Goal: Information Seeking & Learning: Learn about a topic

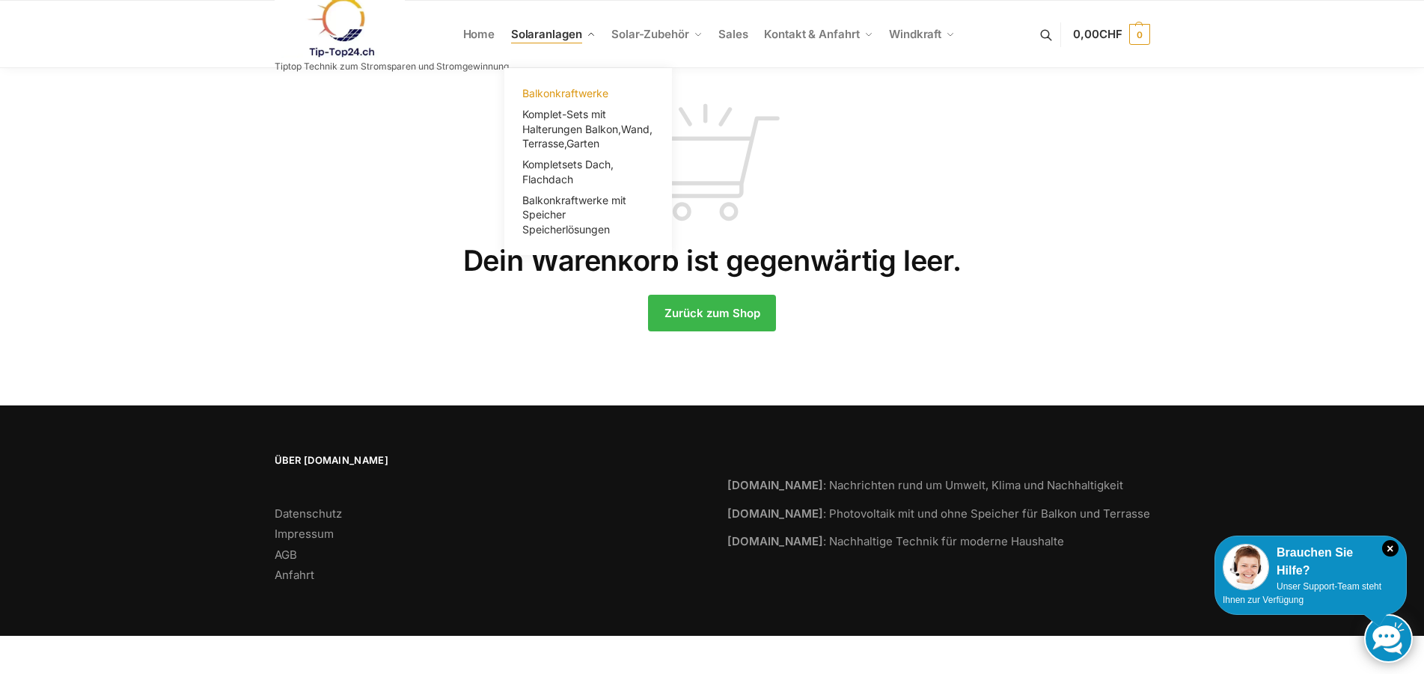
click at [553, 91] on span "Balkonkraftwerke" at bounding box center [565, 93] width 86 height 13
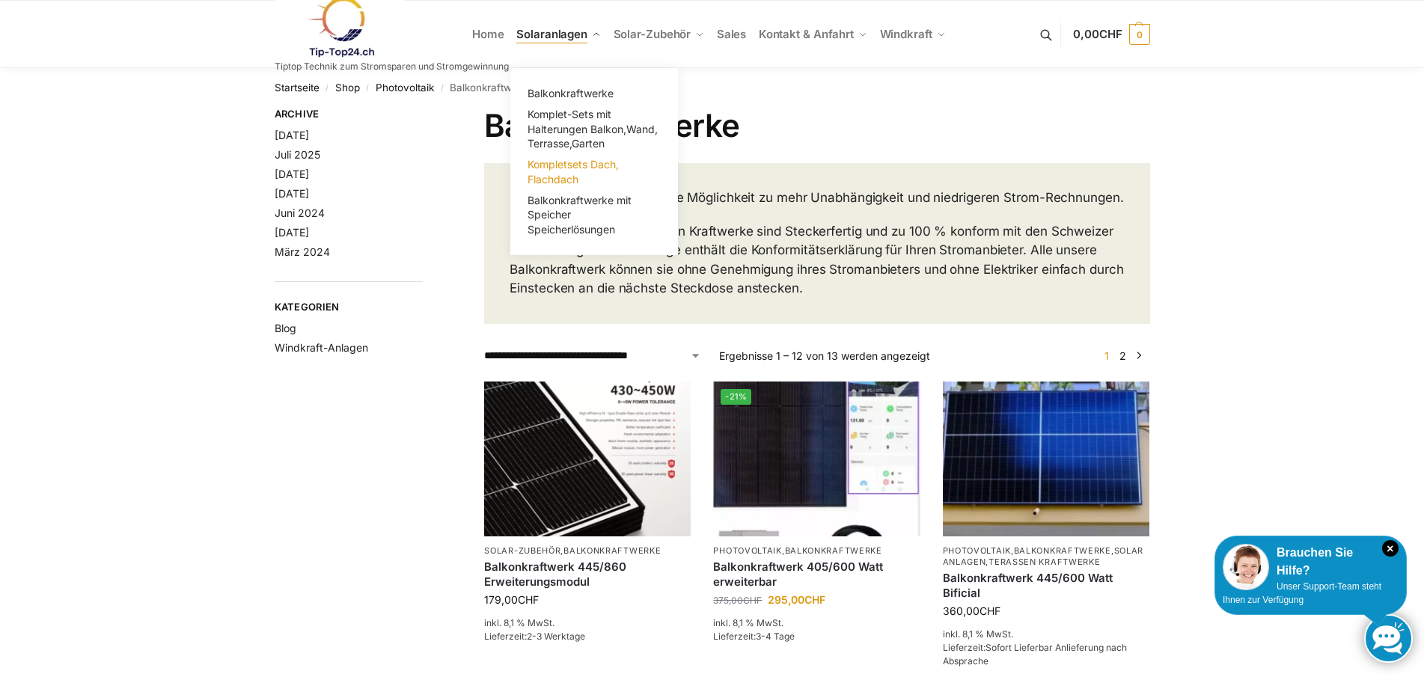
click at [569, 174] on span "Kompletsets Dach, Flachdach" at bounding box center [572, 172] width 91 height 28
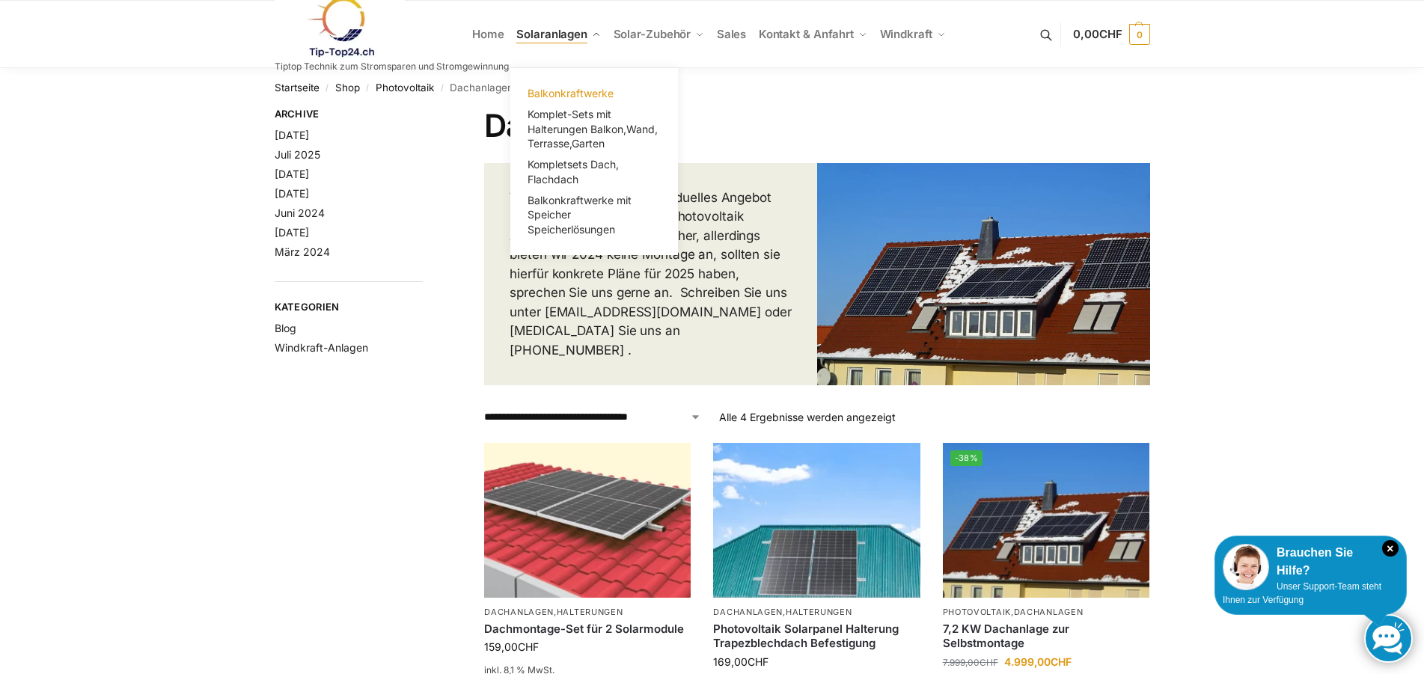
click at [568, 91] on span "Balkonkraftwerke" at bounding box center [570, 93] width 86 height 13
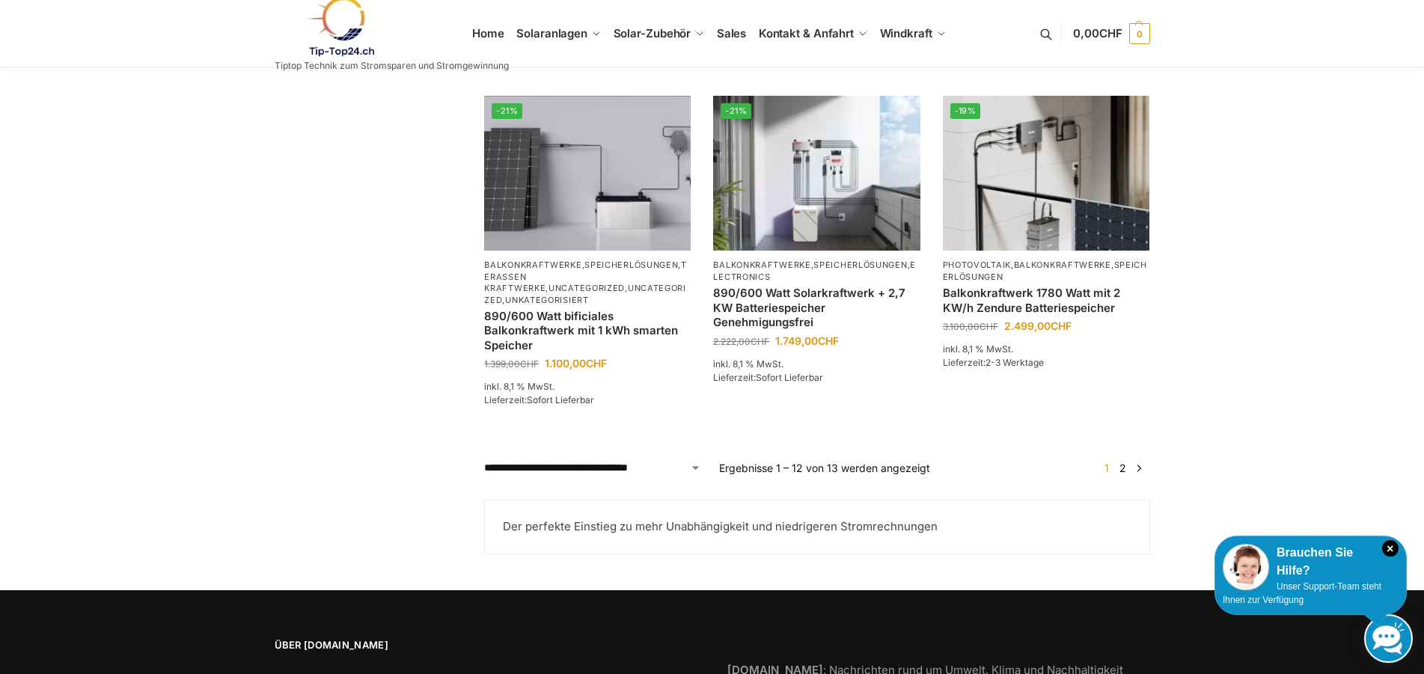
scroll to position [1297, 0]
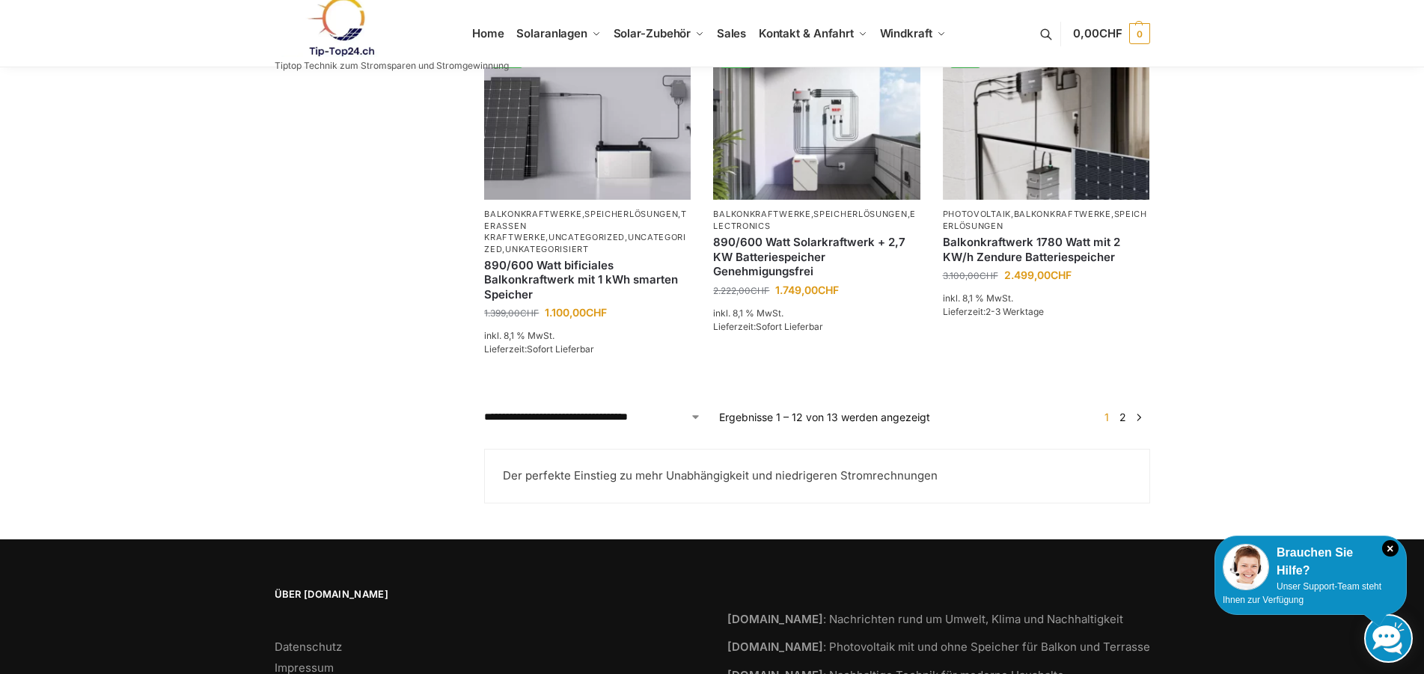
click at [1123, 423] on link "2" at bounding box center [1122, 417] width 14 height 13
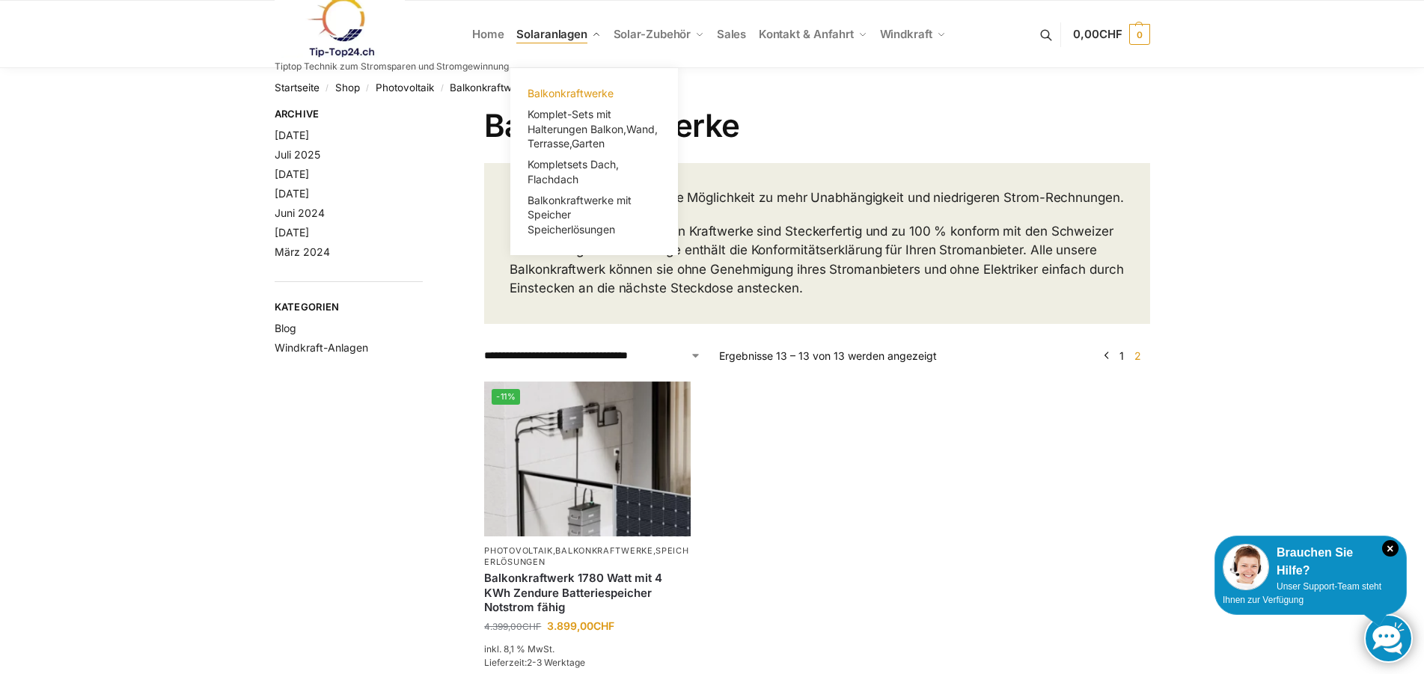
click at [564, 90] on span "Balkonkraftwerke" at bounding box center [570, 93] width 86 height 13
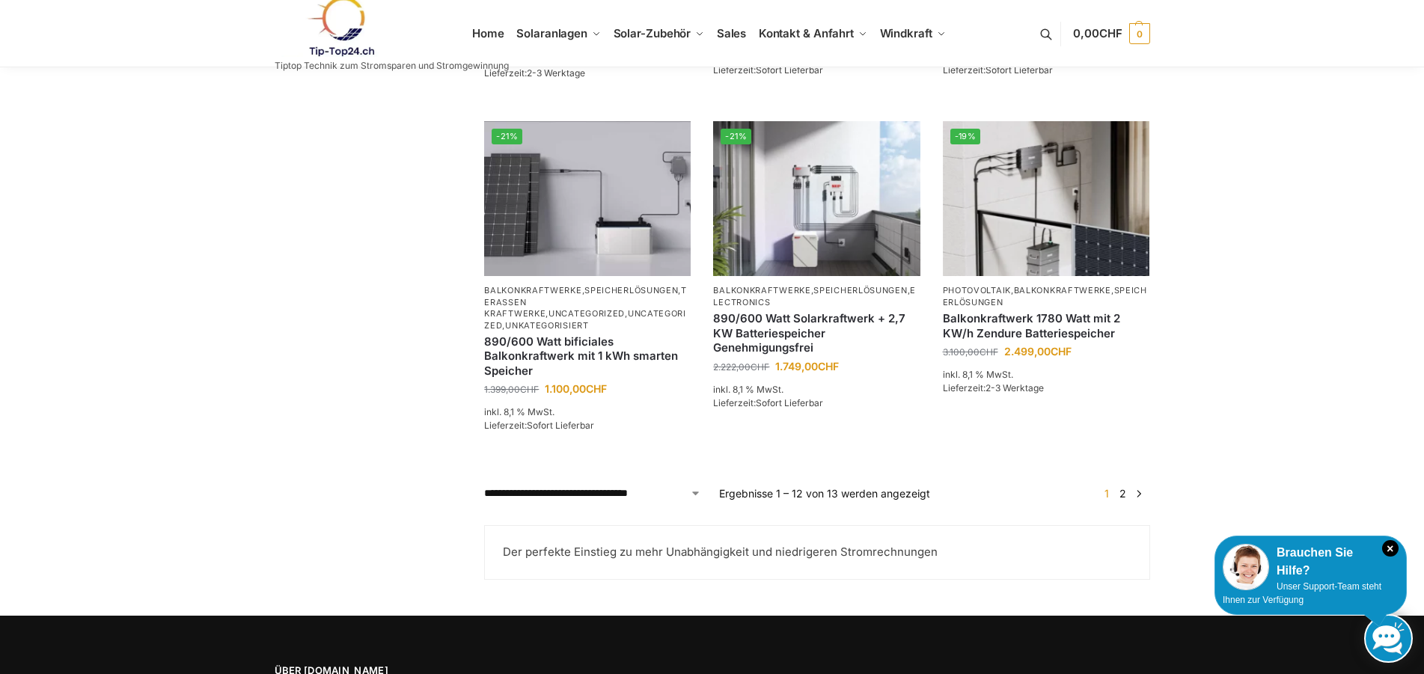
scroll to position [1297, 0]
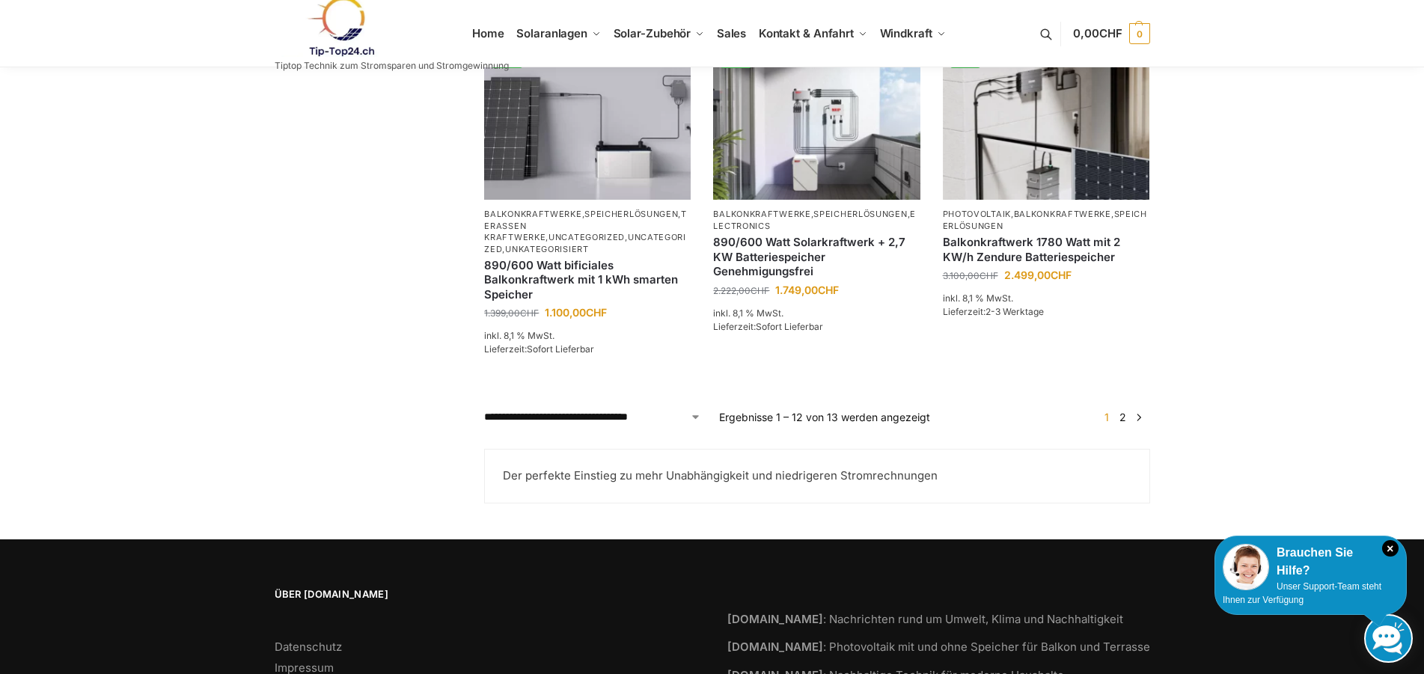
click at [1121, 423] on link "2" at bounding box center [1122, 417] width 14 height 13
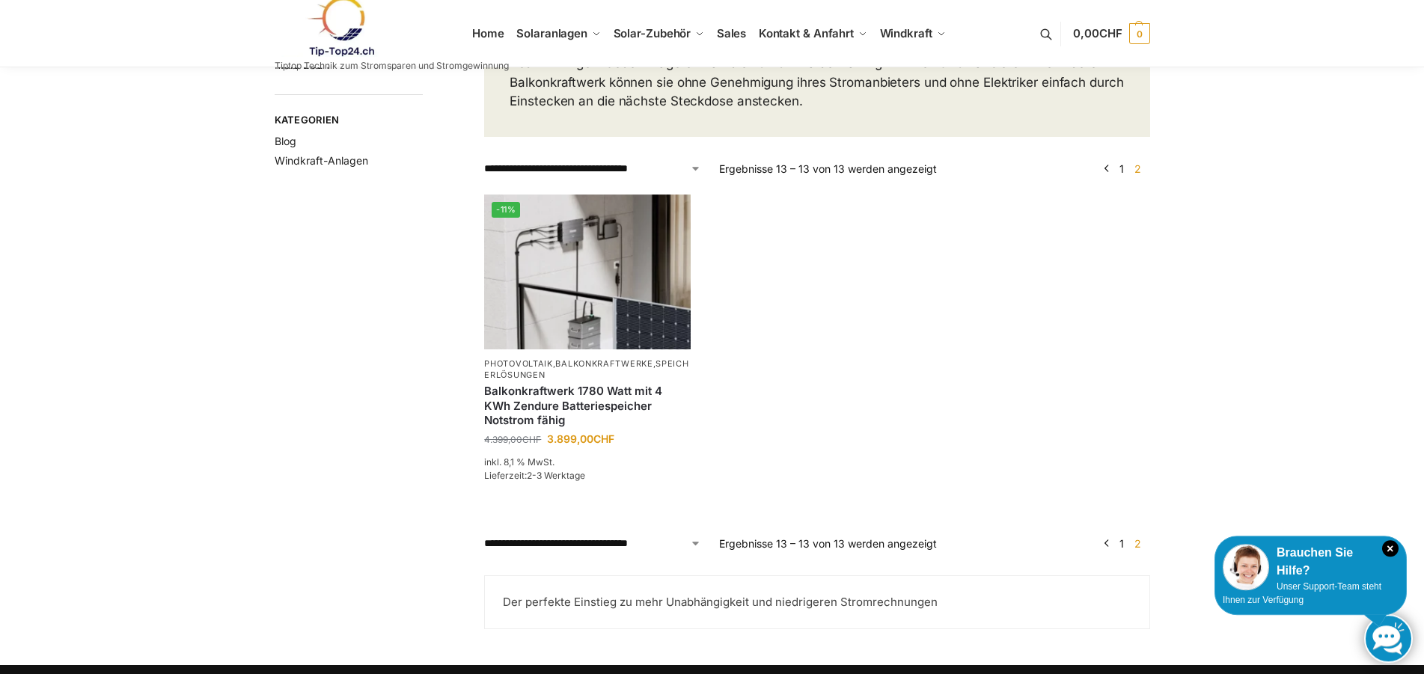
scroll to position [229, 0]
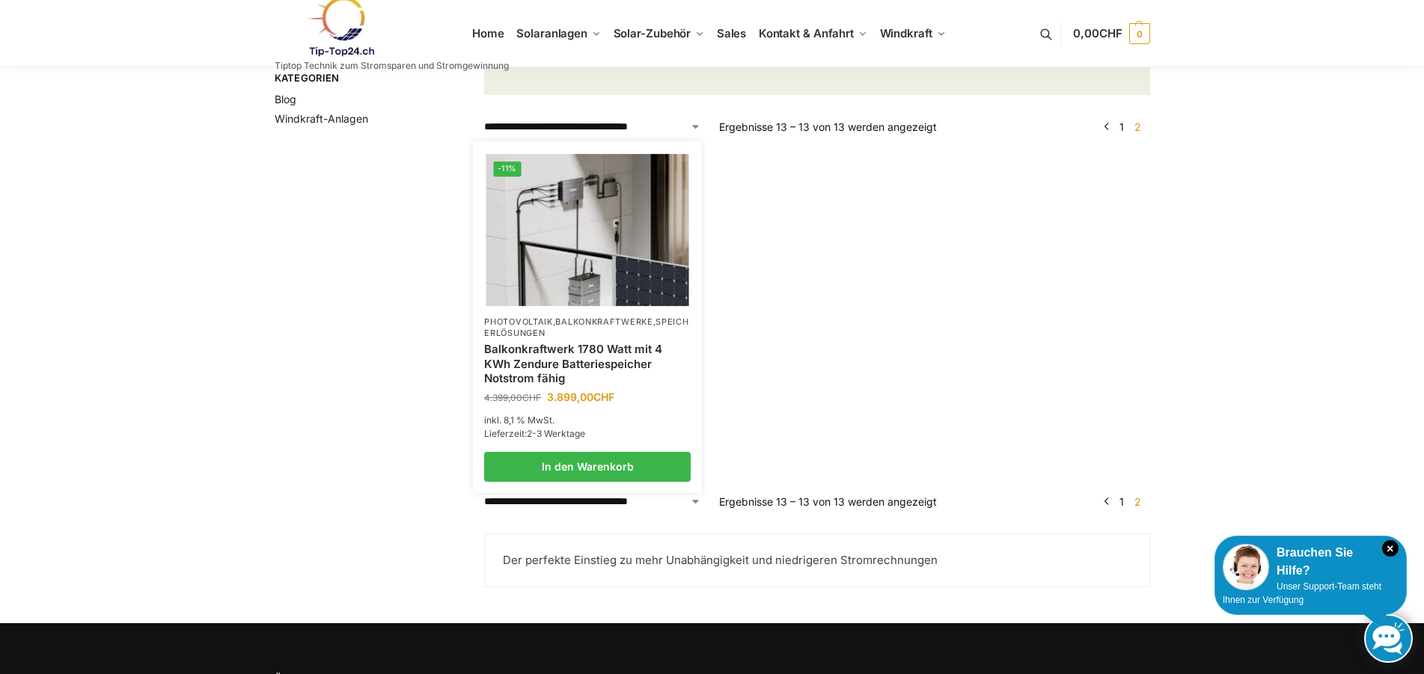
click at [637, 279] on img at bounding box center [587, 229] width 203 height 152
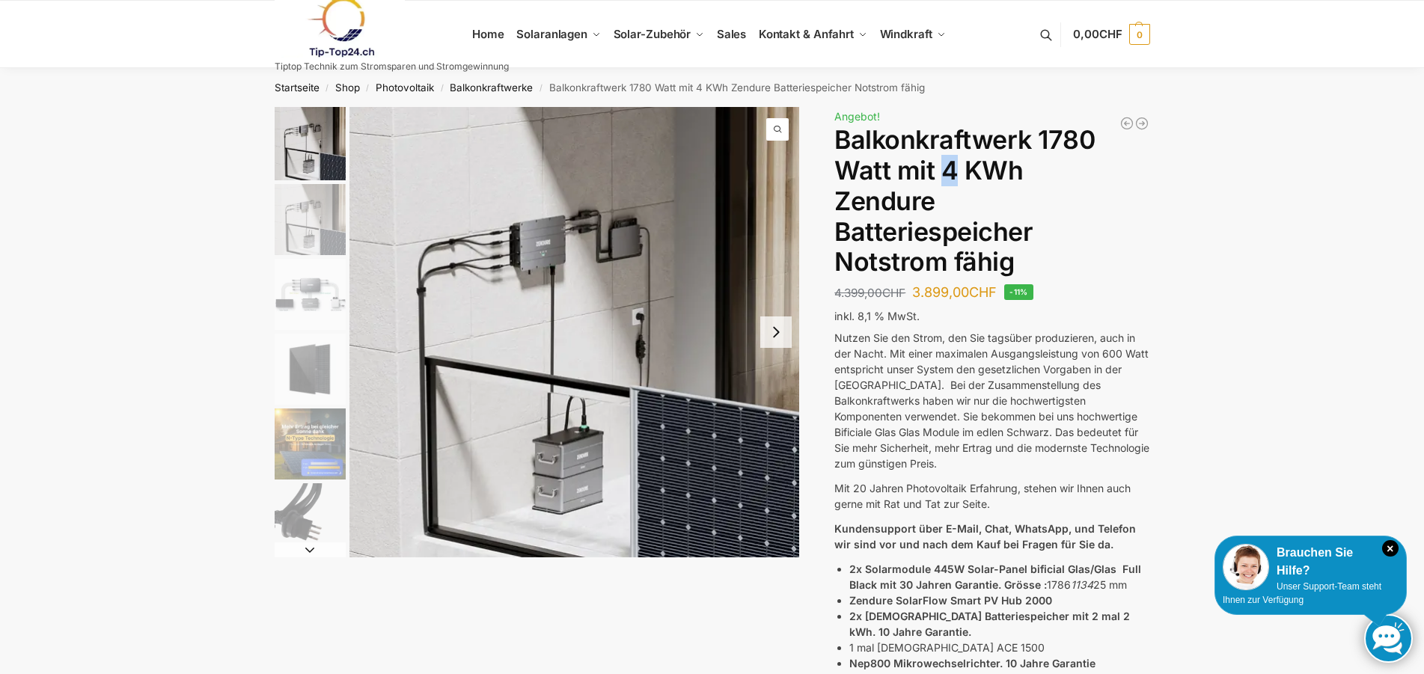
drag, startPoint x: 937, startPoint y: 169, endPoint x: 958, endPoint y: 173, distance: 22.0
click at [958, 173] on h1 "Balkonkraftwerk 1780 Watt mit 4 KWh Zendure Batteriespeicher Notstrom fähig" at bounding box center [991, 201] width 315 height 153
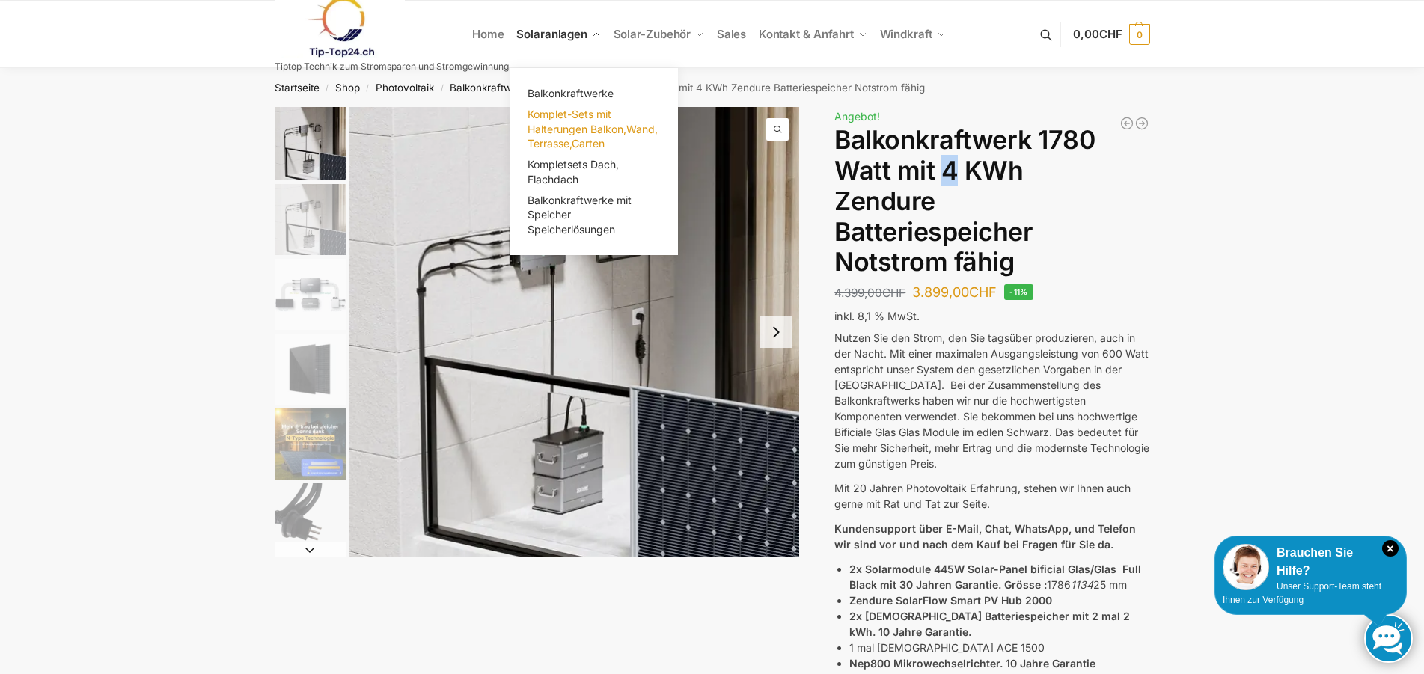
click at [583, 135] on span "Komplet-Sets mit Halterungen Balkon,Wand, Terrasse,Garten" at bounding box center [592, 129] width 130 height 42
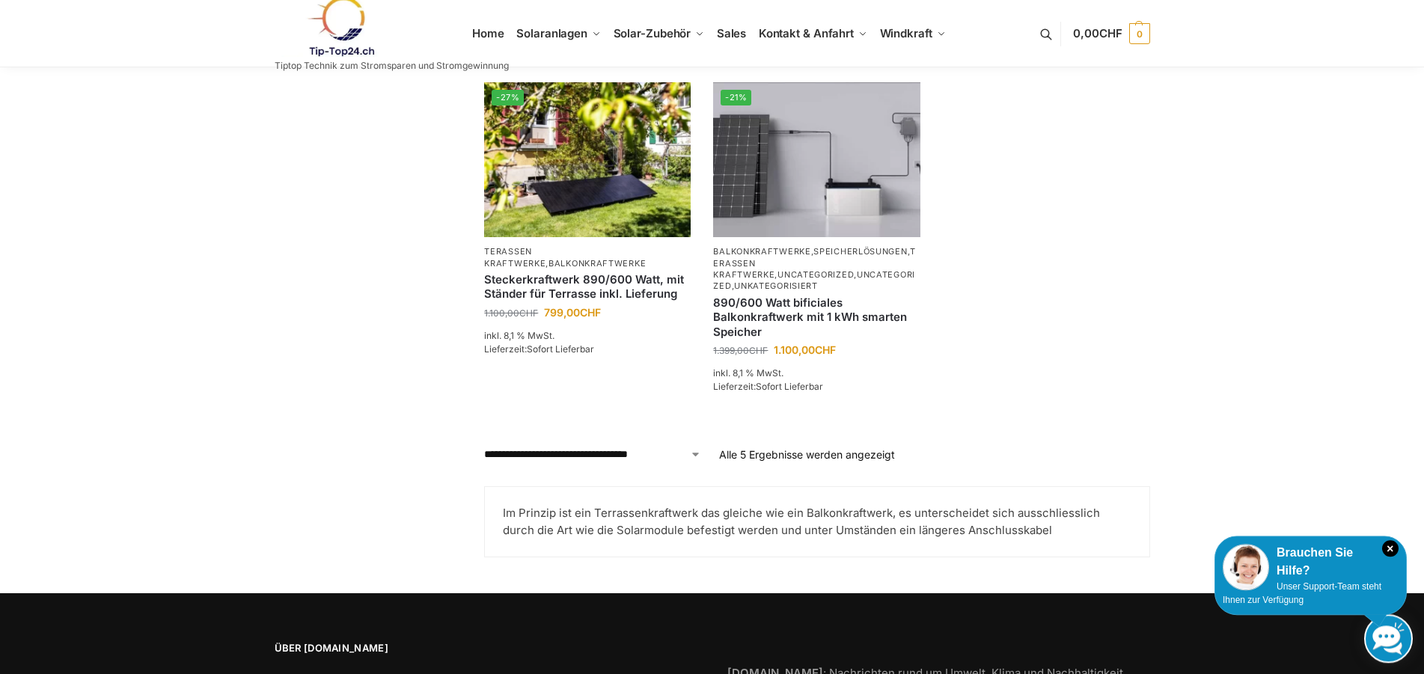
scroll to position [712, 0]
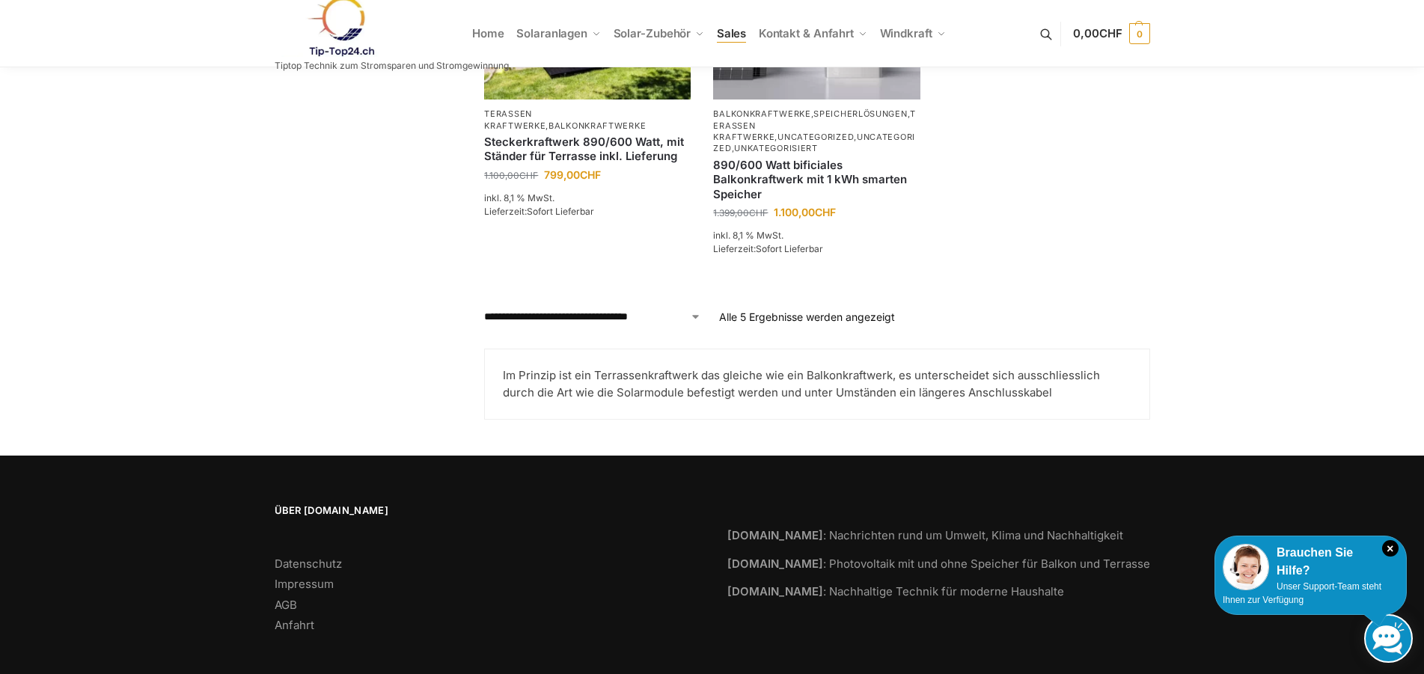
click at [726, 36] on span "Sales" at bounding box center [732, 33] width 30 height 14
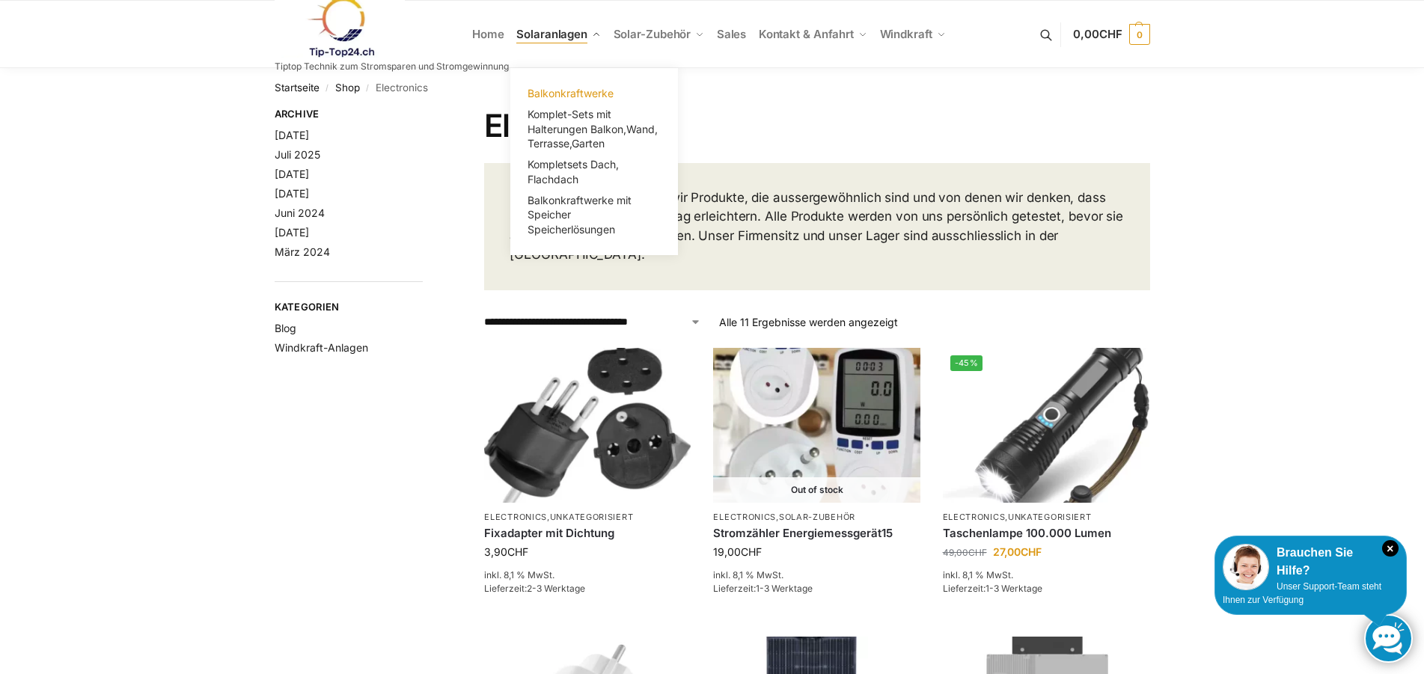
click at [578, 93] on span "Balkonkraftwerke" at bounding box center [570, 93] width 86 height 13
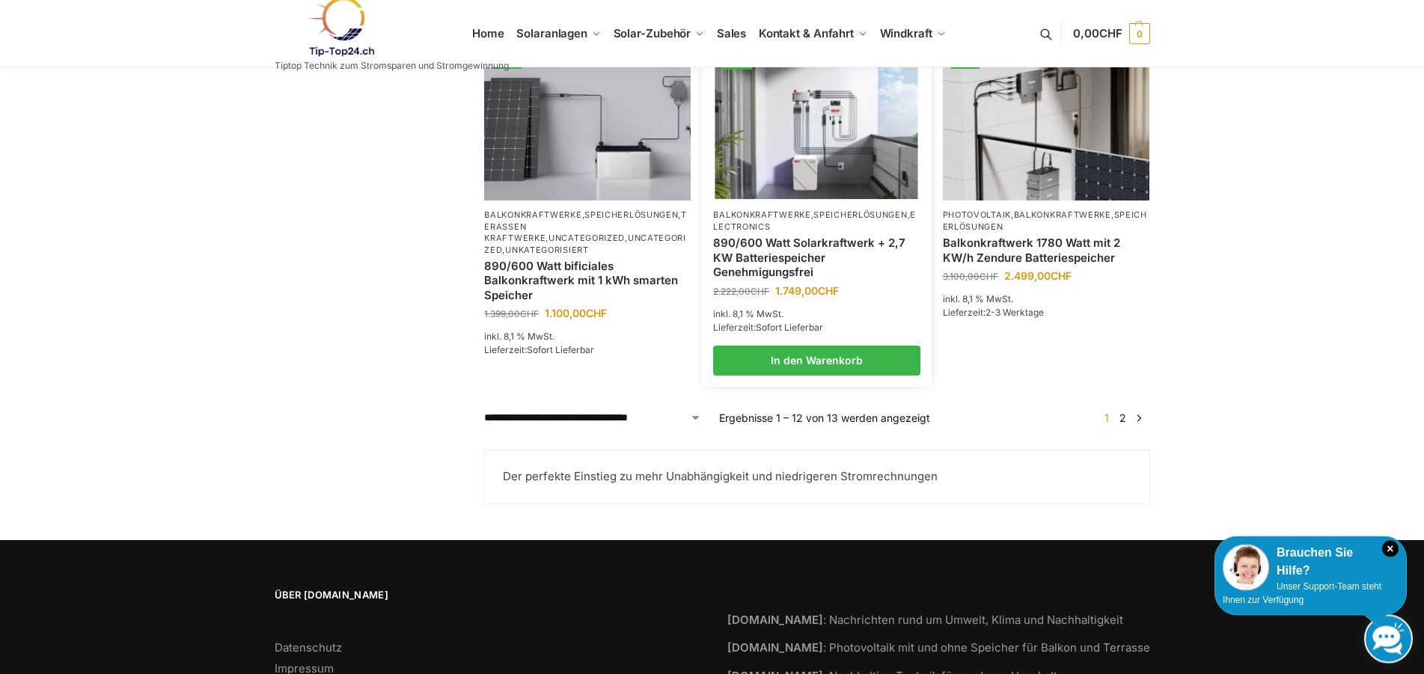
scroll to position [1400, 0]
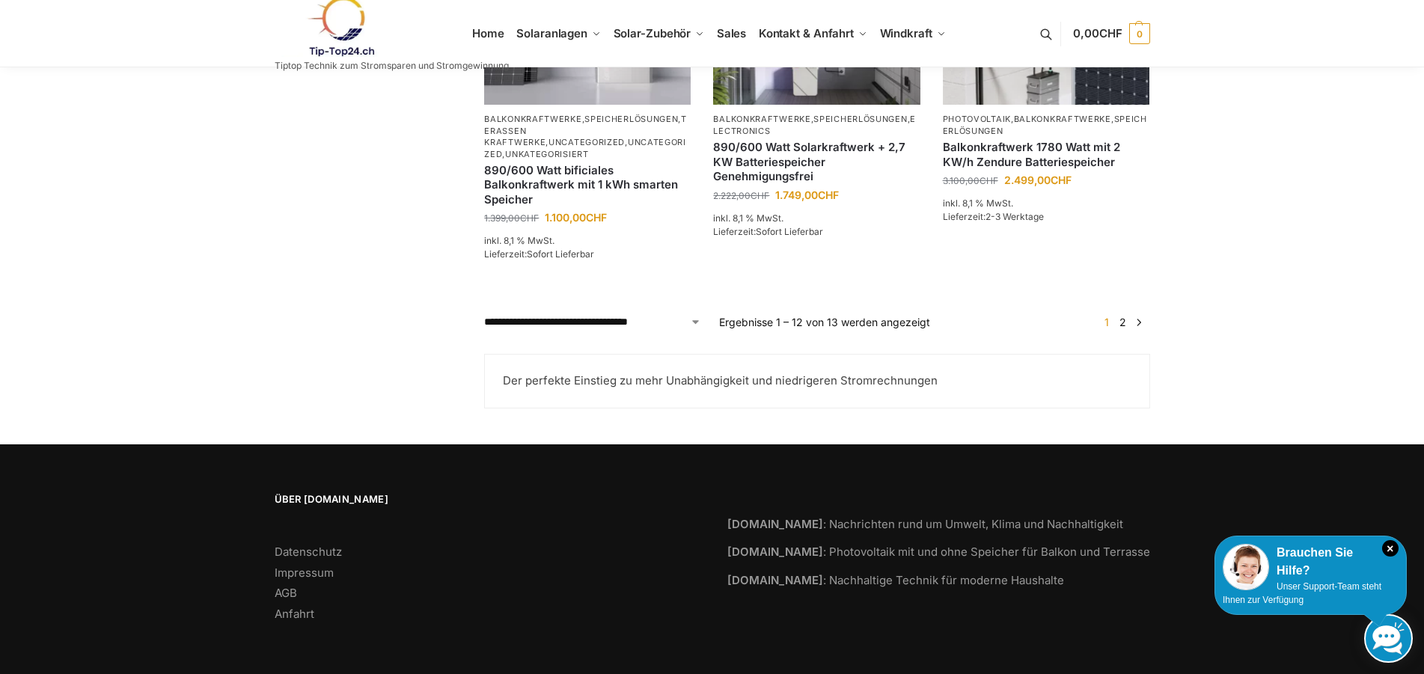
click at [1123, 324] on link "2" at bounding box center [1122, 322] width 14 height 13
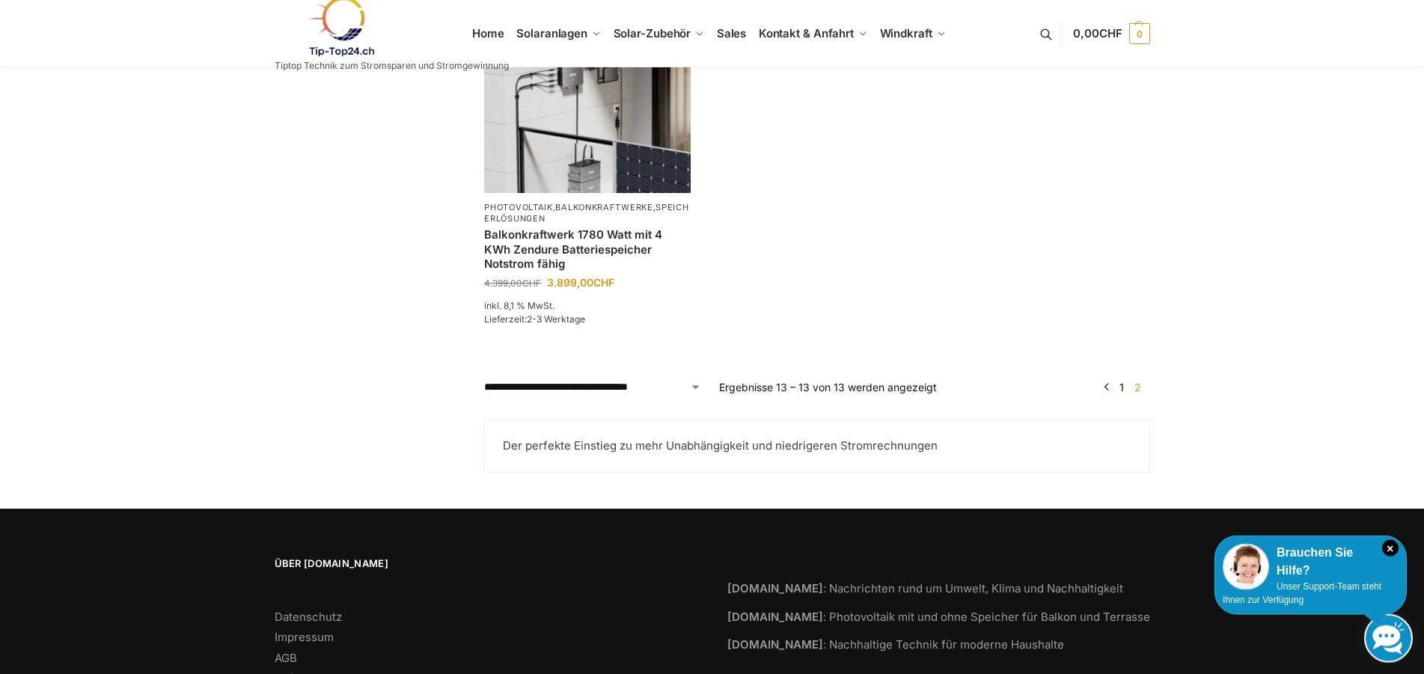
scroll to position [428, 0]
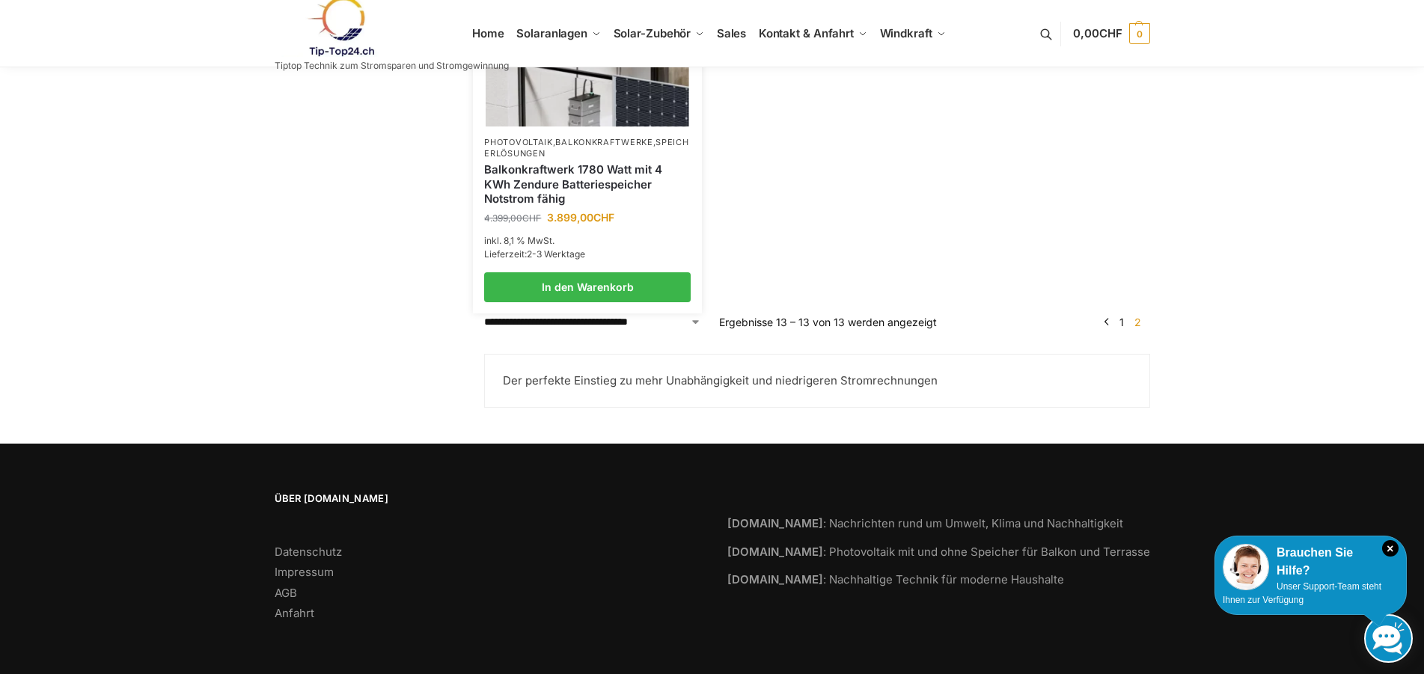
click at [625, 105] on img at bounding box center [587, 50] width 203 height 152
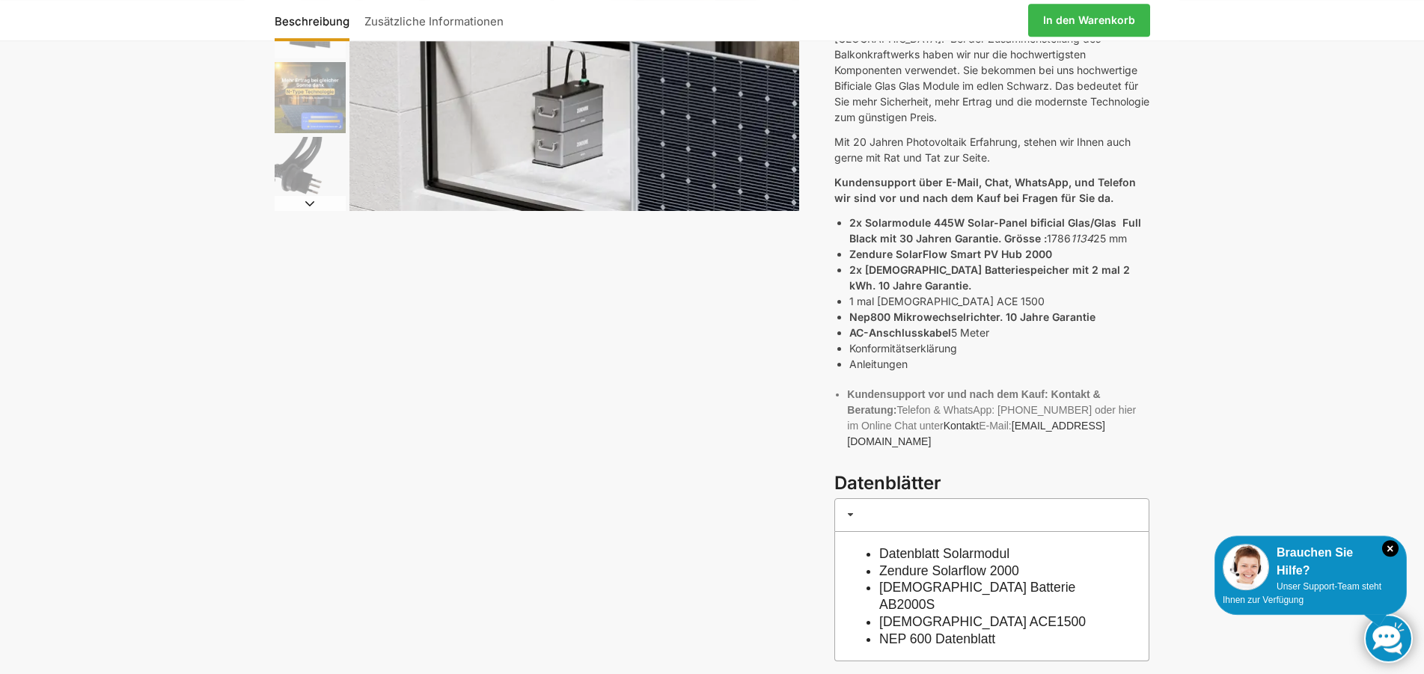
scroll to position [305, 0]
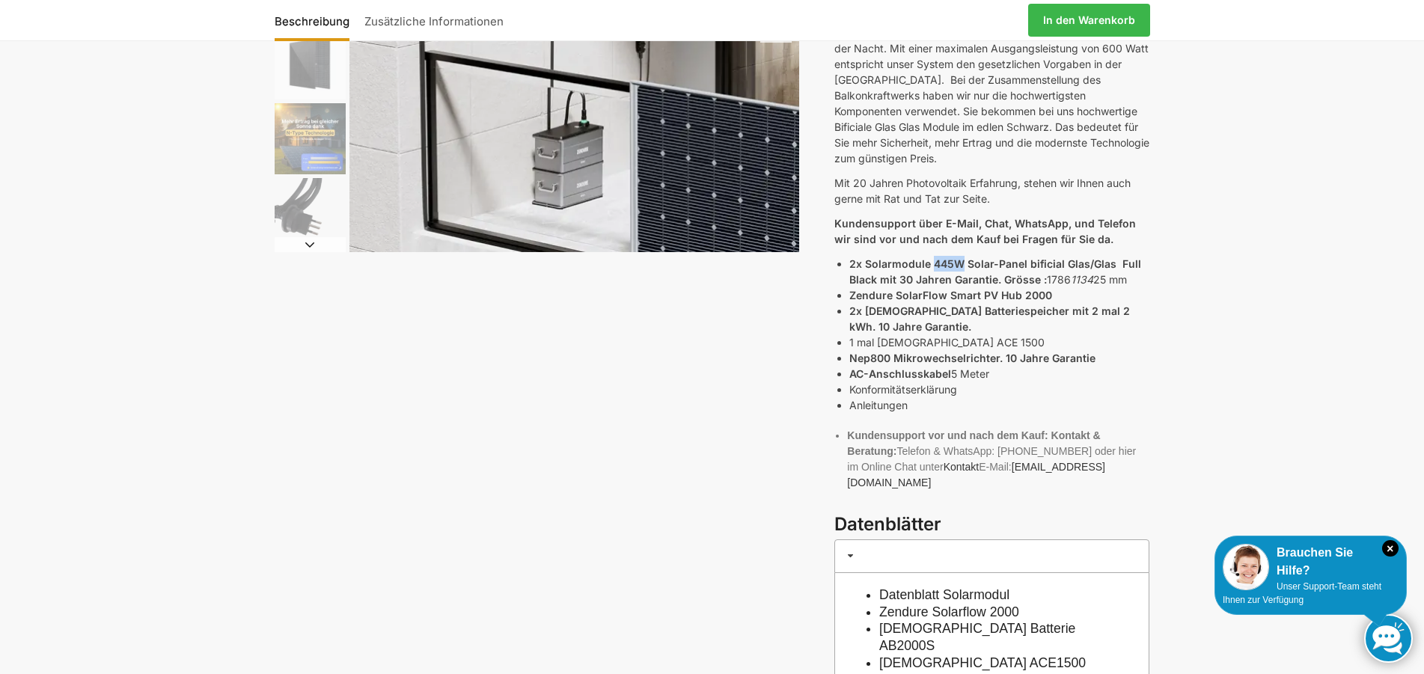
drag, startPoint x: 930, startPoint y: 248, endPoint x: 963, endPoint y: 251, distance: 33.0
click at [963, 257] on strong "2x Solarmodule 445W Solar-Panel bificial Glas/Glas Full Black mit 30 Jahren Gar…" at bounding box center [995, 271] width 292 height 28
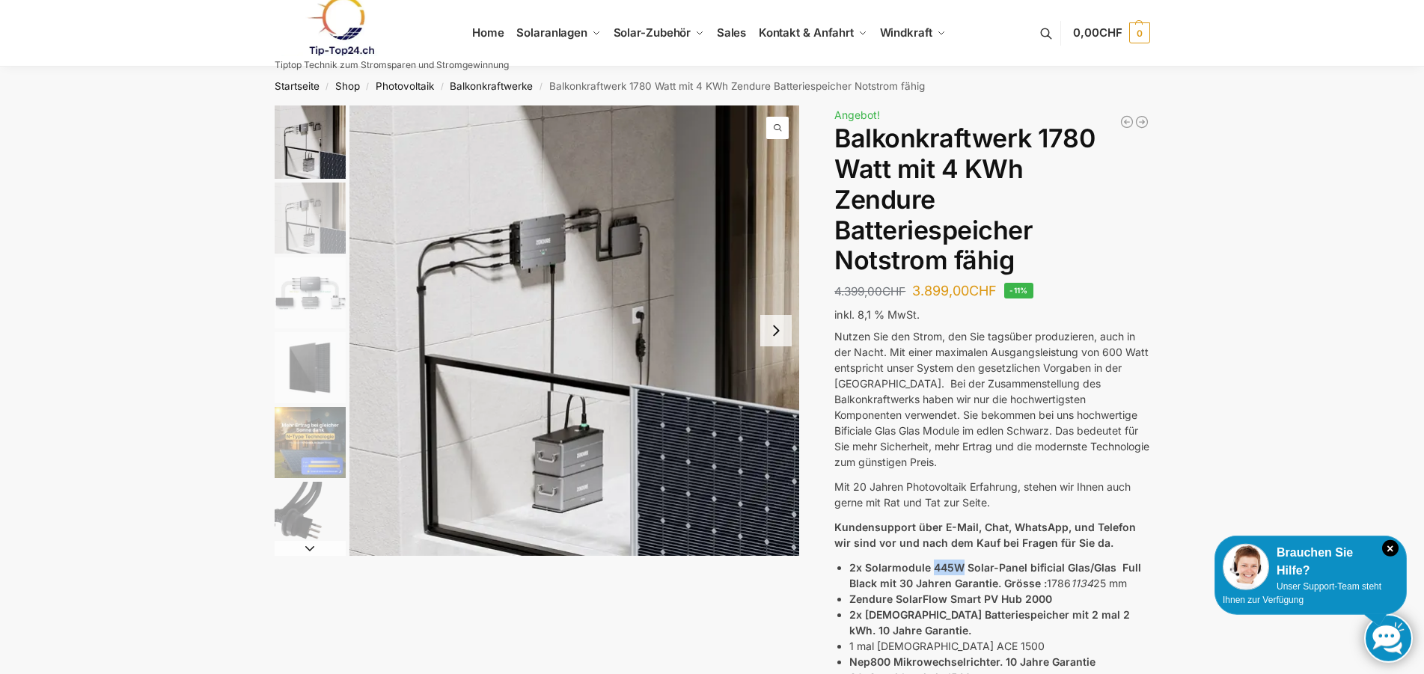
scroll to position [0, 0]
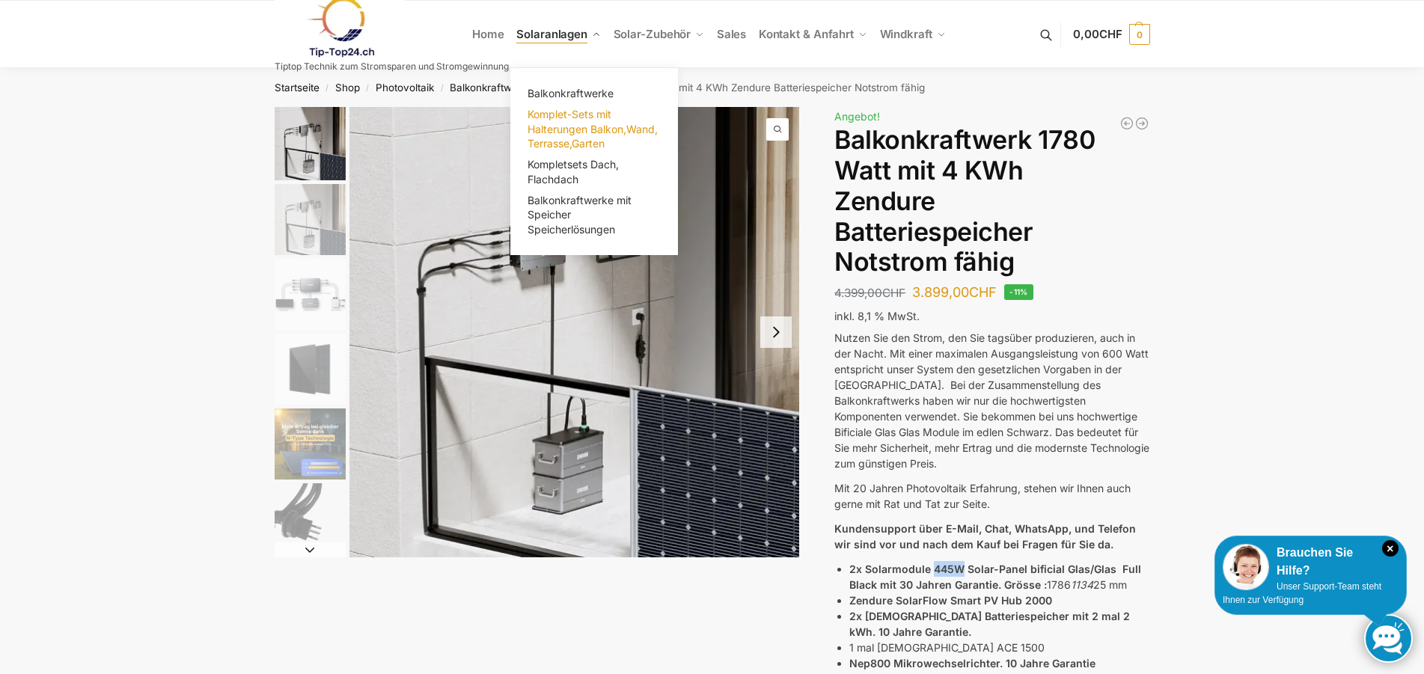
click at [583, 129] on span "Komplet-Sets mit Halterungen Balkon,Wand, Terrasse,Garten" at bounding box center [592, 129] width 130 height 42
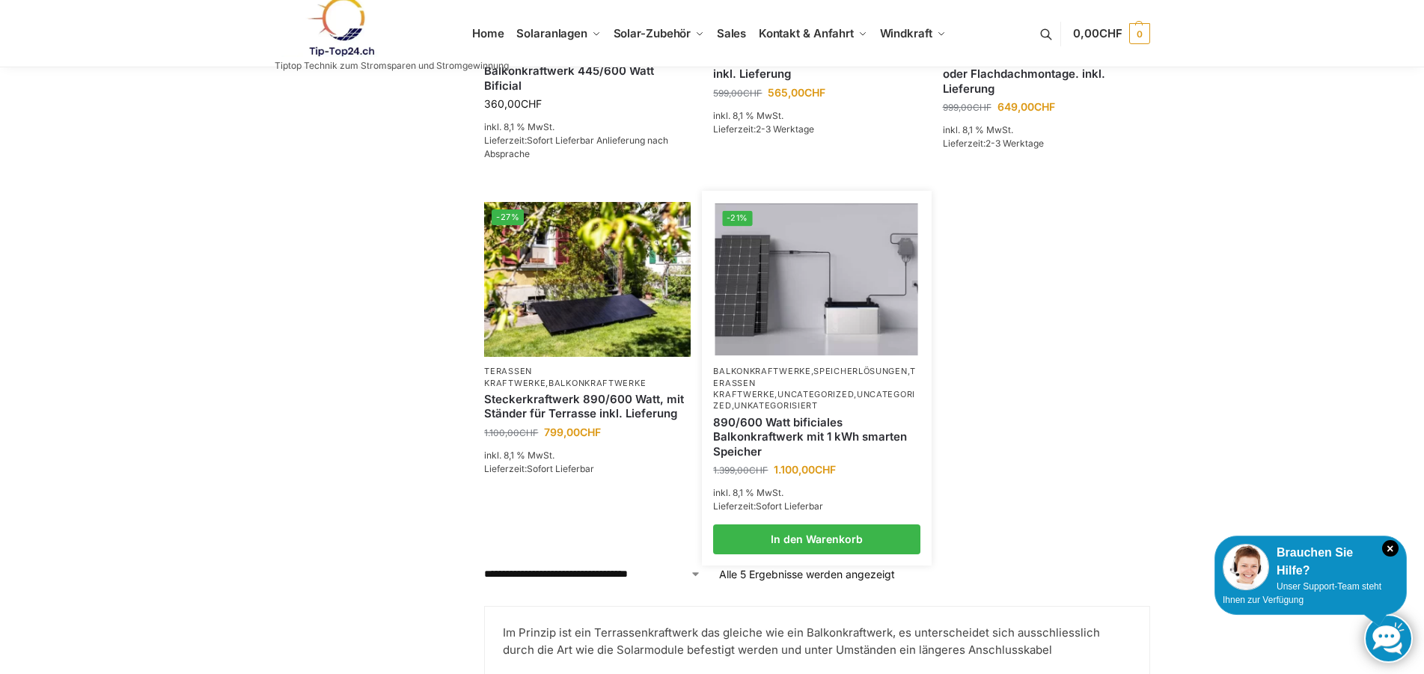
scroll to position [458, 0]
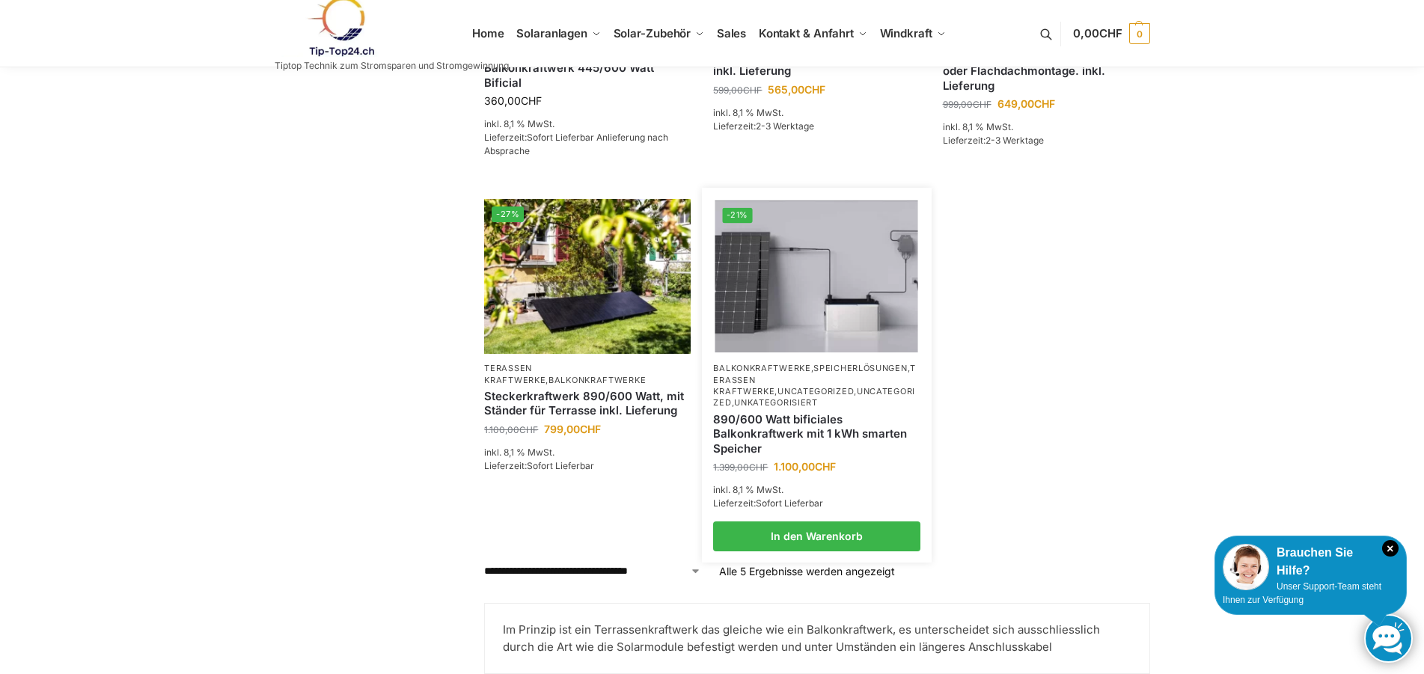
click at [821, 314] on img at bounding box center [816, 276] width 203 height 152
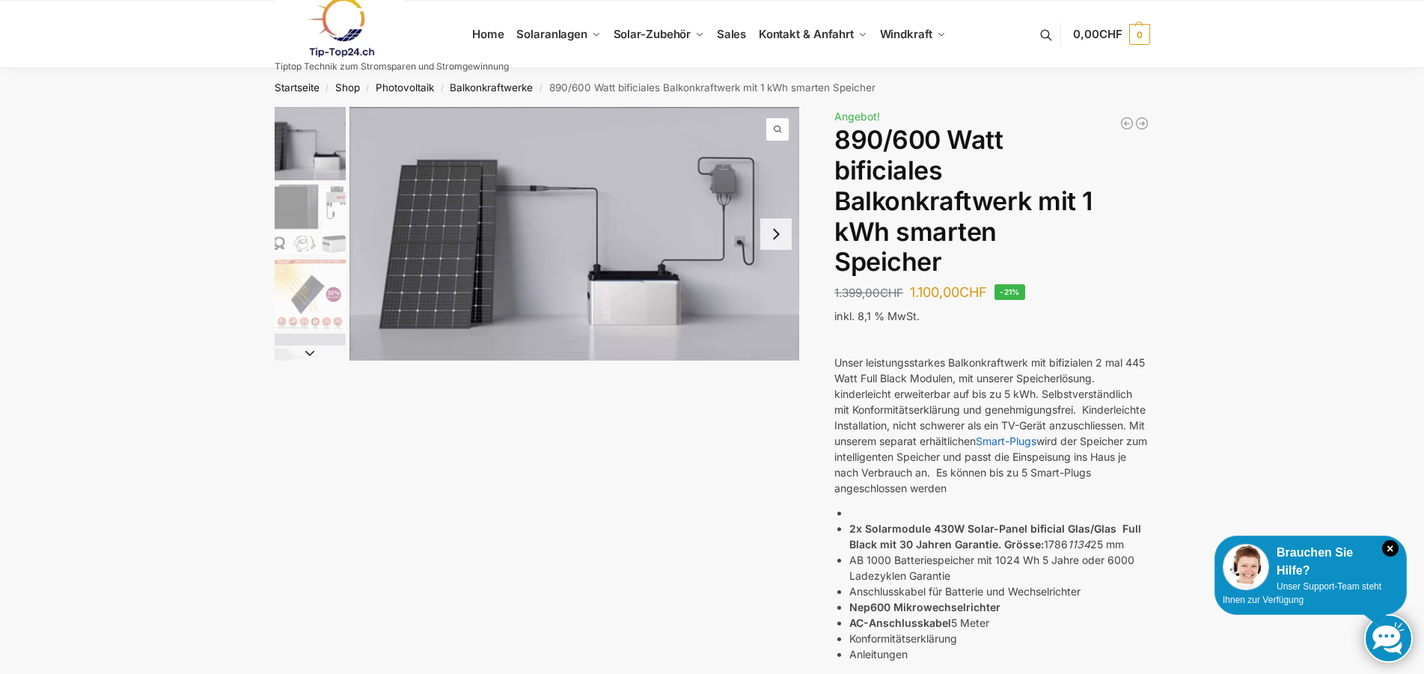
click at [771, 234] on button "Next slide" at bounding box center [775, 233] width 31 height 31
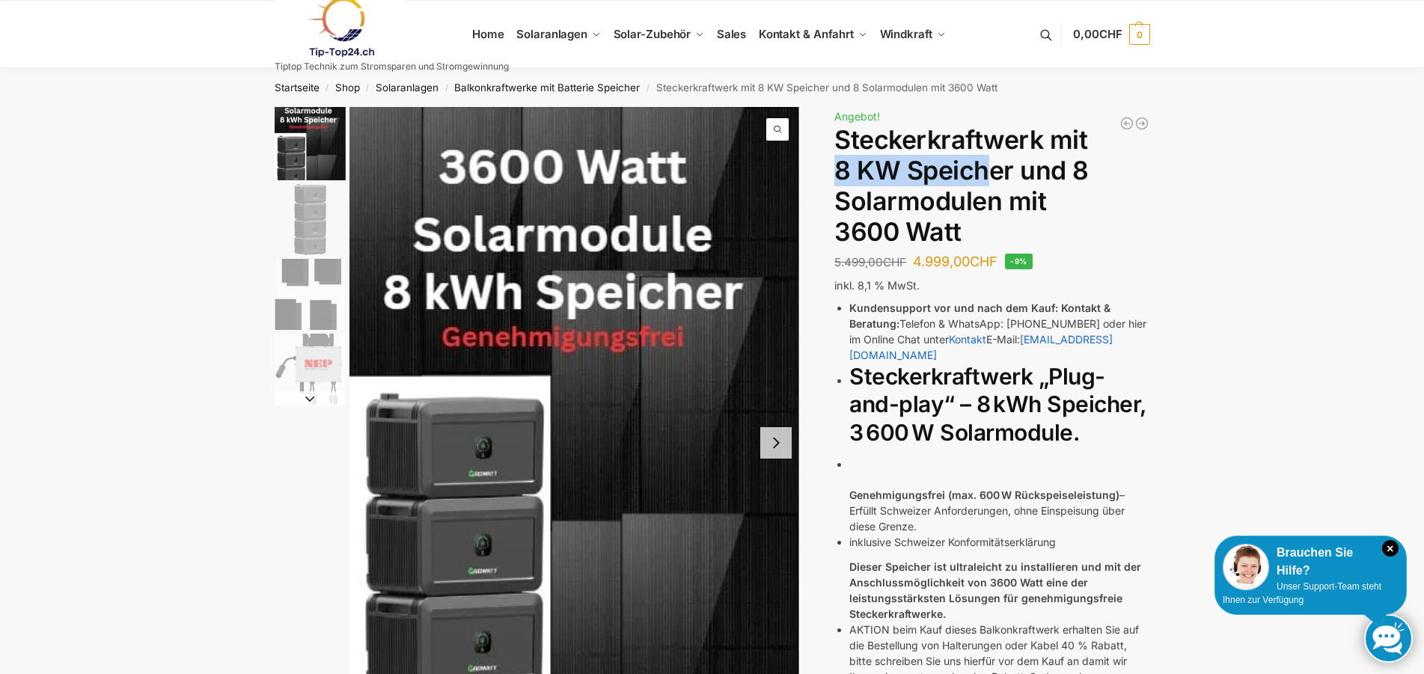
drag, startPoint x: 839, startPoint y: 163, endPoint x: 993, endPoint y: 178, distance: 154.8
click at [993, 178] on h1 "Steckerkraftwerk mit 8 KW Speicher und 8 Solarmodulen mit 3600 Watt" at bounding box center [991, 186] width 315 height 122
drag, startPoint x: 1070, startPoint y: 175, endPoint x: 997, endPoint y: 193, distance: 74.7
click at [997, 193] on h1 "Steckerkraftwerk mit 8 KW Speicher und 8 Solarmodulen mit 3600 Watt" at bounding box center [991, 186] width 315 height 122
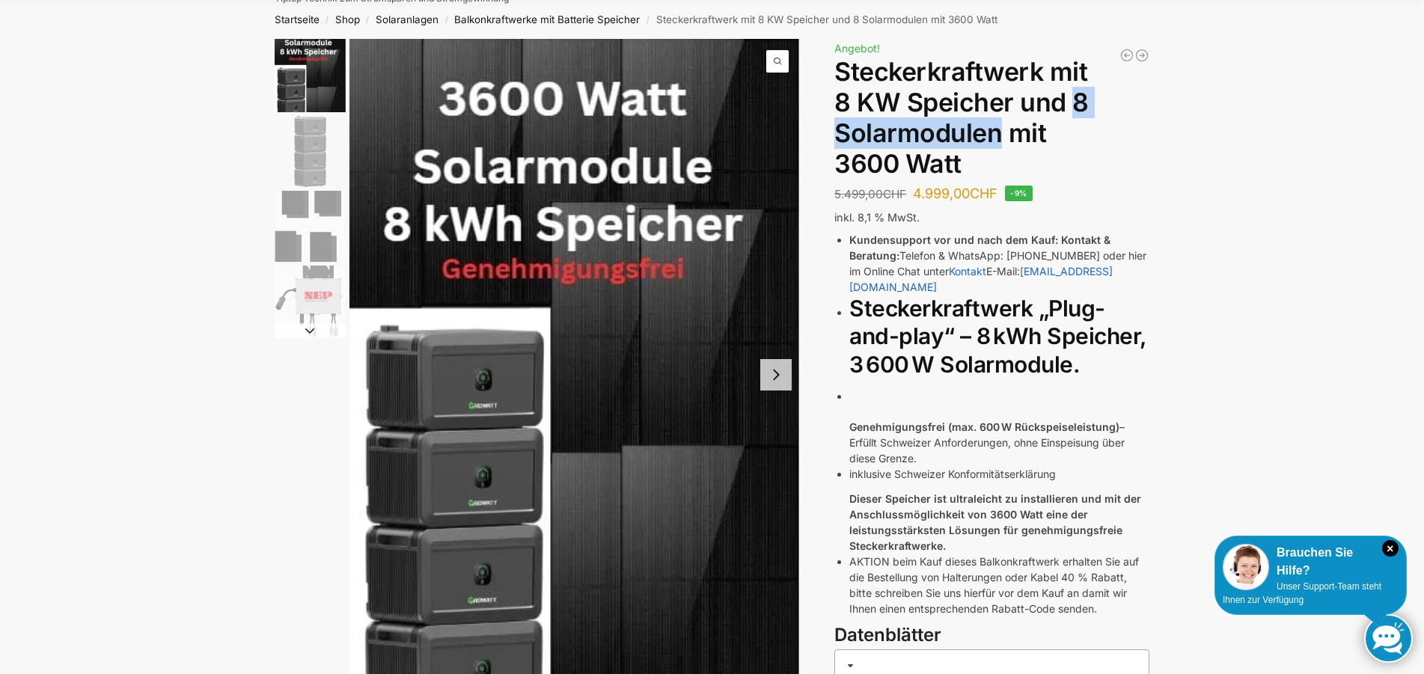
scroll to position [76, 0]
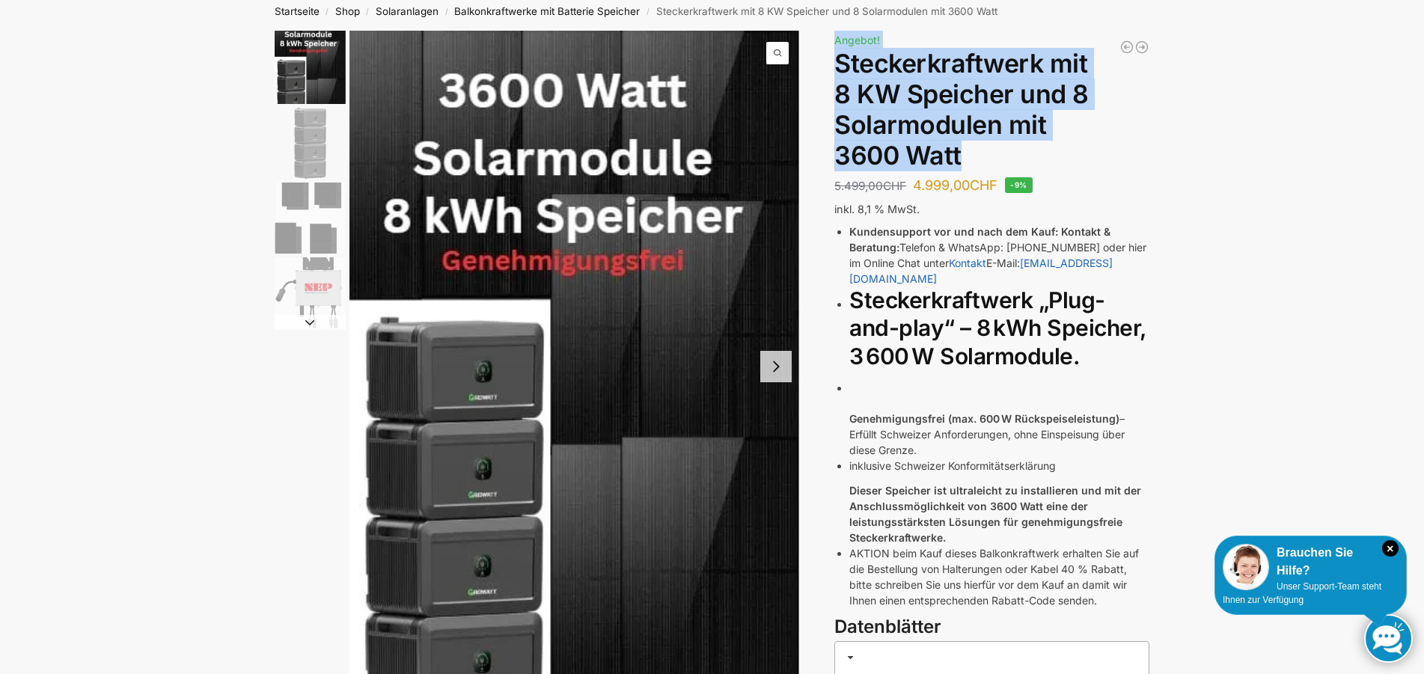
drag, startPoint x: 833, startPoint y: 156, endPoint x: 957, endPoint y: 153, distance: 124.2
click at [957, 153] on div "Beschreibung Zusätzliche Informationen 5.499,00 CHF Ursprünglicher Preis war: 5…" at bounding box center [712, 489] width 938 height 916
click at [958, 153] on h1 "Steckerkraftwerk mit 8 KW Speicher und 8 Solarmodulen mit 3600 Watt" at bounding box center [991, 110] width 315 height 122
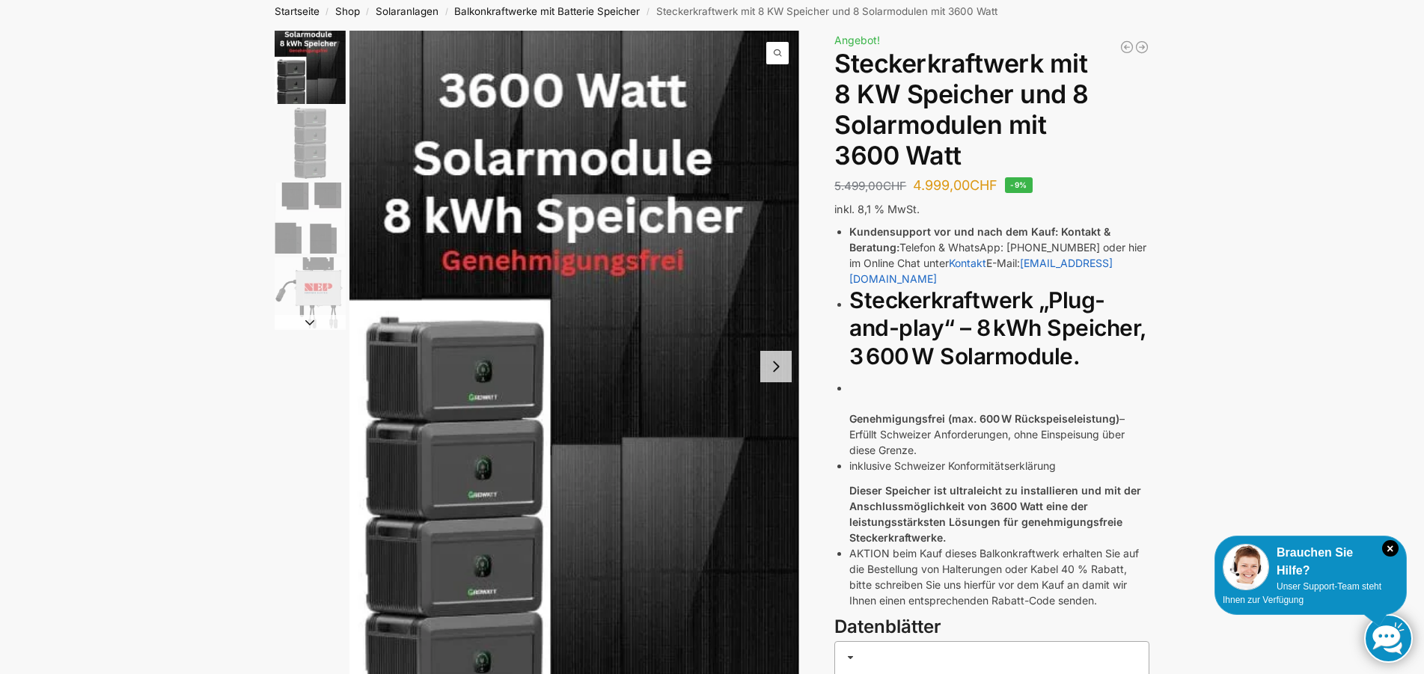
click at [946, 158] on h1 "Steckerkraftwerk mit 8 KW Speicher und 8 Solarmodulen mit 3600 Watt" at bounding box center [991, 110] width 315 height 122
drag, startPoint x: 839, startPoint y: 156, endPoint x: 954, endPoint y: 156, distance: 115.2
click at [965, 154] on h1 "Steckerkraftwerk mit 8 KW Speicher und 8 Solarmodulen mit 3600 Watt" at bounding box center [991, 110] width 315 height 122
click at [767, 364] on button "Next slide" at bounding box center [775, 366] width 31 height 31
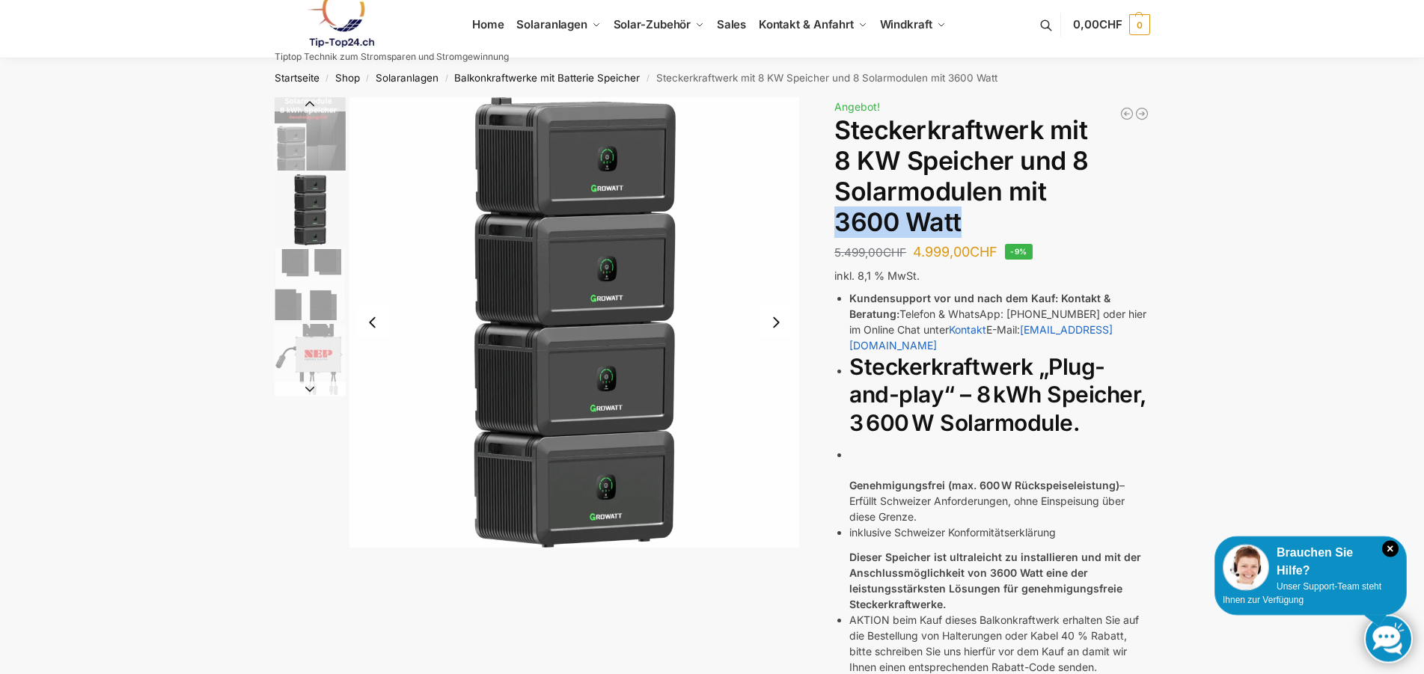
scroll to position [0, 0]
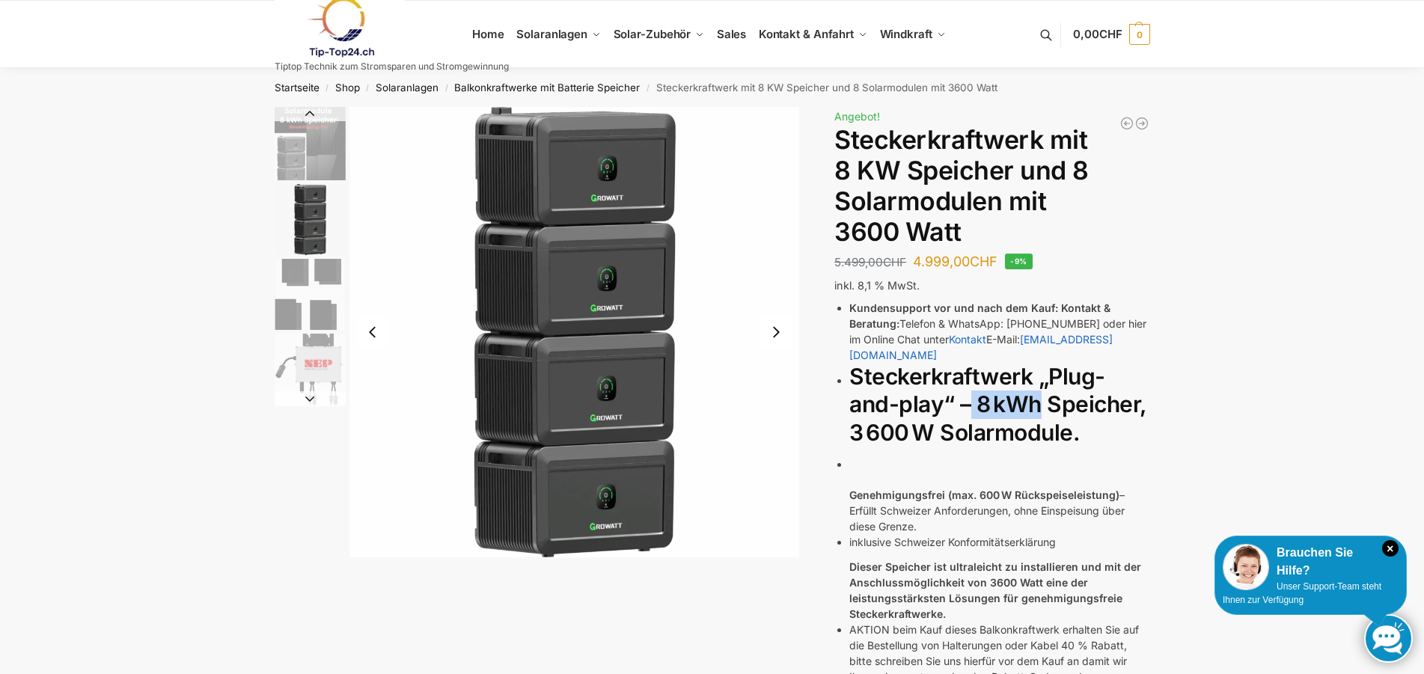
drag, startPoint x: 978, startPoint y: 393, endPoint x: 1041, endPoint y: 390, distance: 62.2
click at [1041, 390] on h2 "Steckerkraftwerk „Plug-and-play“ – 8 kWh Speicher, 3 600 W Solarmodule." at bounding box center [999, 405] width 300 height 85
drag, startPoint x: 851, startPoint y: 414, endPoint x: 934, endPoint y: 419, distance: 83.2
click at [934, 419] on h2 "Steckerkraftwerk „Plug-and-play“ – 8 kWh Speicher, 3 600 W Solarmodule." at bounding box center [999, 405] width 300 height 85
drag, startPoint x: 976, startPoint y: 387, endPoint x: 1038, endPoint y: 389, distance: 62.1
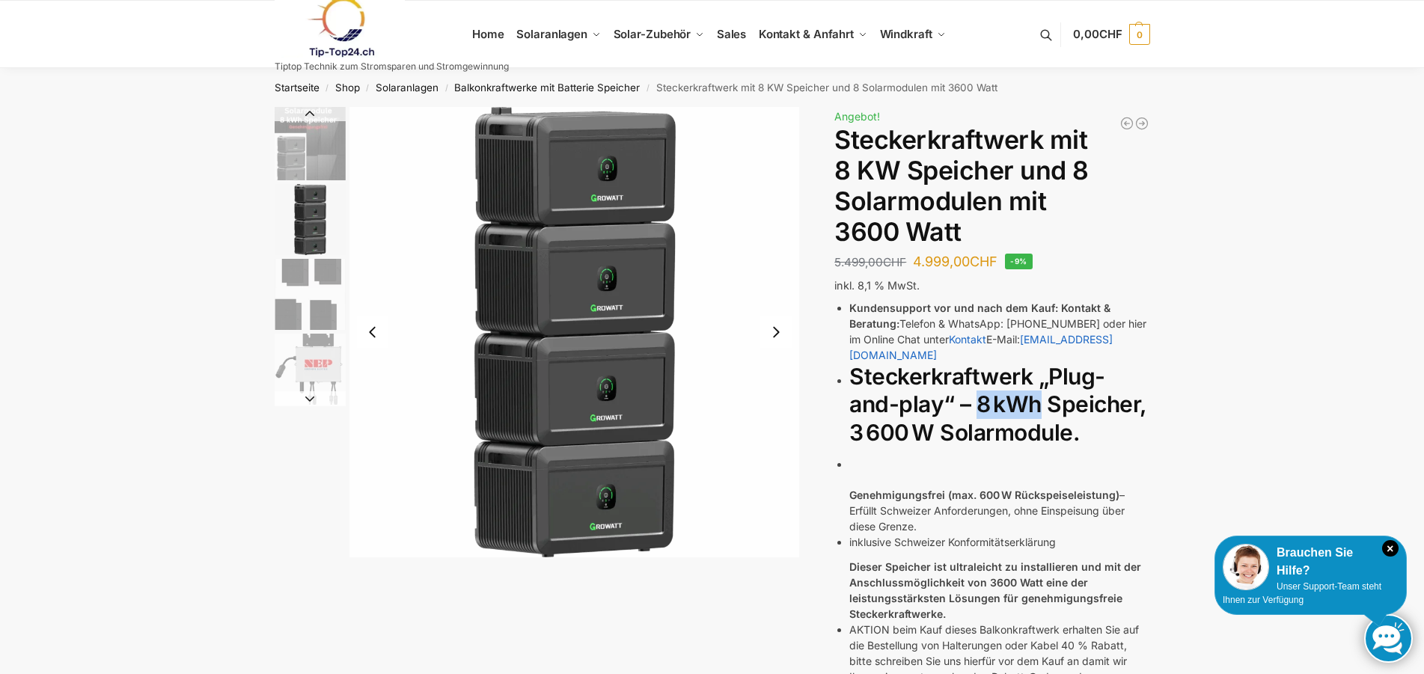
click at [1038, 389] on h2 "Steckerkraftwerk „Plug-and-play“ – 8 kWh Speicher, 3 600 W Solarmodule." at bounding box center [999, 405] width 300 height 85
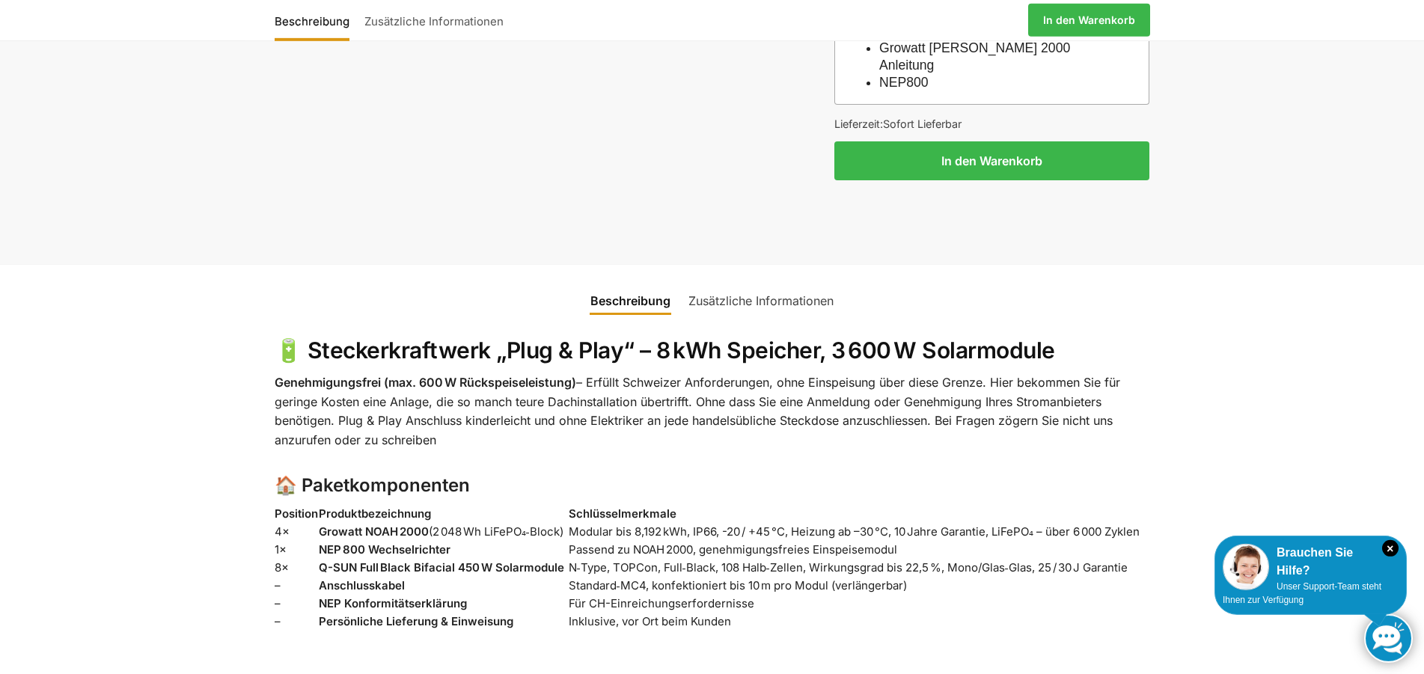
scroll to position [763, 0]
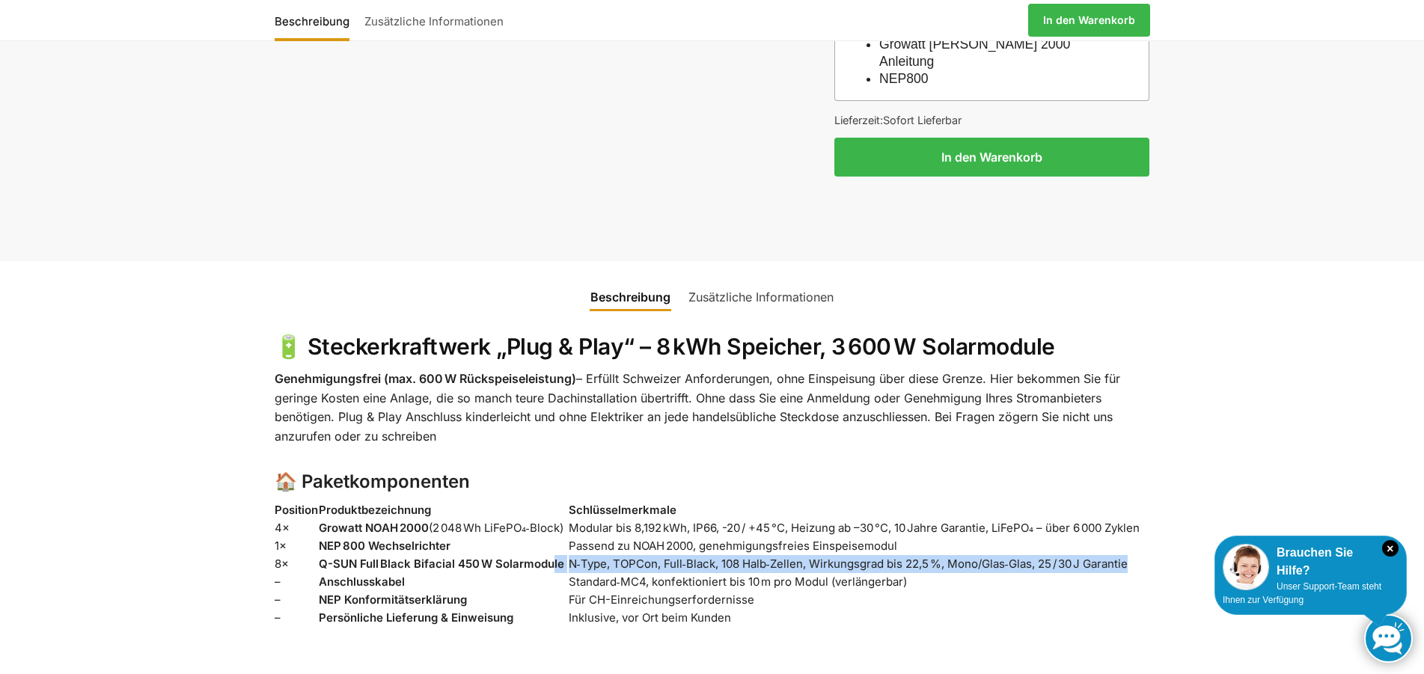
drag, startPoint x: 558, startPoint y: 533, endPoint x: 1145, endPoint y: 533, distance: 586.5
click at [1145, 555] on tr "8× Q-SUN Full Black Bifacial 450 W Solarmodule N‑Type, TOPCon, Full‑Black, 108 …" at bounding box center [712, 564] width 875 height 18
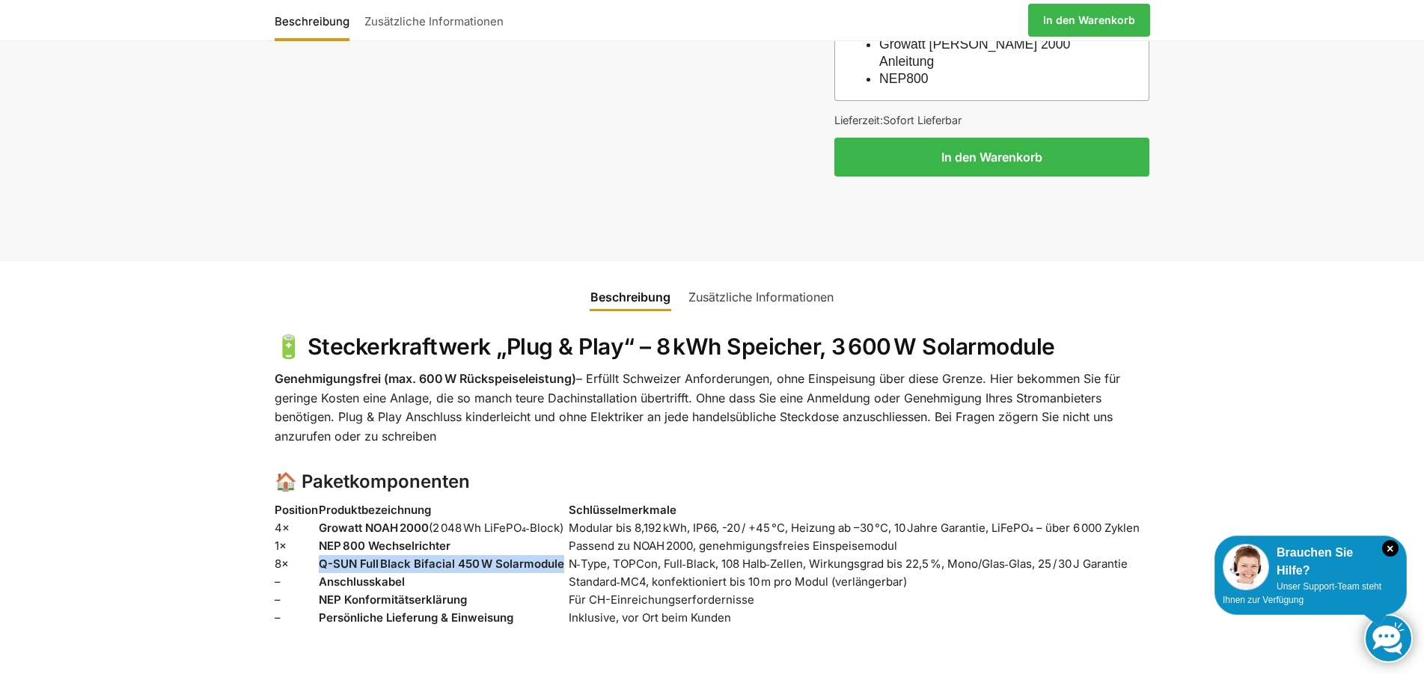
drag, startPoint x: 319, startPoint y: 533, endPoint x: 563, endPoint y: 536, distance: 244.6
click at [563, 555] on td "Q-SUN Full Black Bifacial 450 W Solarmodule" at bounding box center [444, 564] width 250 height 18
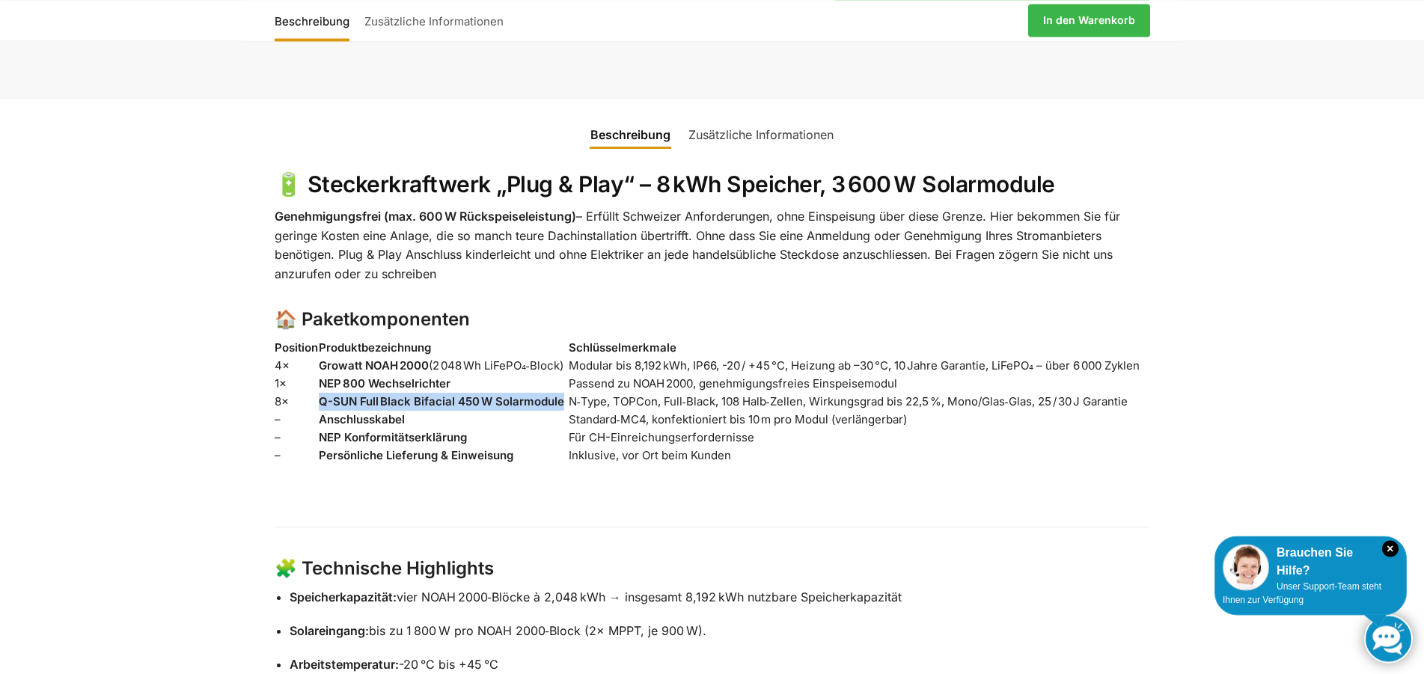
scroll to position [916, 0]
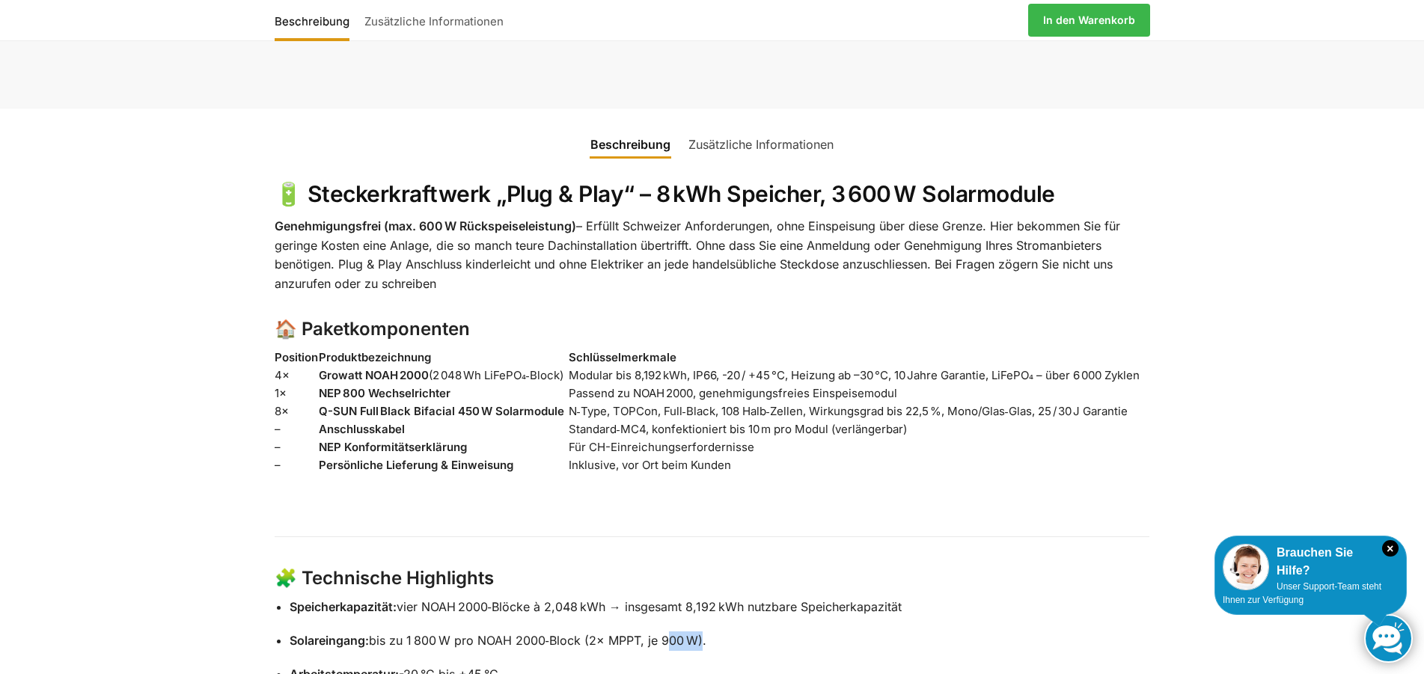
drag, startPoint x: 663, startPoint y: 611, endPoint x: 702, endPoint y: 612, distance: 39.7
click at [702, 633] on span "Solareingang: bis zu 1 800 W pro NOAH 2000‑Block (2× MPPT, je 900 W)." at bounding box center [497, 640] width 417 height 15
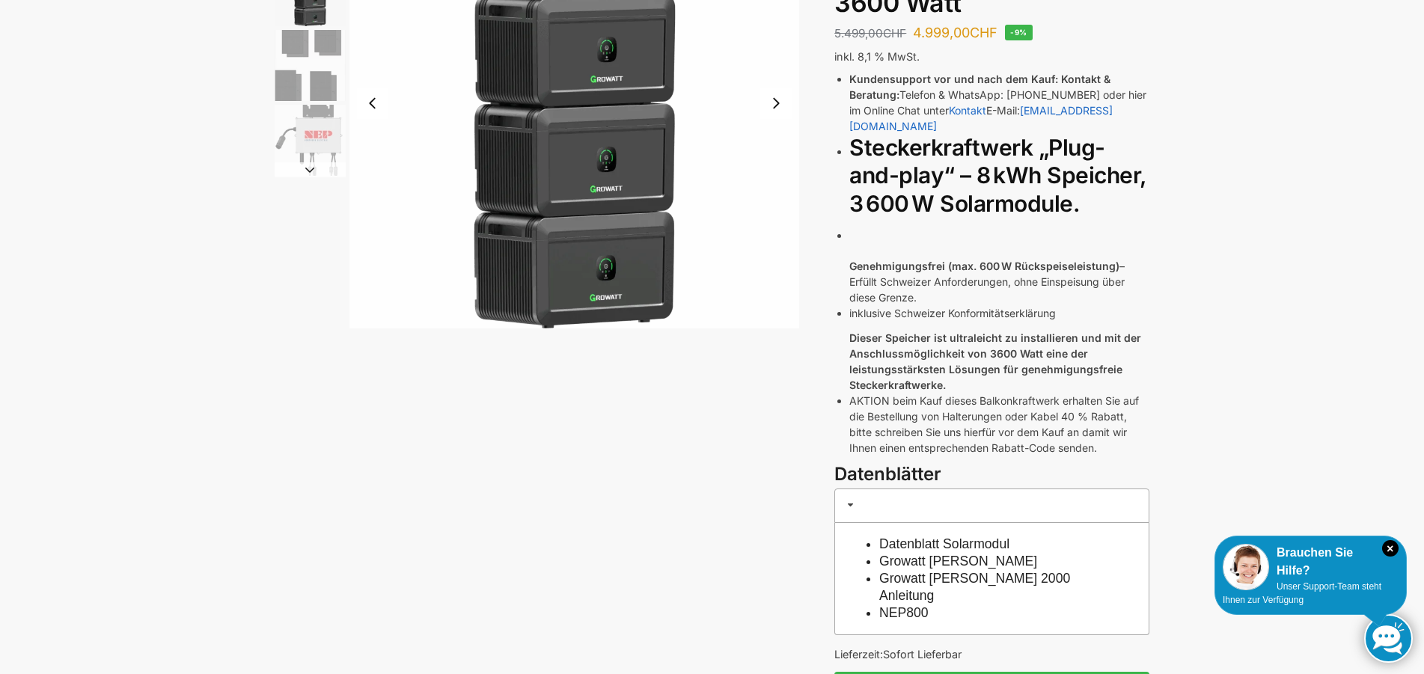
scroll to position [0, 0]
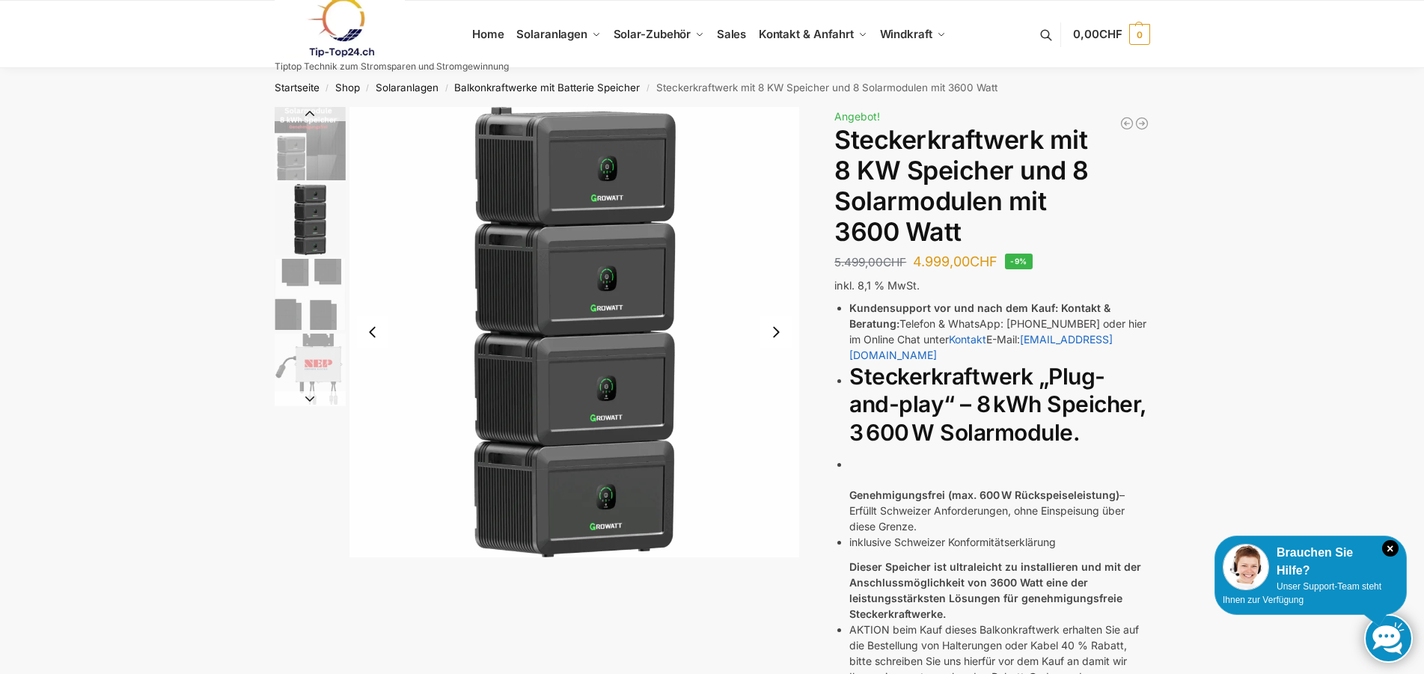
click at [780, 335] on button "Next slide" at bounding box center [775, 331] width 31 height 31
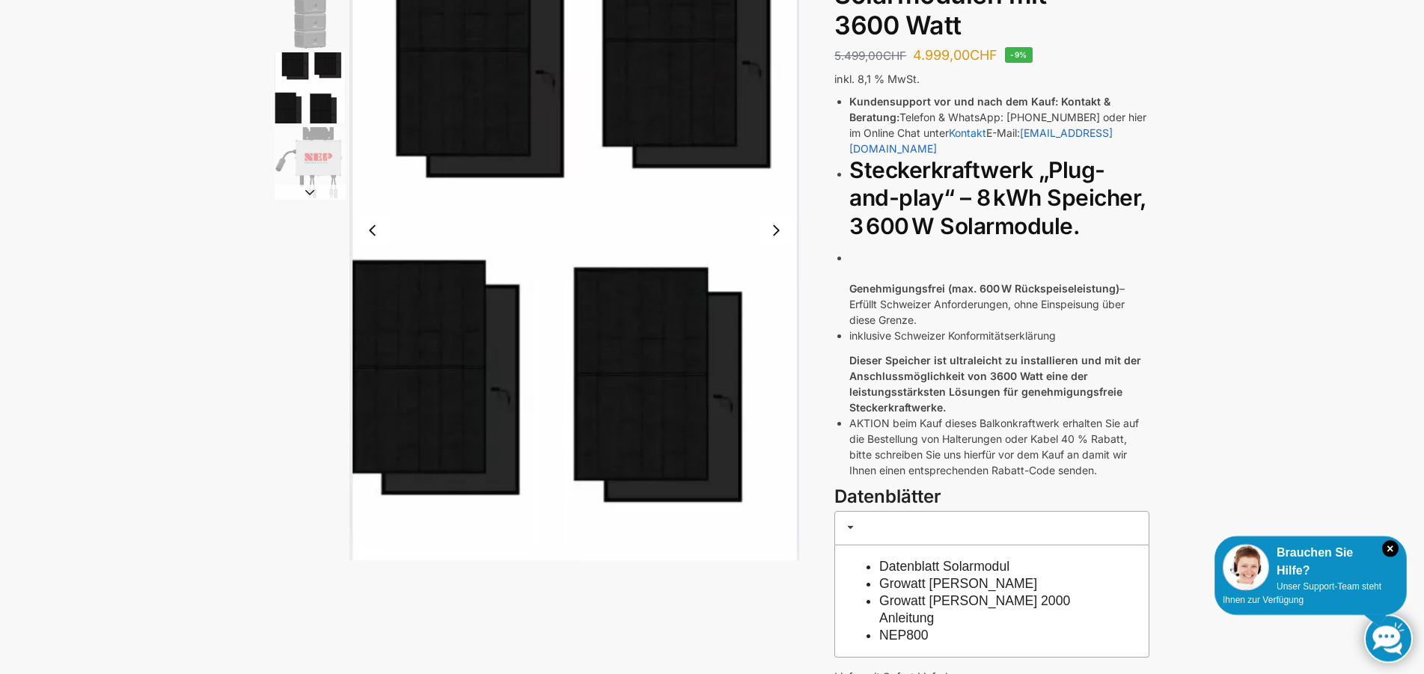
scroll to position [229, 0]
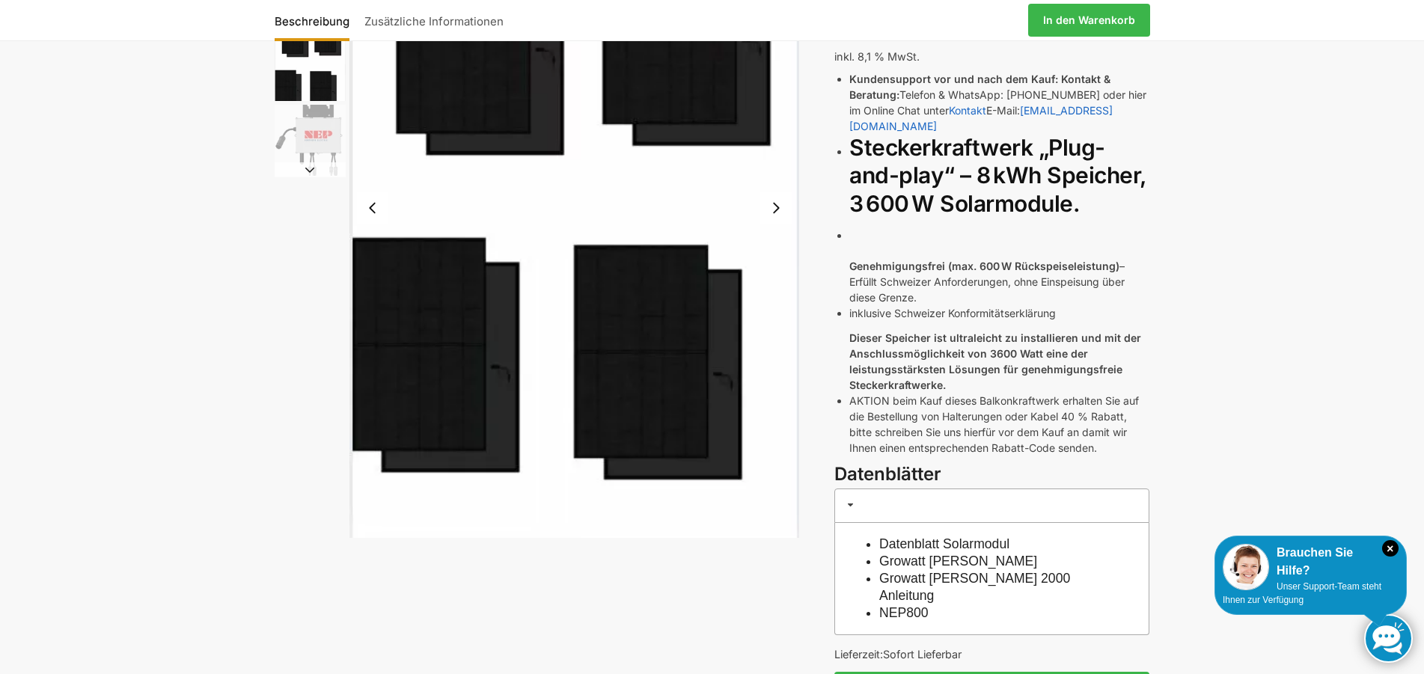
click at [322, 144] on img "4 / 4" at bounding box center [310, 140] width 71 height 71
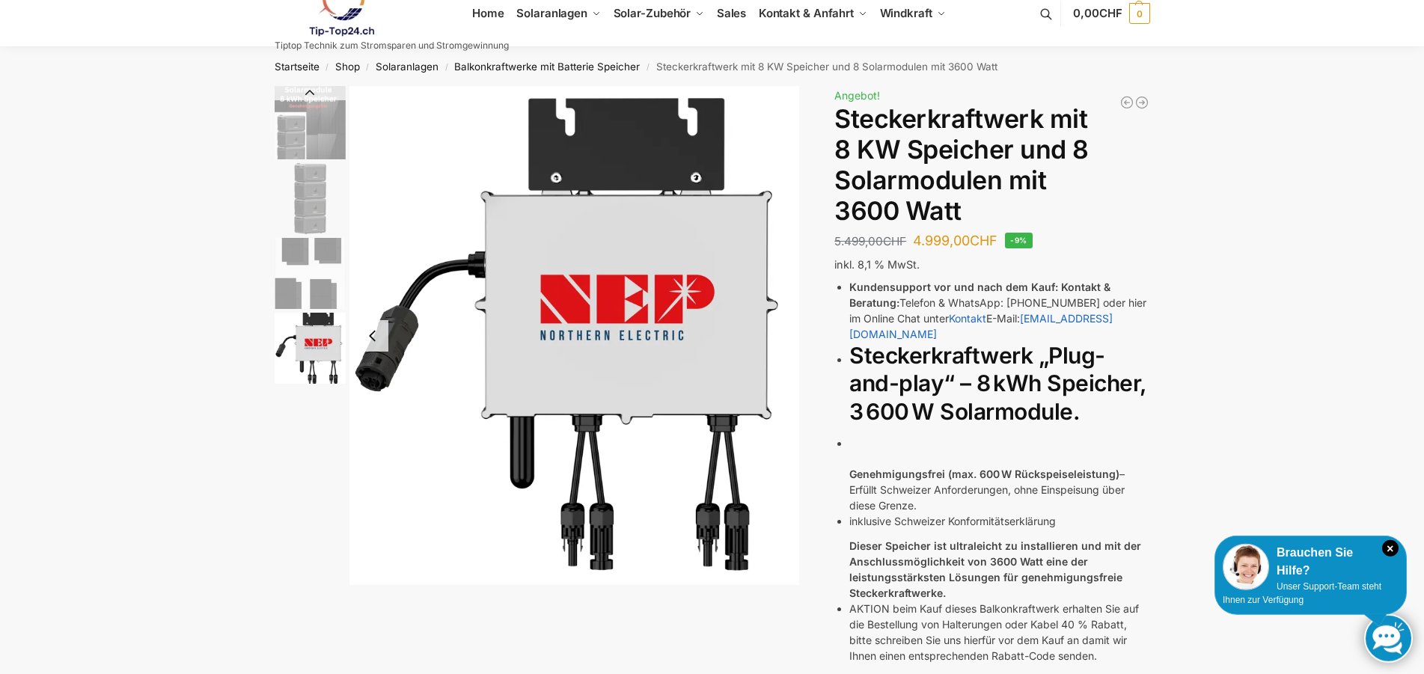
scroll to position [0, 0]
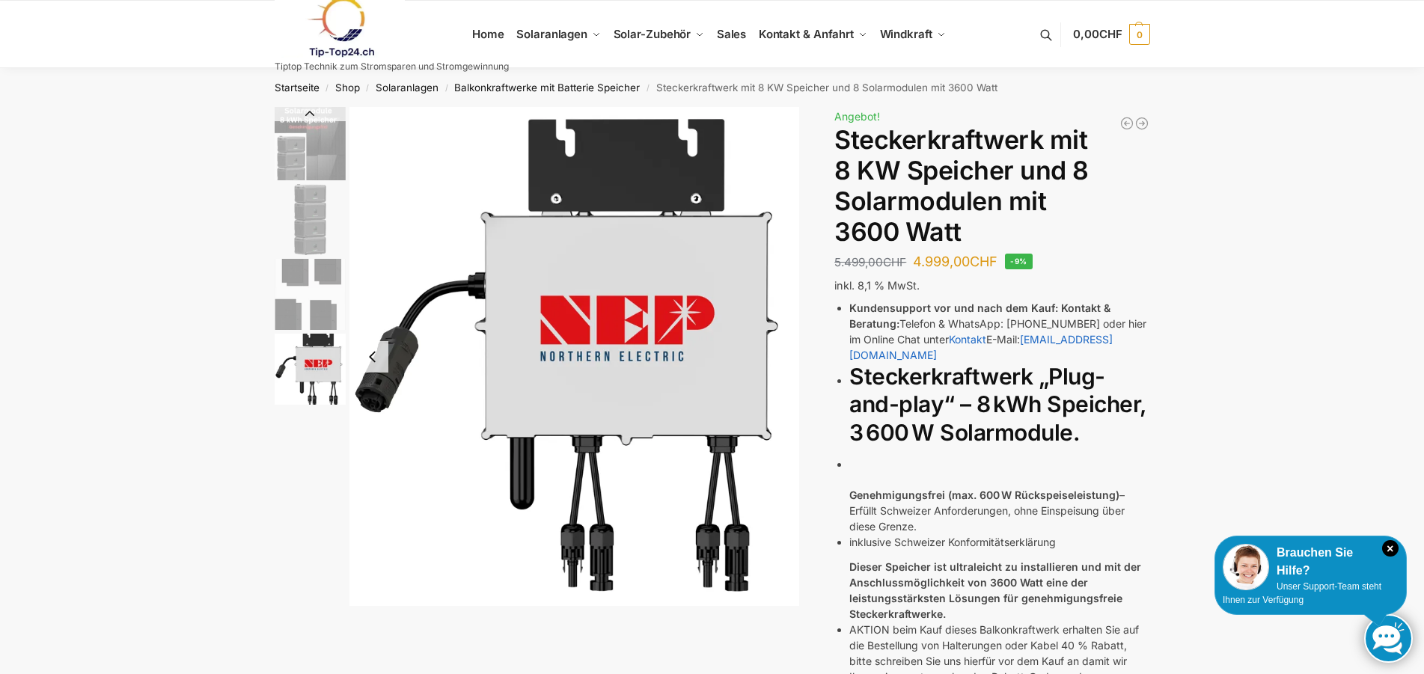
click at [298, 154] on img "1 / 4" at bounding box center [310, 143] width 71 height 73
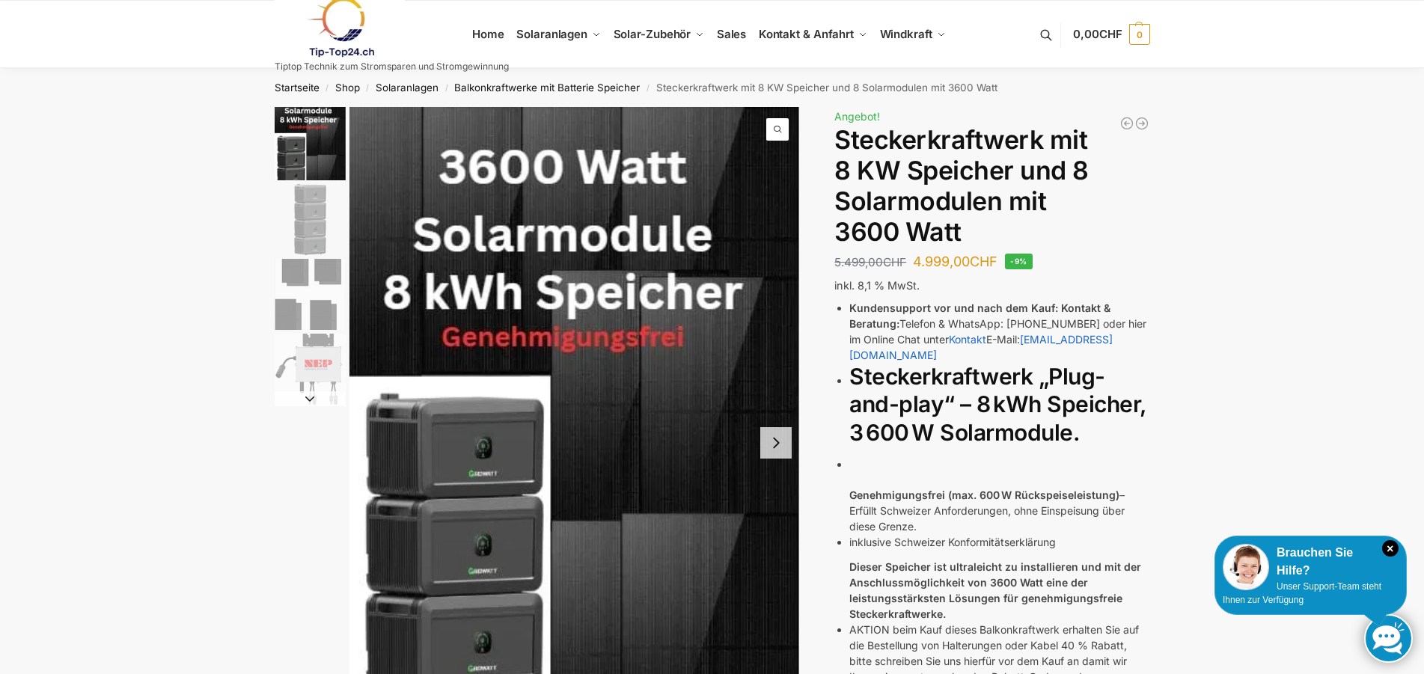
click at [363, 223] on img "1 / 4" at bounding box center [574, 443] width 450 height 672
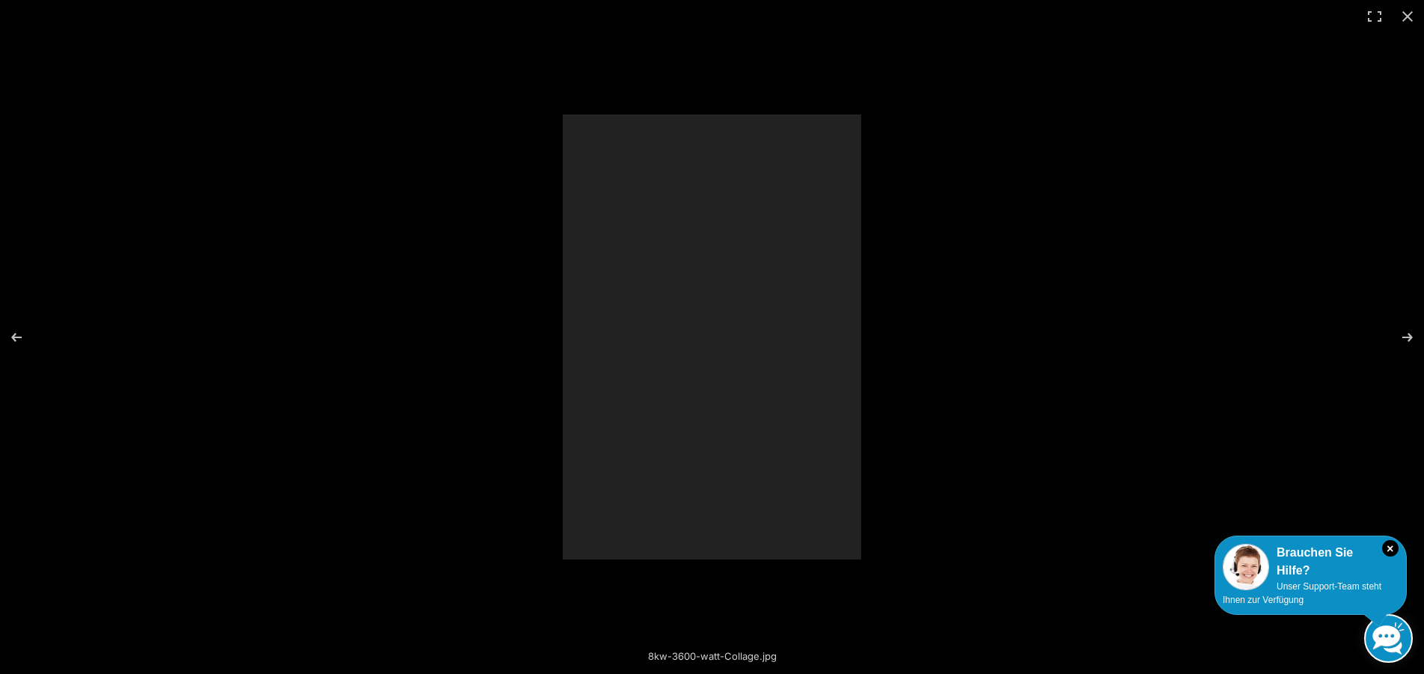
click at [317, 216] on div at bounding box center [712, 337] width 1424 height 674
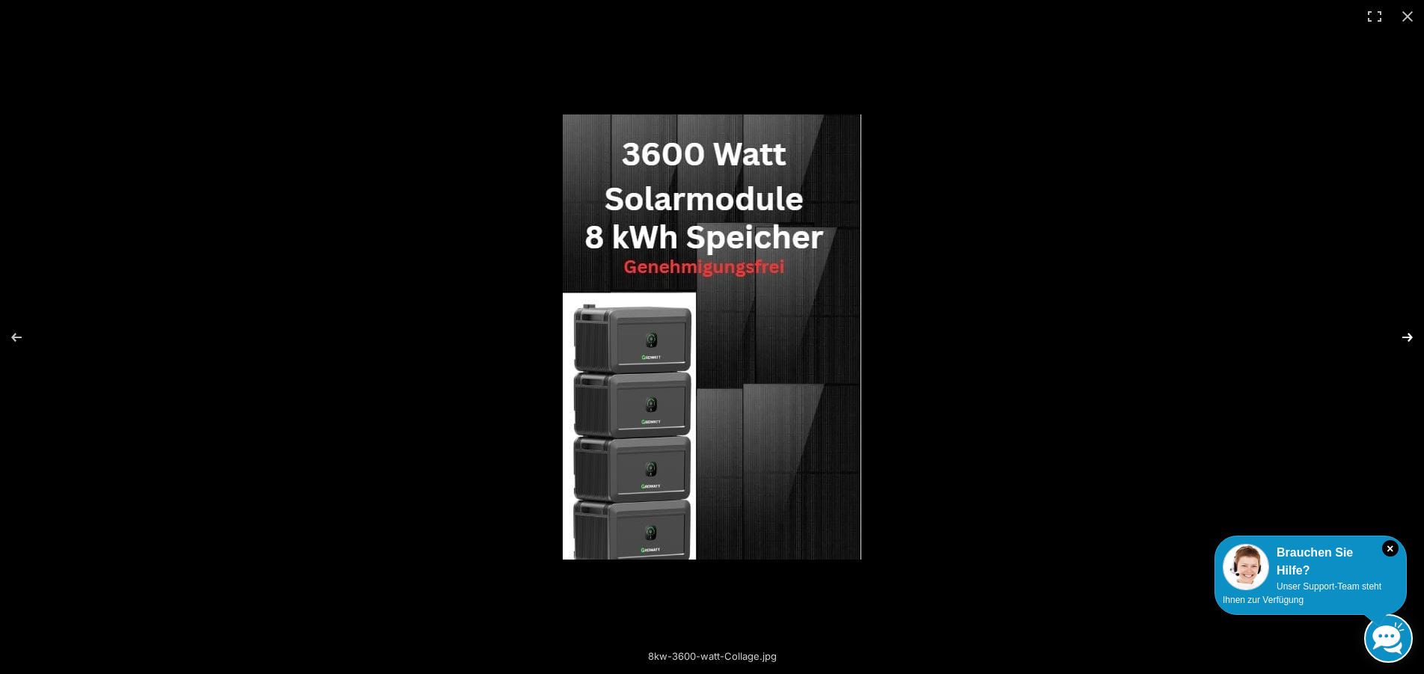
click at [1403, 334] on button "Next (arrow right)" at bounding box center [1397, 337] width 52 height 75
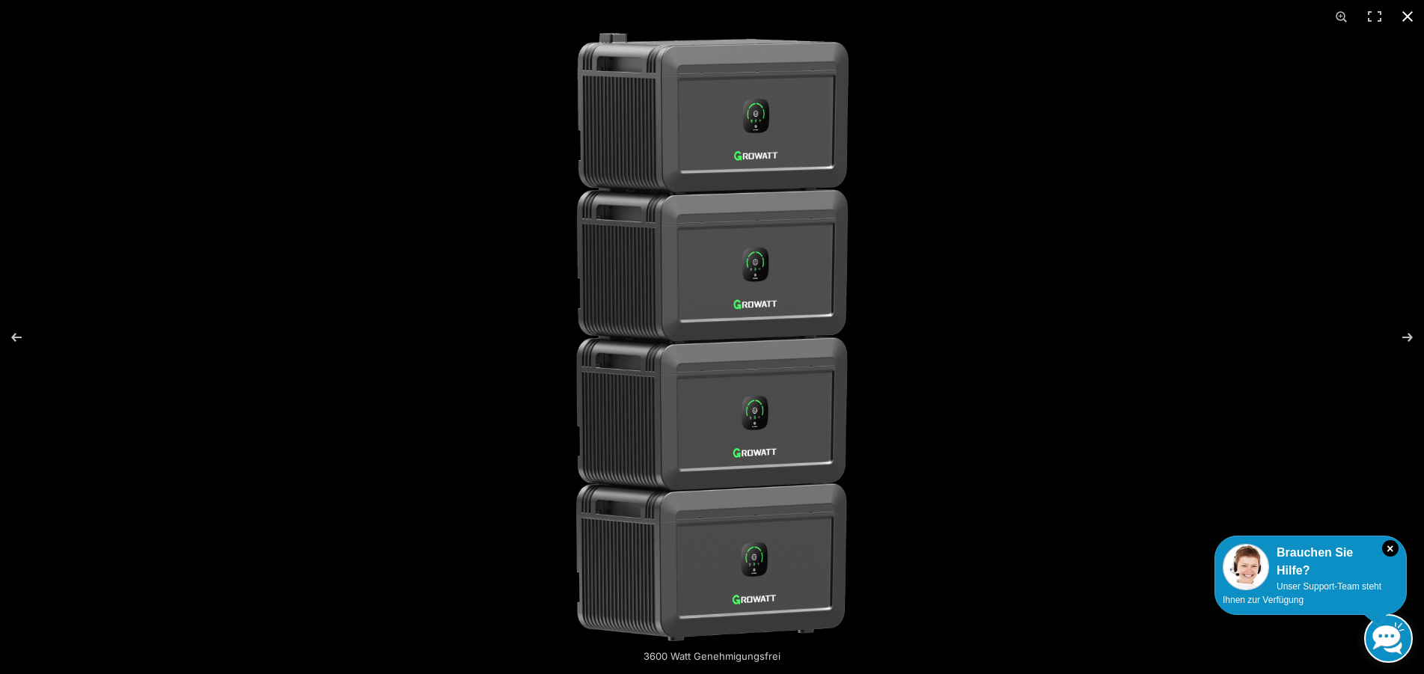
click at [1407, 14] on button "Close (Esc)" at bounding box center [1407, 16] width 33 height 33
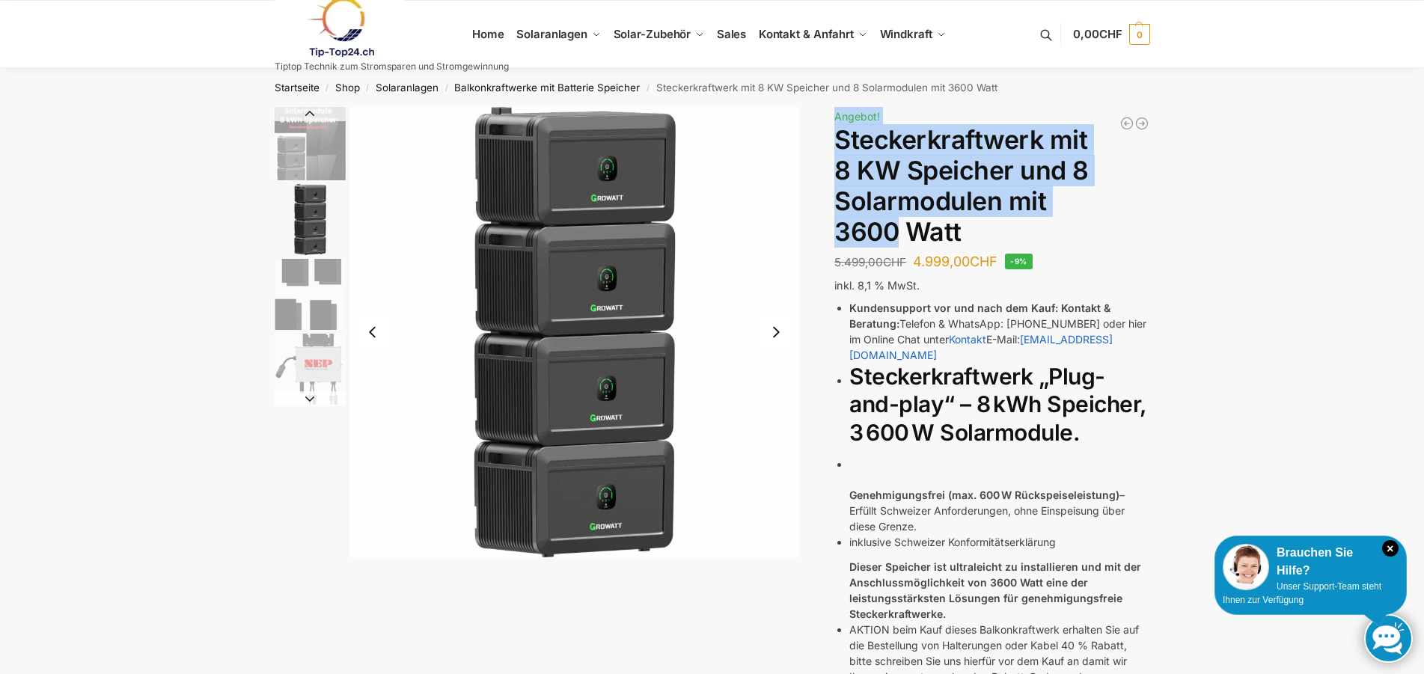
drag, startPoint x: 834, startPoint y: 232, endPoint x: 893, endPoint y: 236, distance: 59.2
click at [893, 236] on div "3600 Watt Genehmigungsfrei Beschreibung Zusätzliche Informationen 5.499,00 CHF …" at bounding box center [712, 565] width 938 height 916
click at [893, 236] on h1 "Steckerkraftwerk mit 8 KW Speicher und 8 Solarmodulen mit 3600 Watt" at bounding box center [991, 186] width 315 height 122
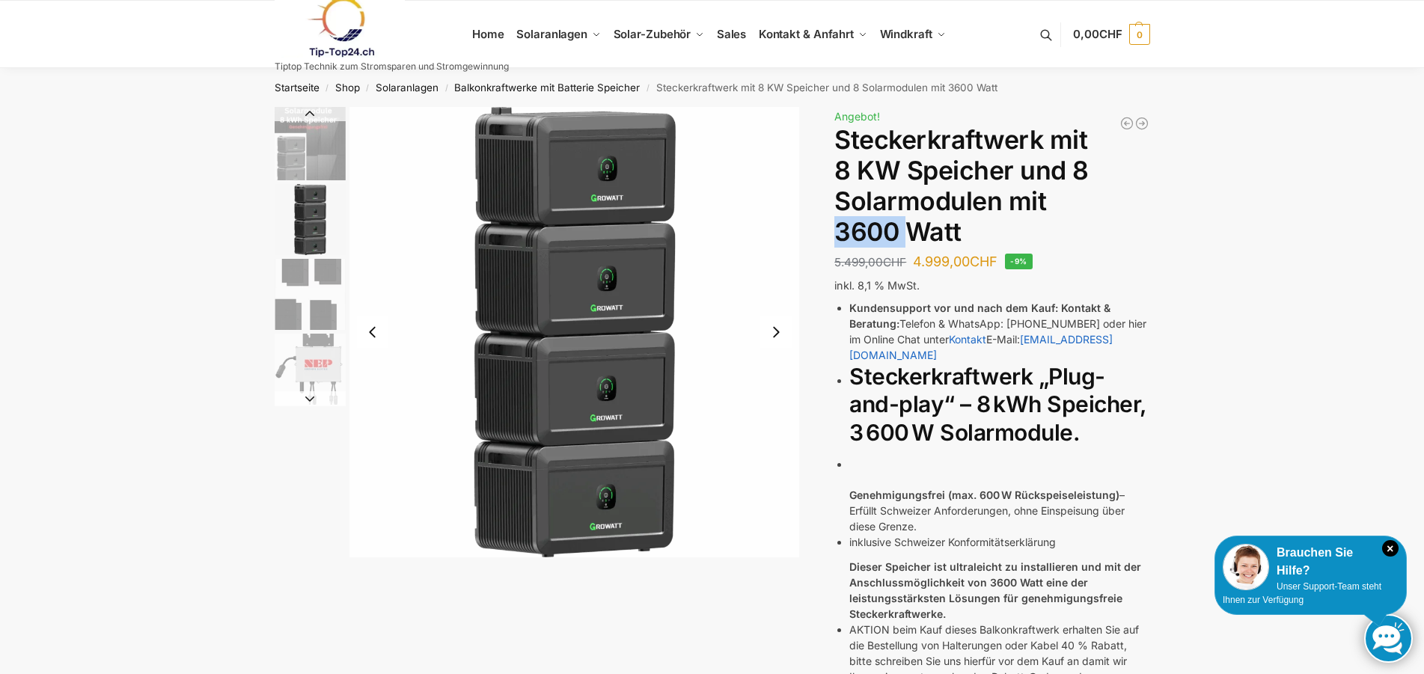
click at [895, 236] on h1 "Steckerkraftwerk mit 8 KW Speicher und 8 Solarmodulen mit 3600 Watt" at bounding box center [991, 186] width 315 height 122
drag, startPoint x: 895, startPoint y: 236, endPoint x: 865, endPoint y: 234, distance: 30.0
click at [865, 234] on h1 "Steckerkraftwerk mit 8 KW Speicher und 8 Solarmodulen mit 3600 Watt" at bounding box center [991, 186] width 315 height 122
drag, startPoint x: 840, startPoint y: 230, endPoint x: 895, endPoint y: 236, distance: 54.9
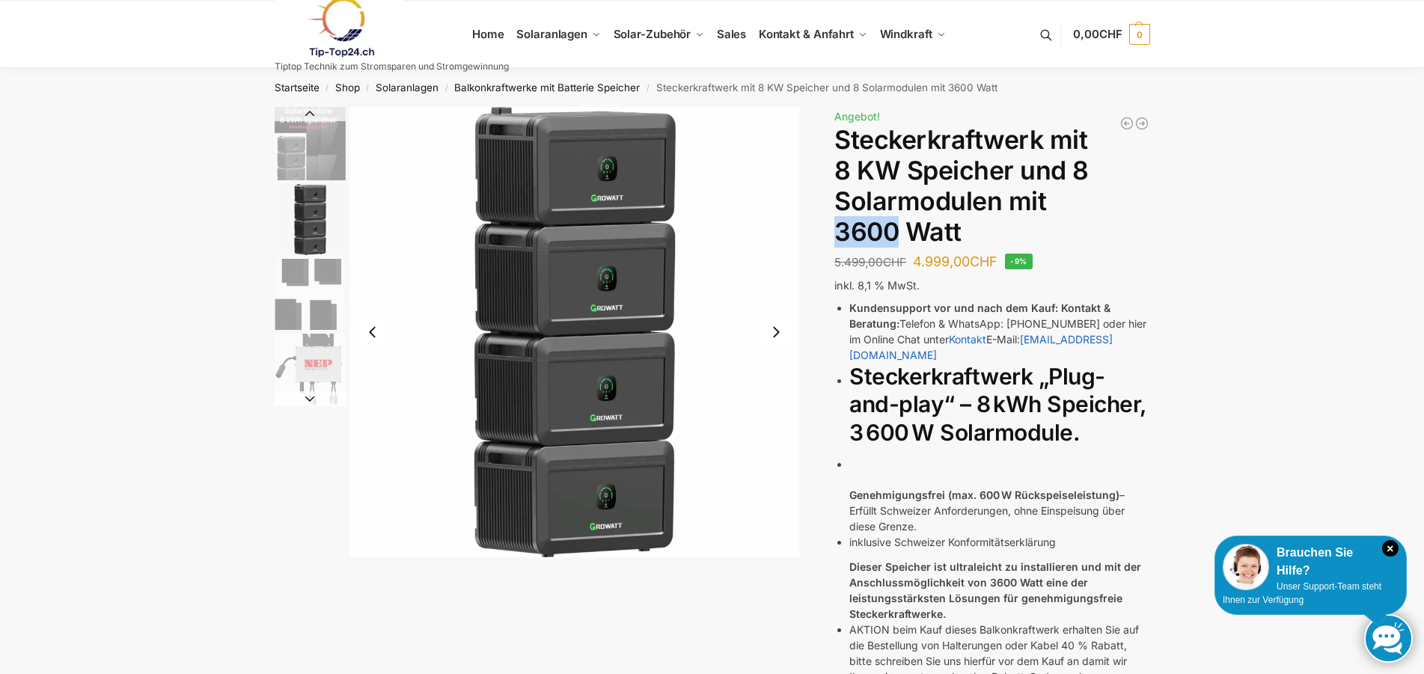
click at [895, 236] on h1 "Steckerkraftwerk mit 8 KW Speicher und 8 Solarmodulen mit 3600 Watt" at bounding box center [991, 186] width 315 height 122
drag, startPoint x: 915, startPoint y: 266, endPoint x: 970, endPoint y: 263, distance: 55.4
click at [970, 263] on p "5.499,00 CHF Ursprünglicher Preis war: 5.499,00 CHF 4.999,00 CHF Aktueller Prei…" at bounding box center [915, 261] width 163 height 20
click at [916, 262] on p "5.499,00 CHF Ursprünglicher Preis war: 5.499,00 CHF 4.999,00 CHF Aktueller Prei…" at bounding box center [915, 261] width 163 height 20
drag, startPoint x: 919, startPoint y: 262, endPoint x: 972, endPoint y: 257, distance: 53.3
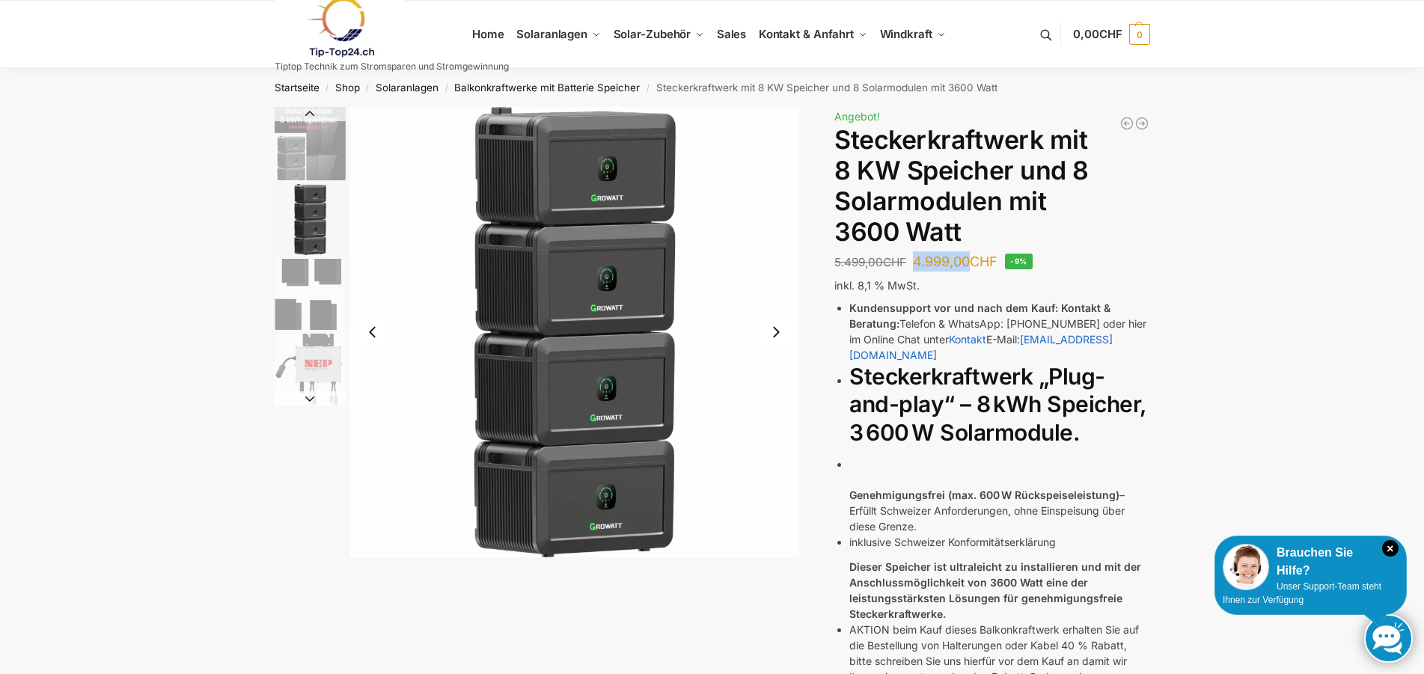
click at [972, 257] on bdi "4.999,00 CHF" at bounding box center [955, 262] width 85 height 16
click at [972, 258] on bdi "4.999,00 CHF" at bounding box center [955, 262] width 85 height 16
drag, startPoint x: 971, startPoint y: 261, endPoint x: 918, endPoint y: 263, distance: 53.2
click at [918, 263] on bdi "4.999,00 CHF" at bounding box center [955, 262] width 85 height 16
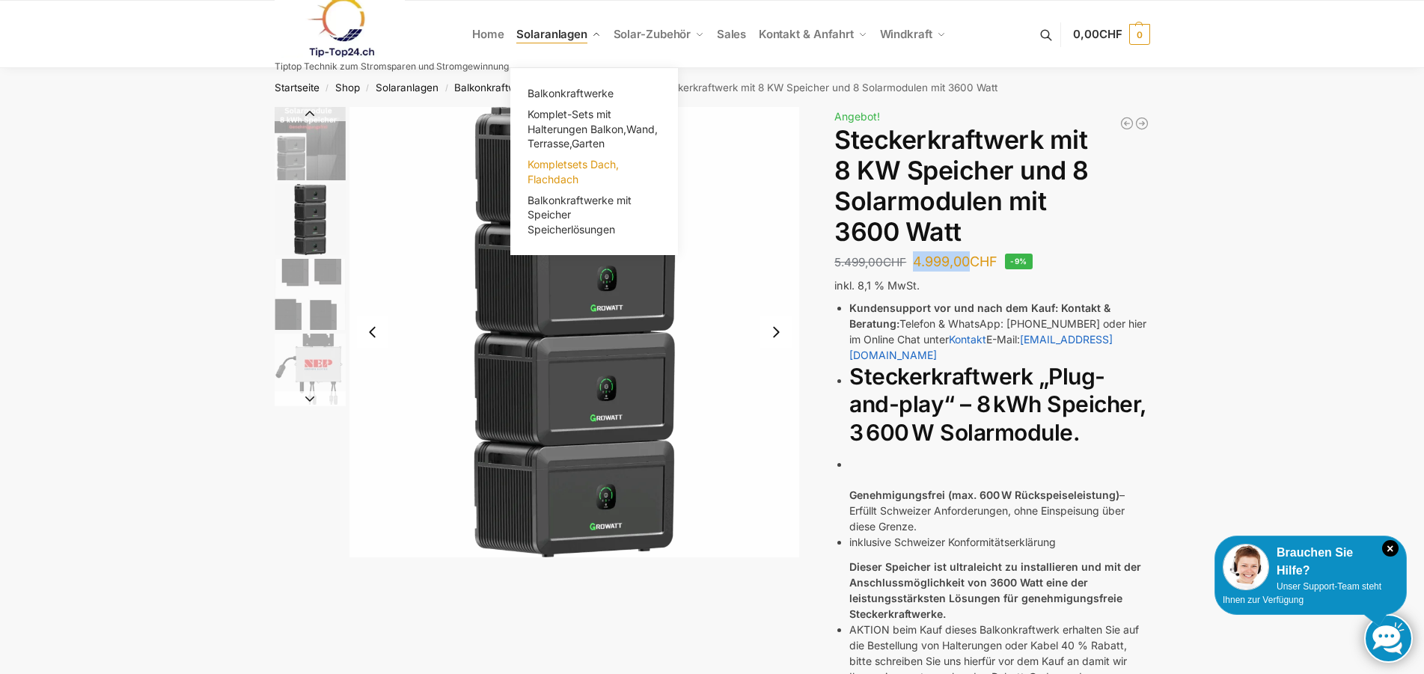
click at [565, 168] on span "Kompletsets Dach, Flachdach" at bounding box center [572, 172] width 91 height 28
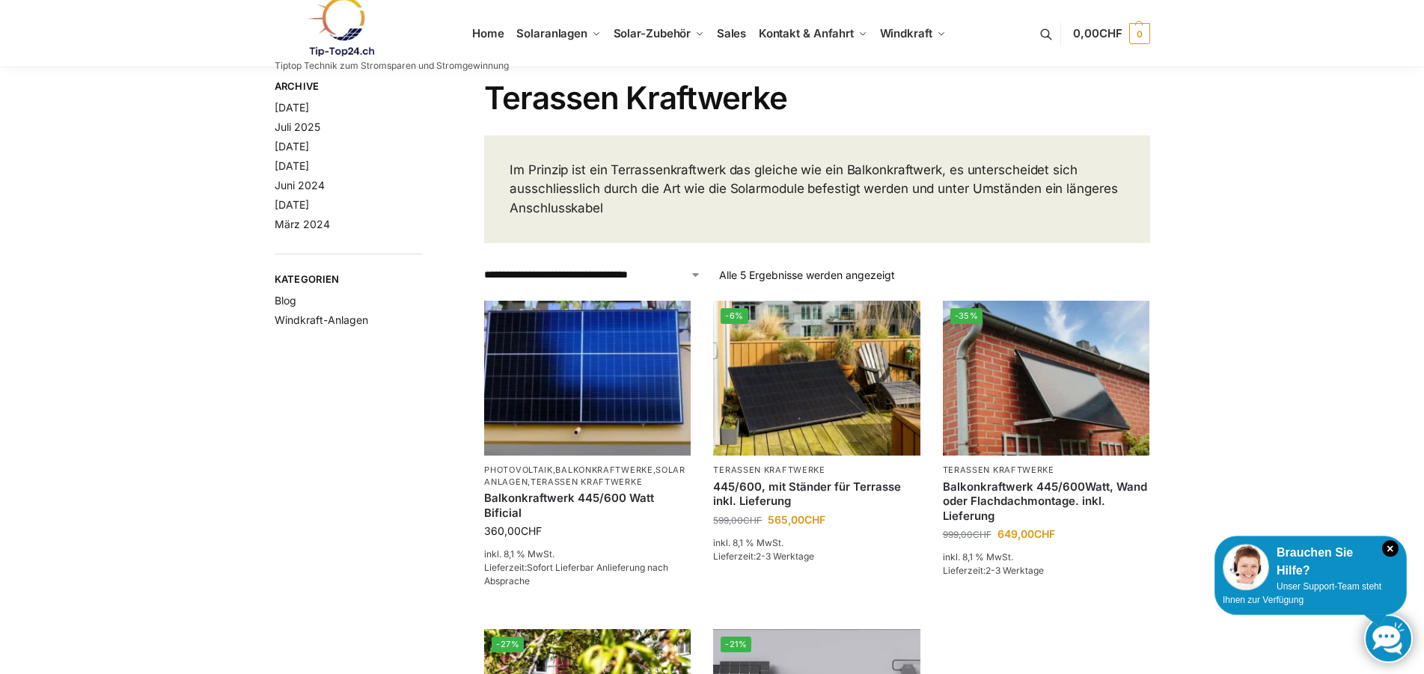
scroll to position [25, 0]
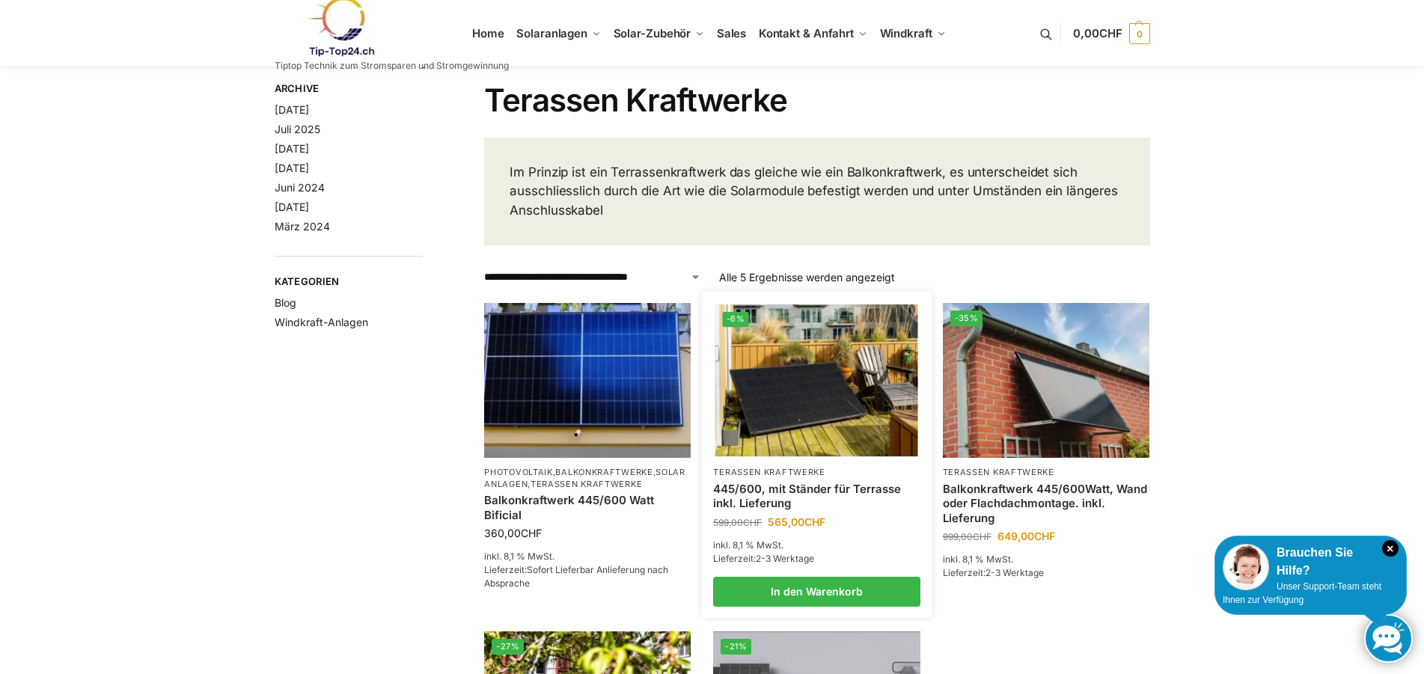
click at [809, 309] on img at bounding box center [816, 380] width 203 height 152
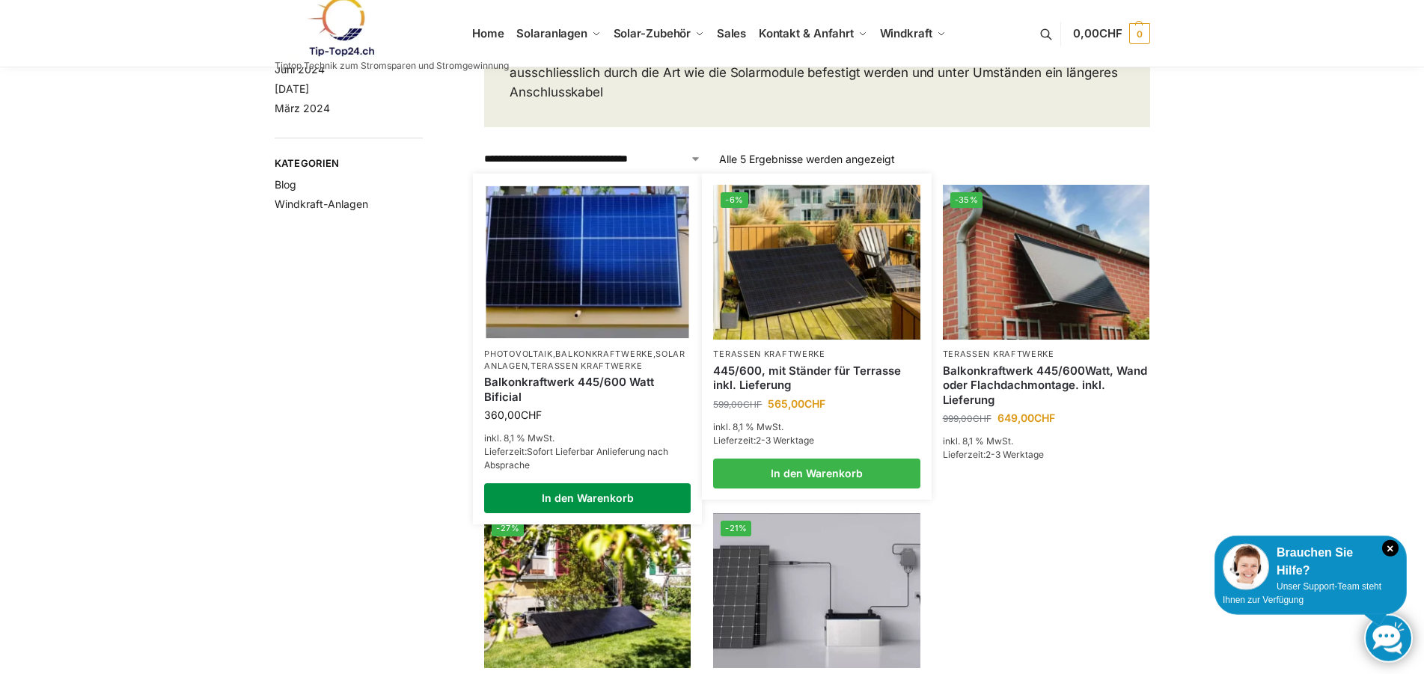
scroll to position [331, 0]
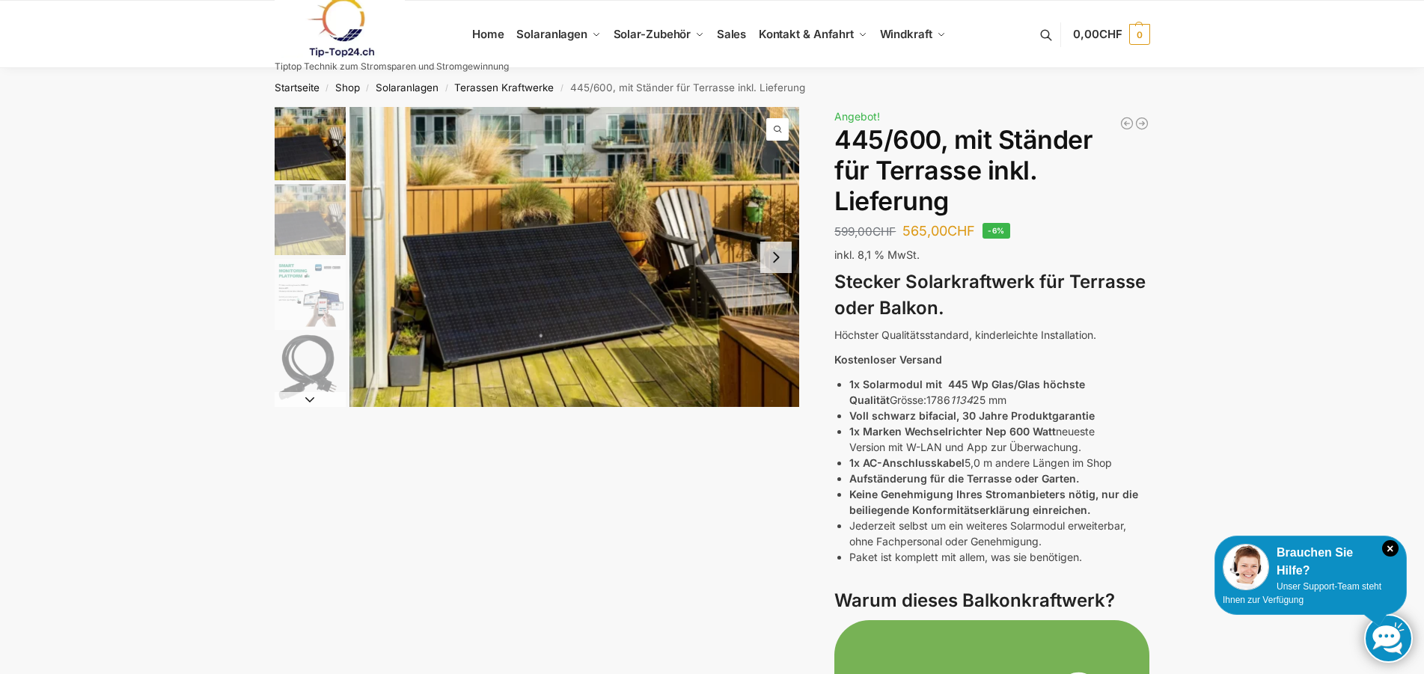
click at [779, 266] on button "Next slide" at bounding box center [775, 257] width 31 height 31
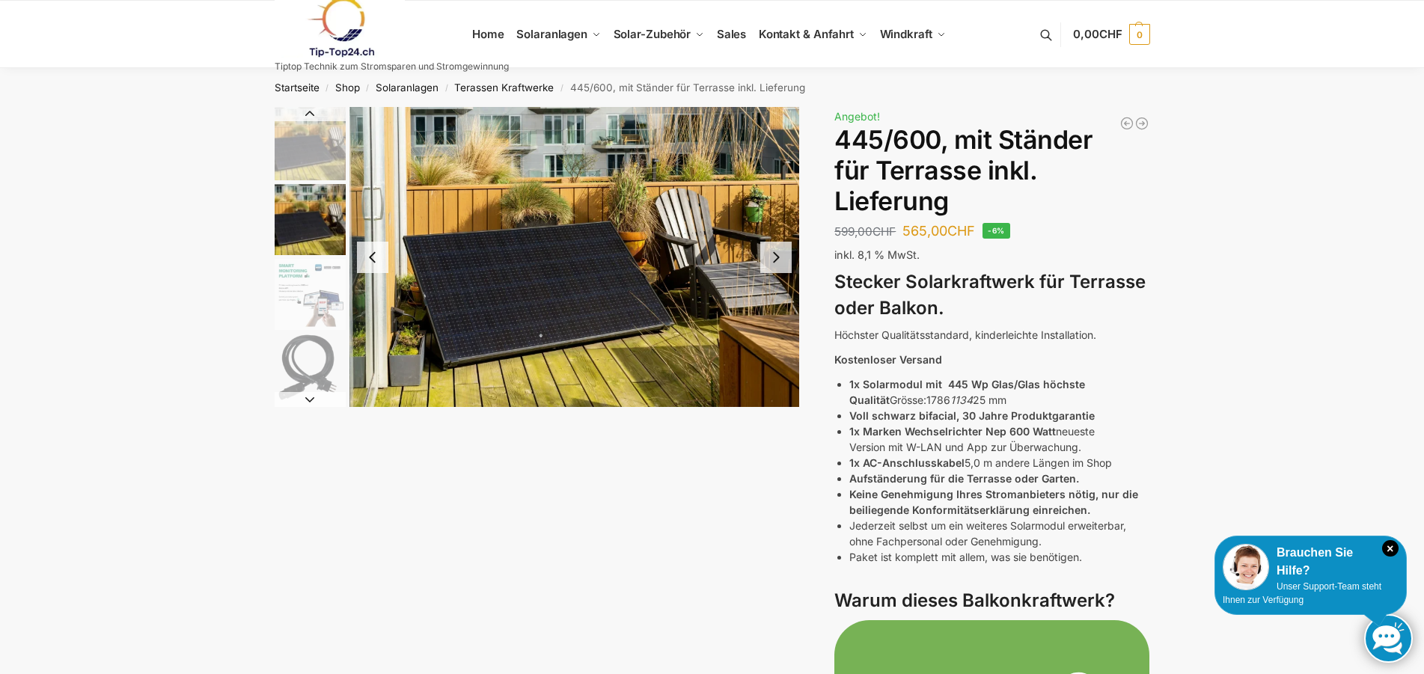
click at [791, 269] on button "Next slide" at bounding box center [775, 257] width 31 height 31
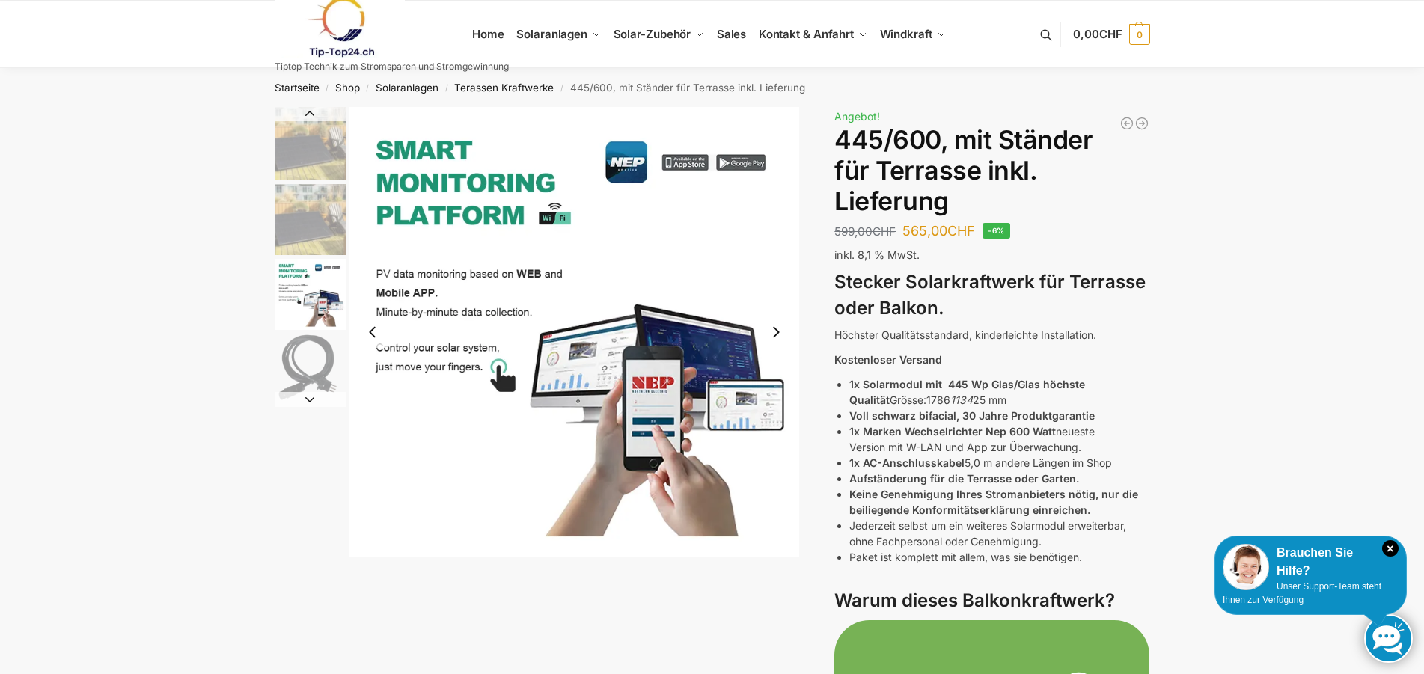
click at [776, 332] on button "Next slide" at bounding box center [775, 331] width 31 height 31
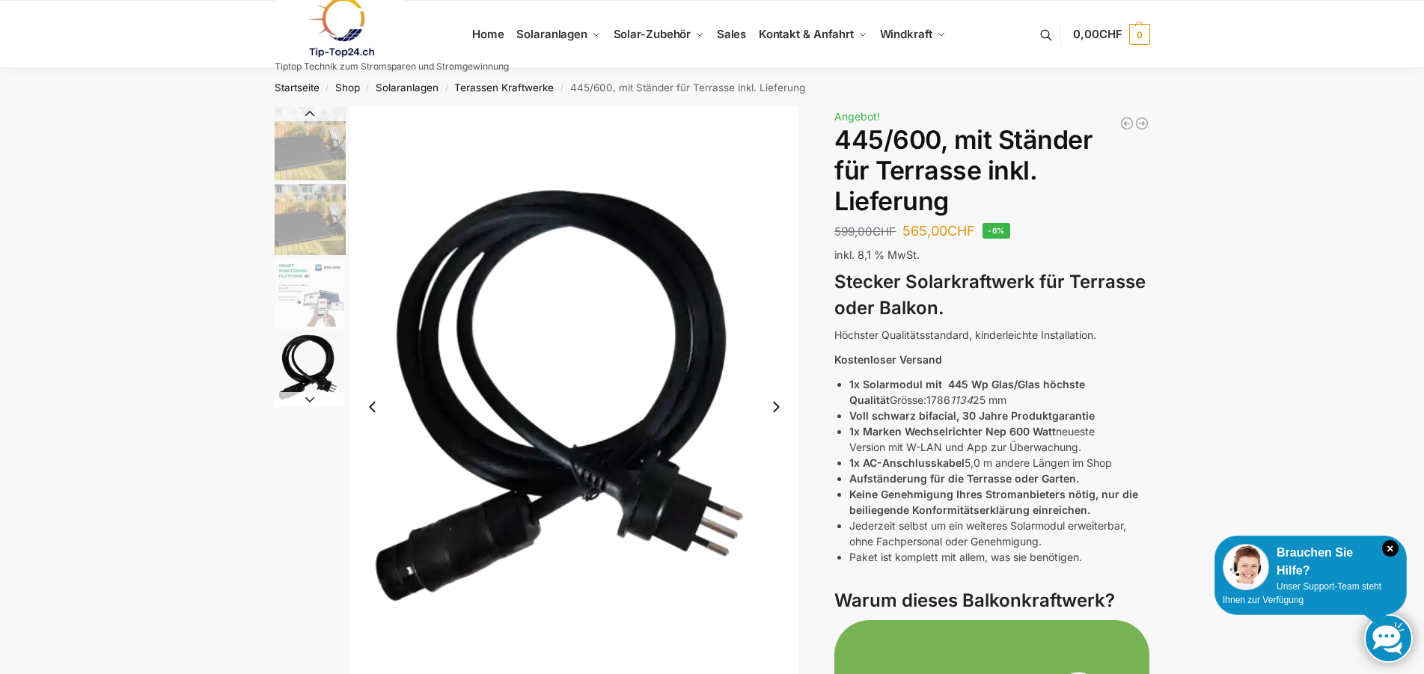
click at [781, 414] on button "Next slide" at bounding box center [775, 406] width 31 height 31
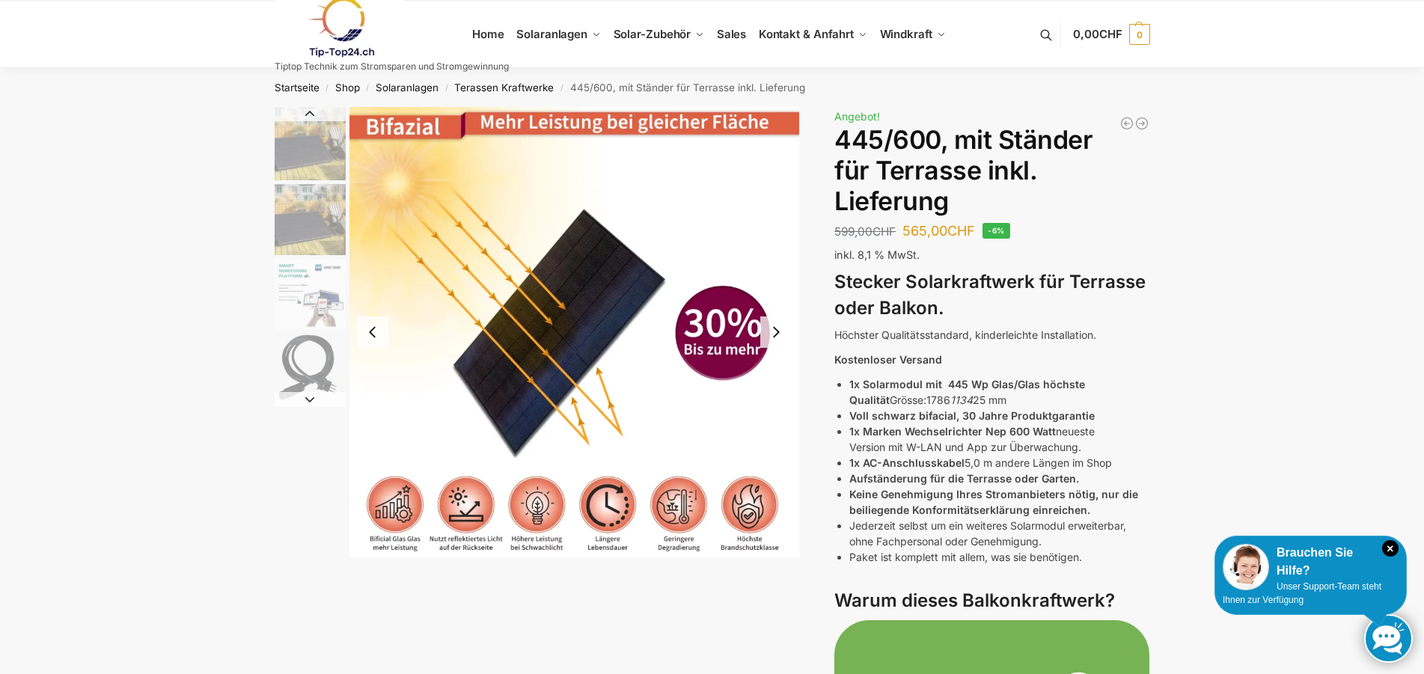
click at [776, 334] on button "Next slide" at bounding box center [775, 331] width 31 height 31
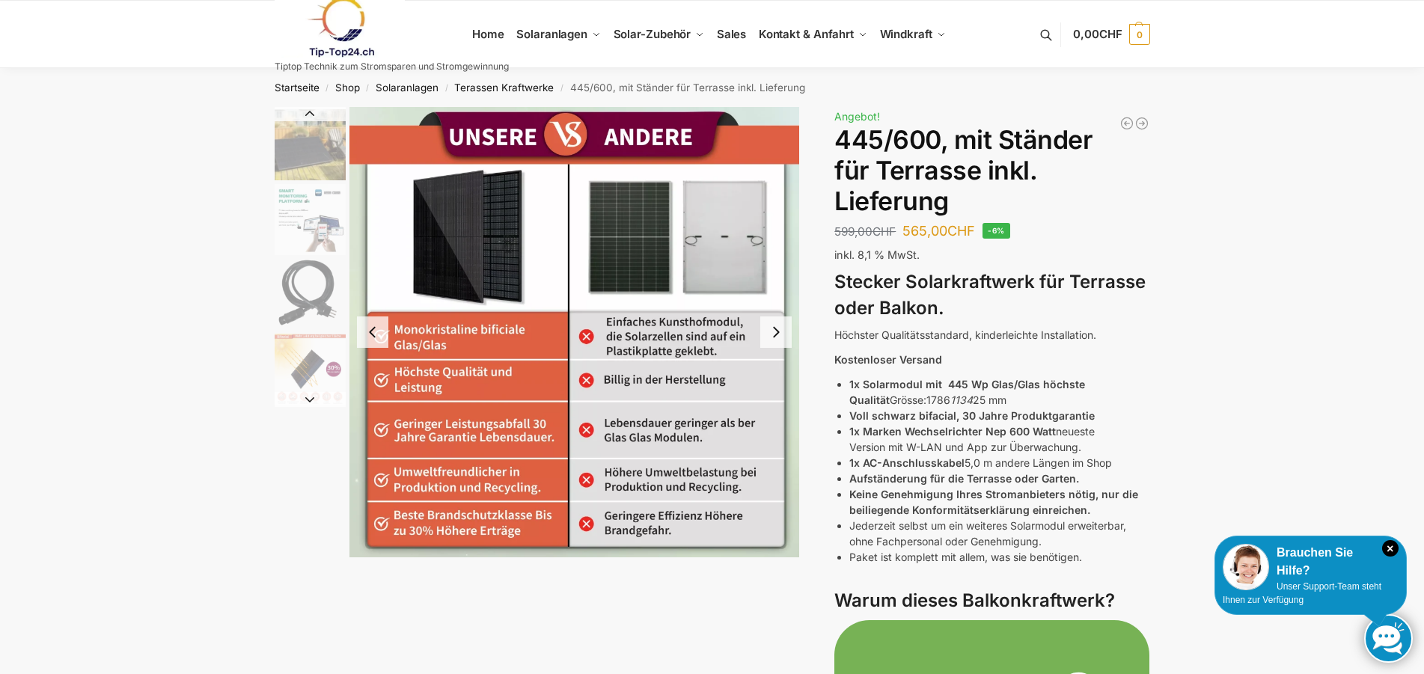
click at [775, 331] on button "Next slide" at bounding box center [775, 331] width 31 height 31
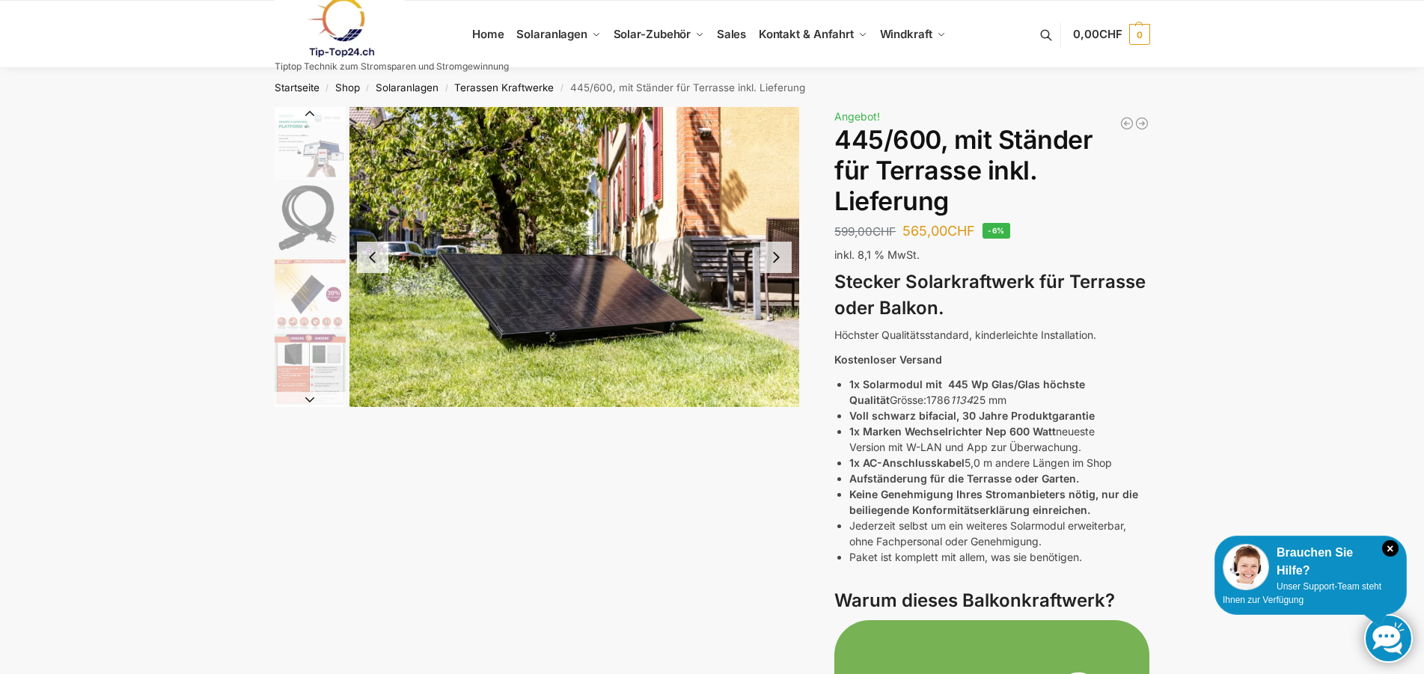
click at [773, 254] on button "Next slide" at bounding box center [775, 257] width 31 height 31
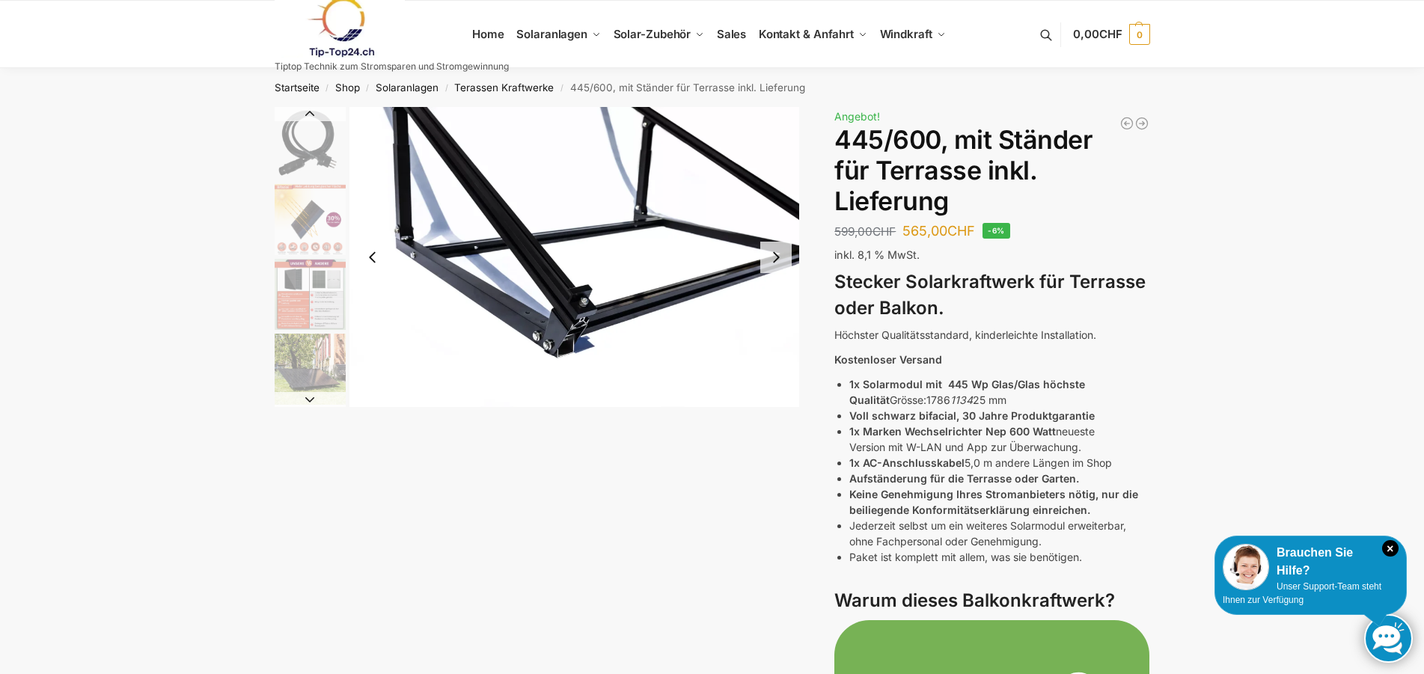
click at [781, 254] on button "Next slide" at bounding box center [775, 257] width 31 height 31
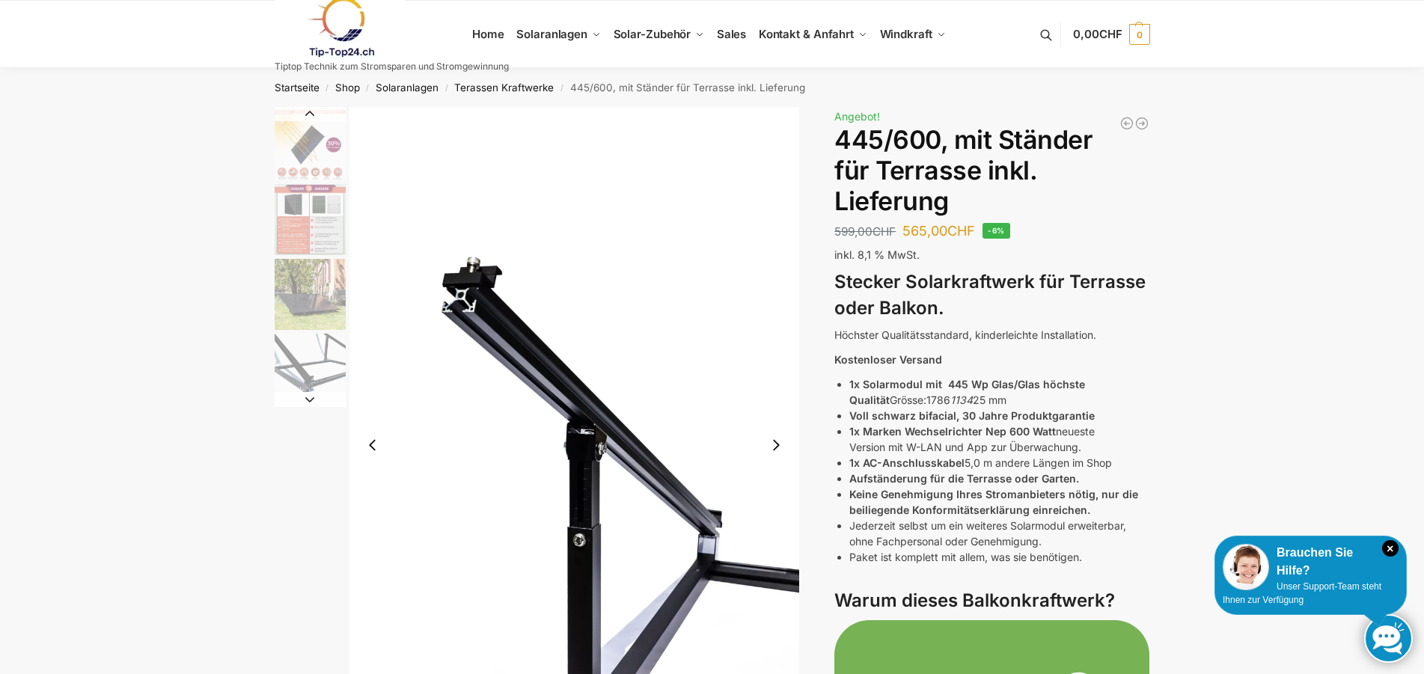
click at [781, 254] on img "9 / 11" at bounding box center [574, 444] width 450 height 675
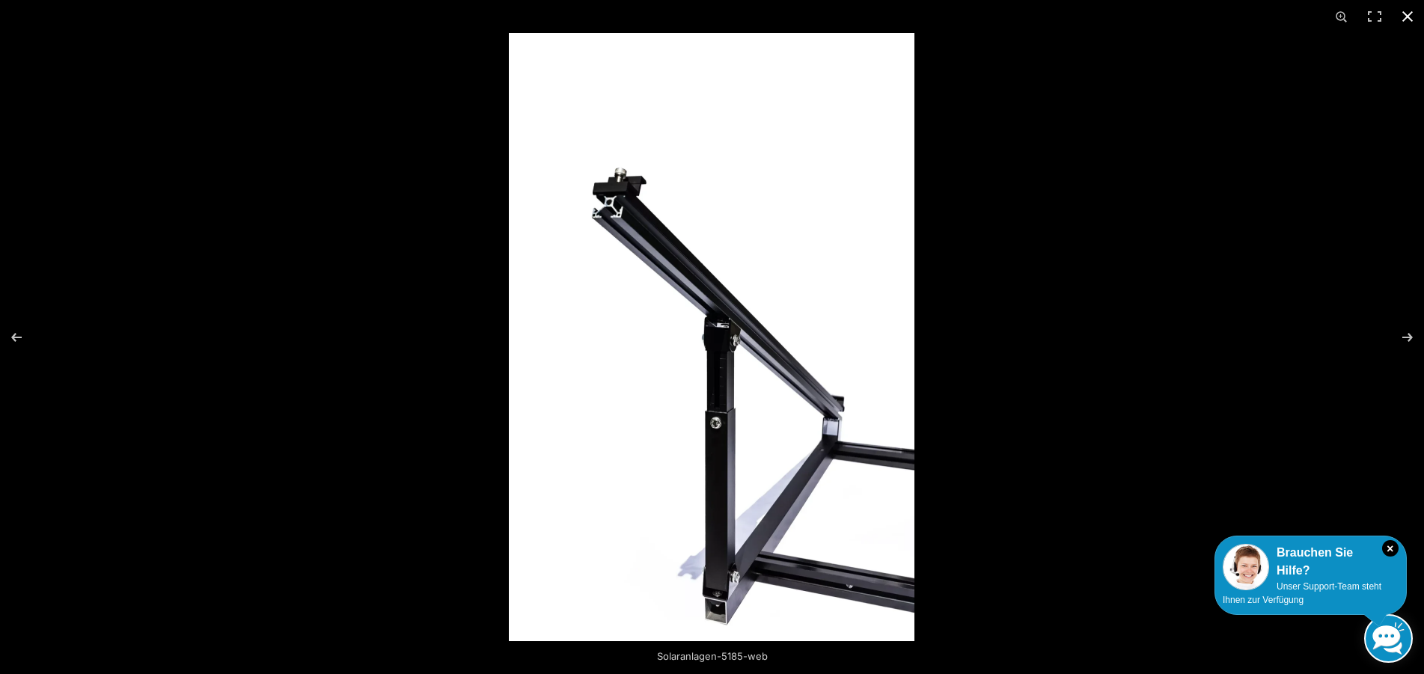
click at [1409, 13] on button "Close (Esc)" at bounding box center [1407, 16] width 33 height 33
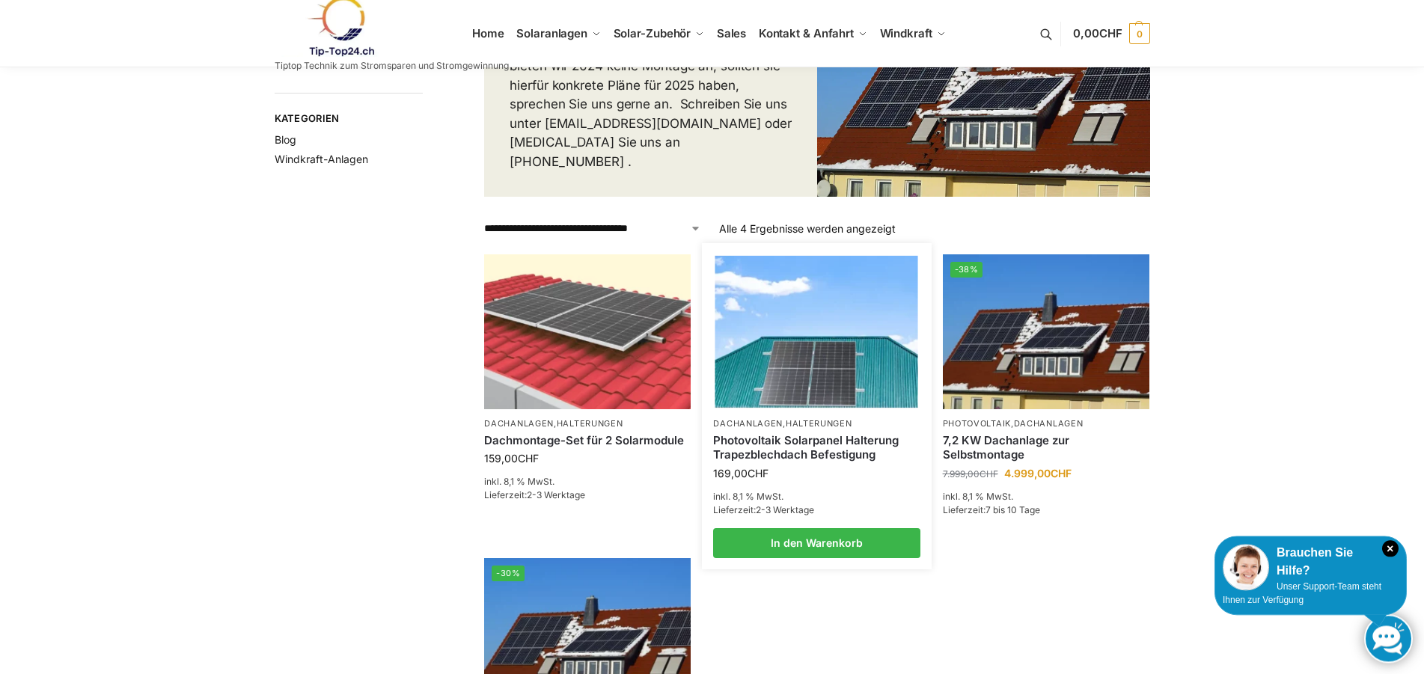
scroll to position [229, 0]
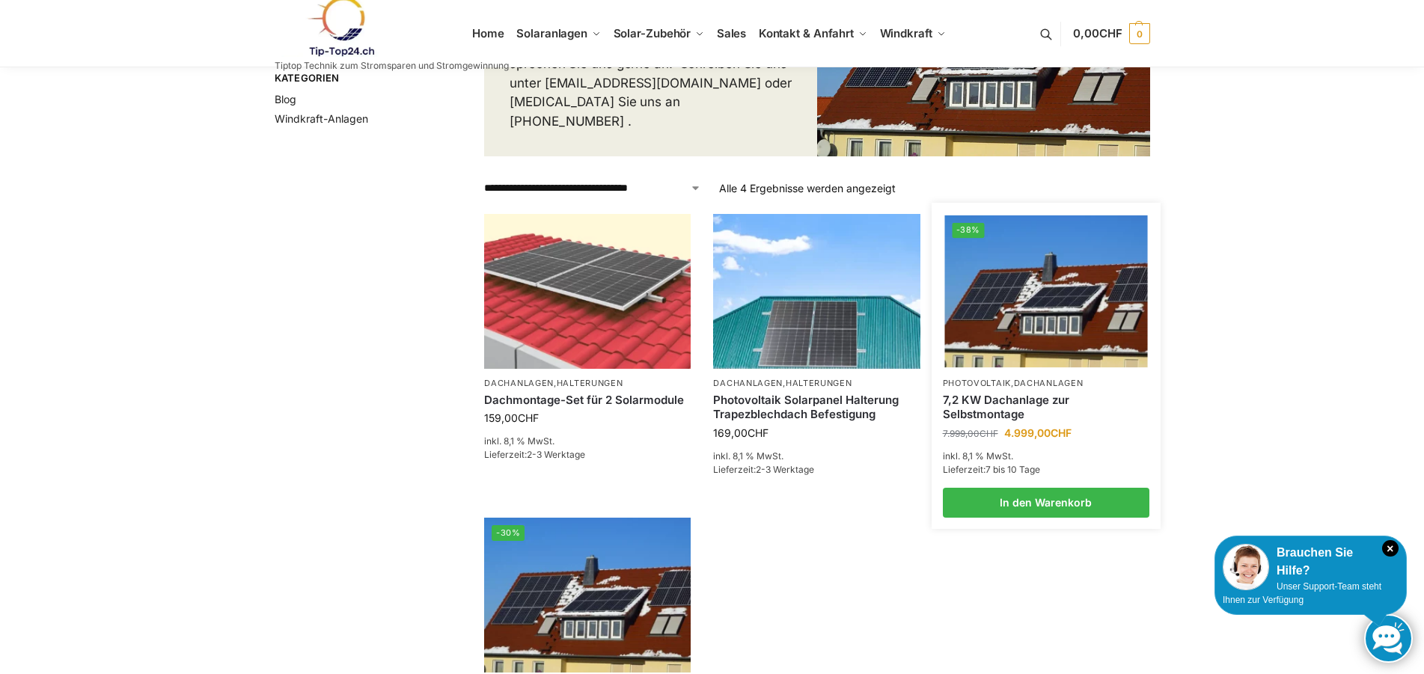
click at [1016, 301] on img at bounding box center [1045, 291] width 203 height 152
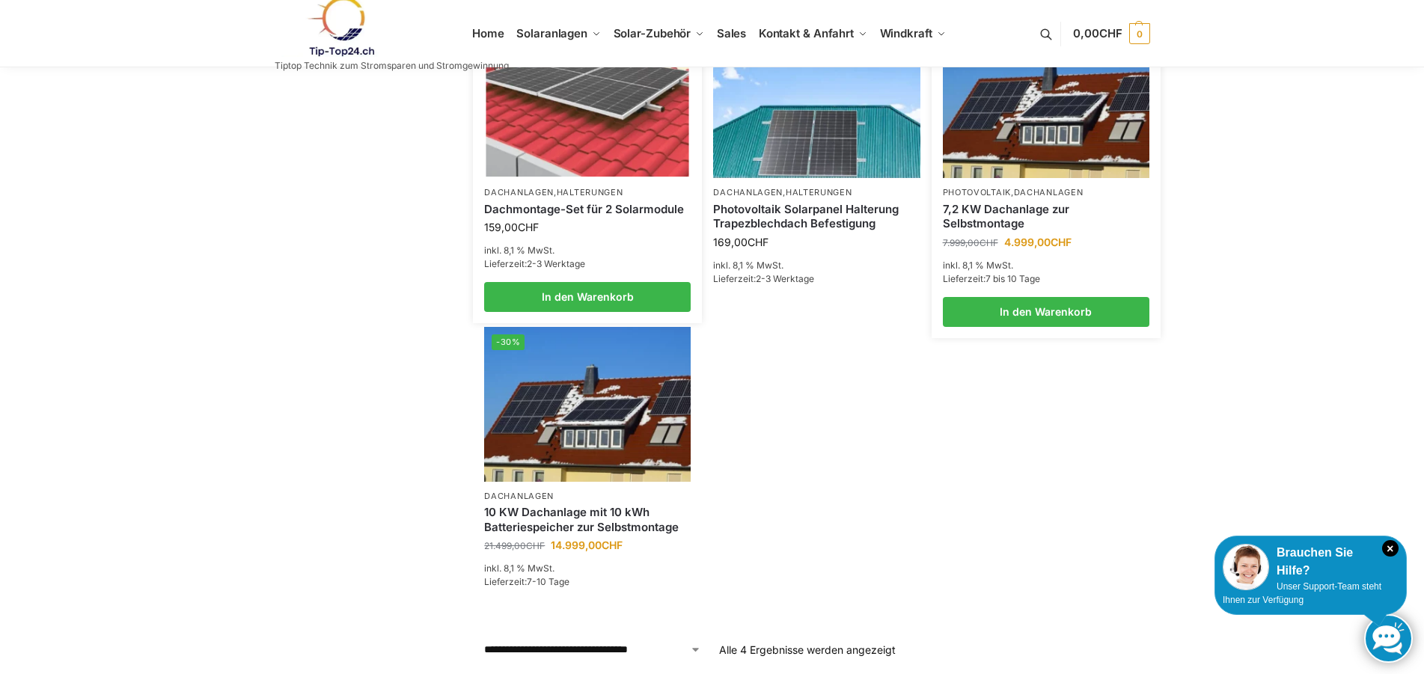
scroll to position [458, 0]
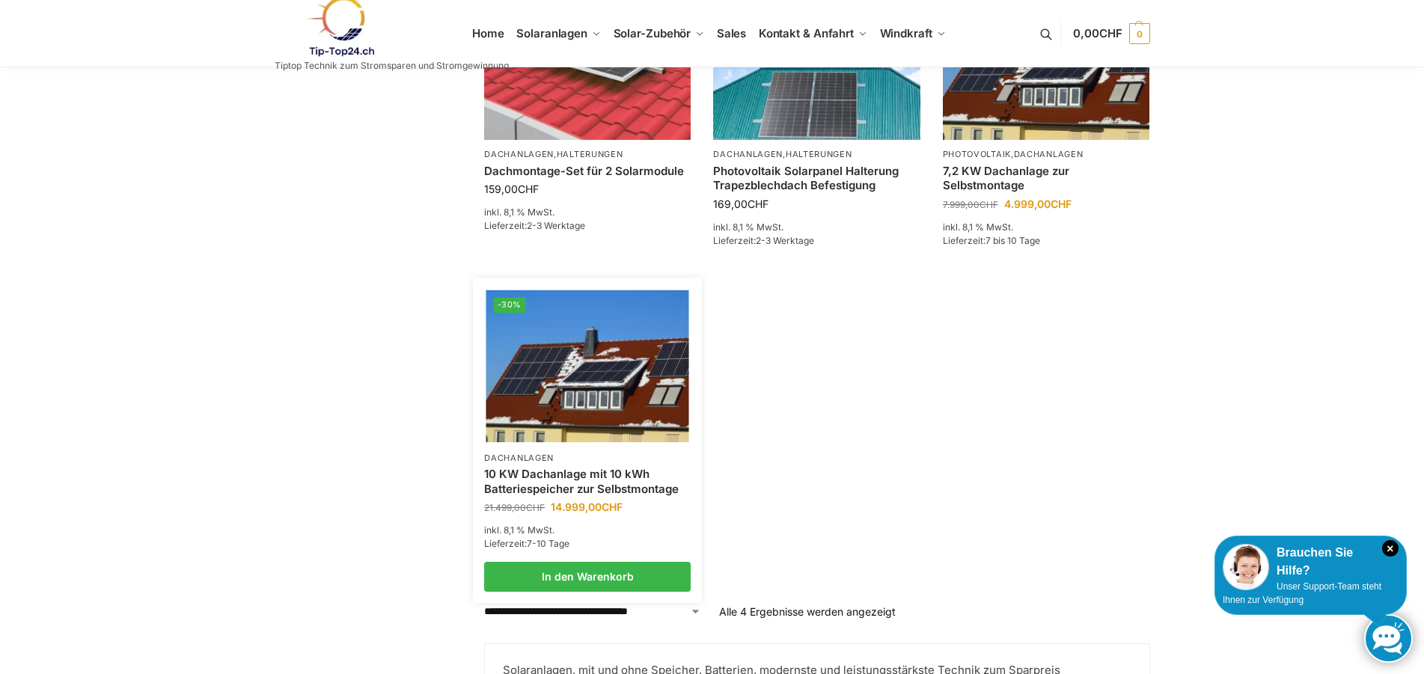
click at [608, 365] on img at bounding box center [587, 365] width 203 height 152
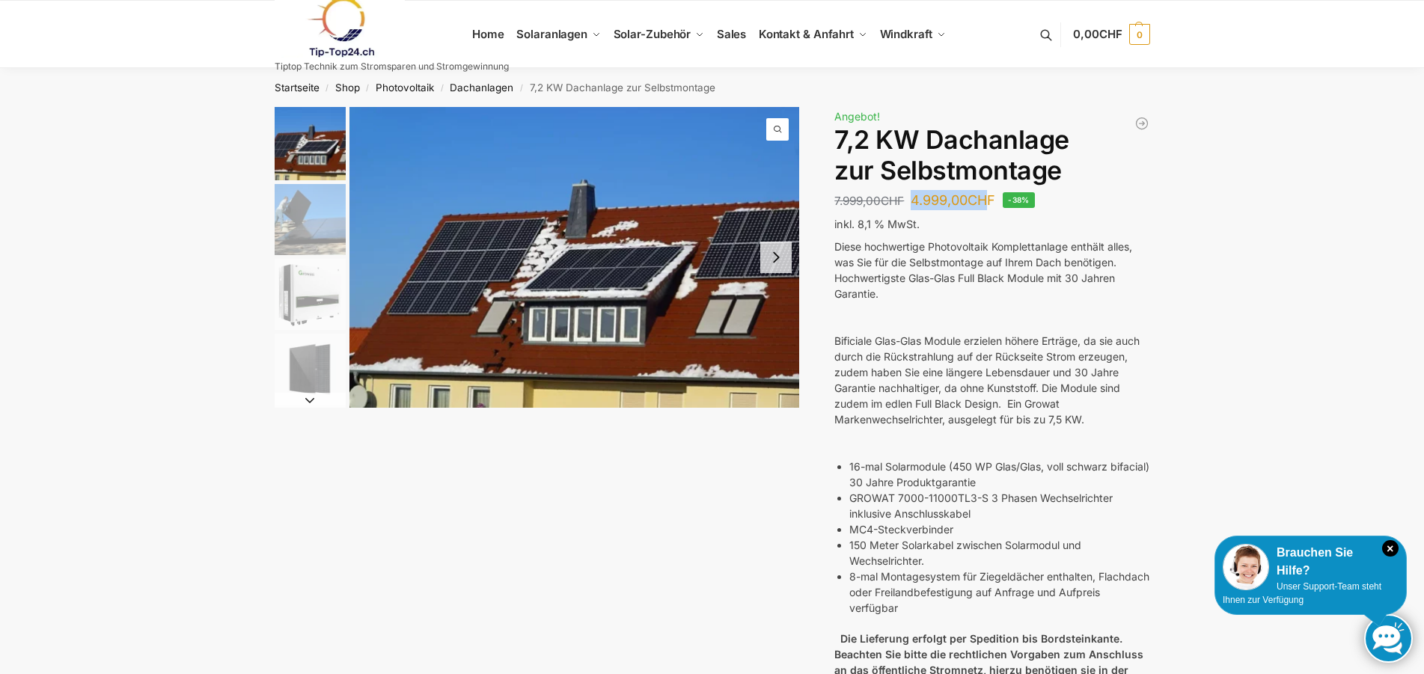
drag, startPoint x: 924, startPoint y: 198, endPoint x: 997, endPoint y: 198, distance: 73.3
click at [995, 198] on bdi "4.999,00 CHF" at bounding box center [952, 200] width 85 height 16
click at [776, 254] on button "Next slide" at bounding box center [775, 257] width 31 height 31
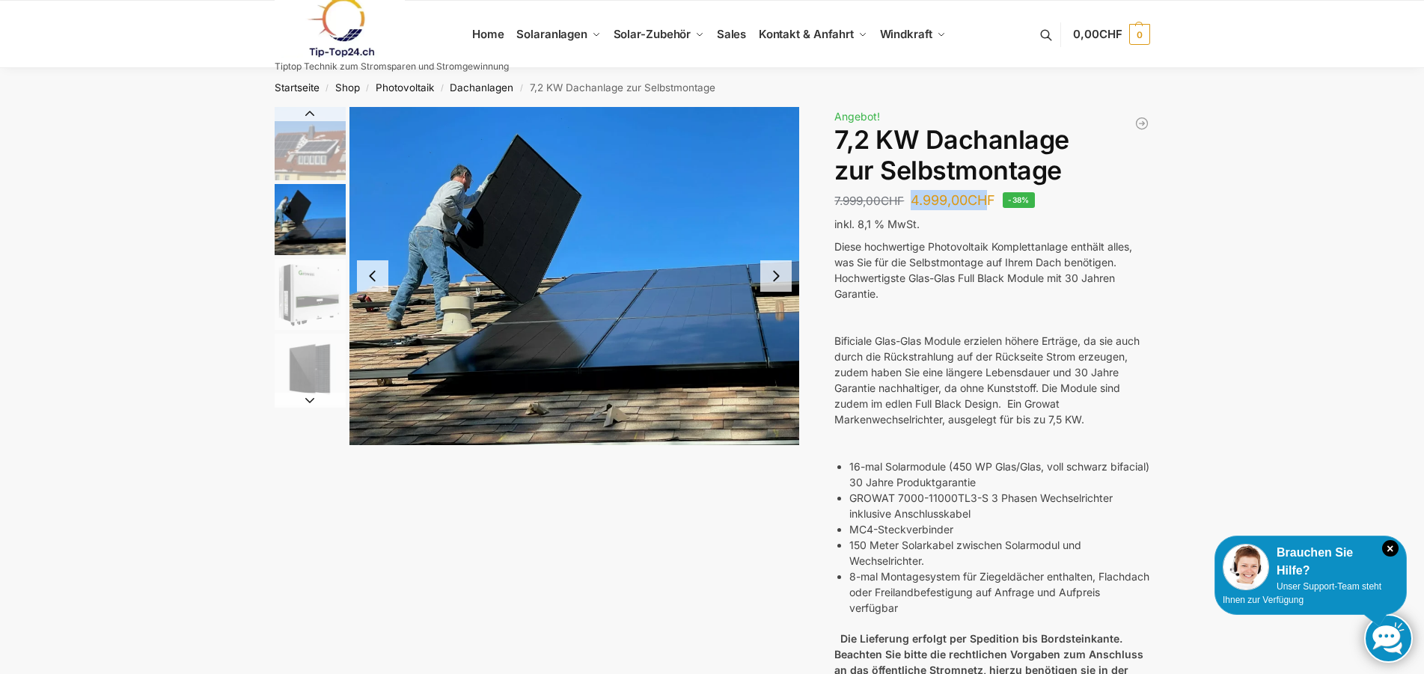
click at [776, 254] on img "2 / 7" at bounding box center [574, 276] width 450 height 338
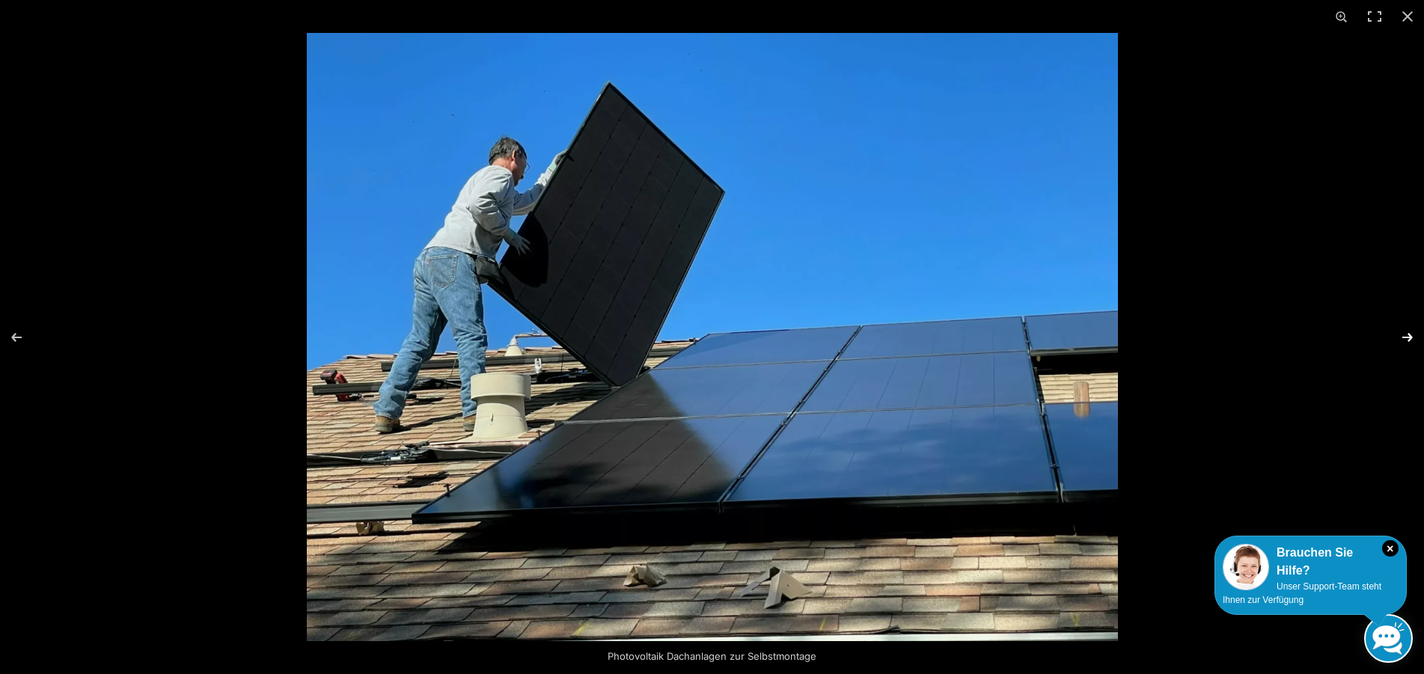
click at [1413, 337] on button "Next (arrow right)" at bounding box center [1397, 337] width 52 height 75
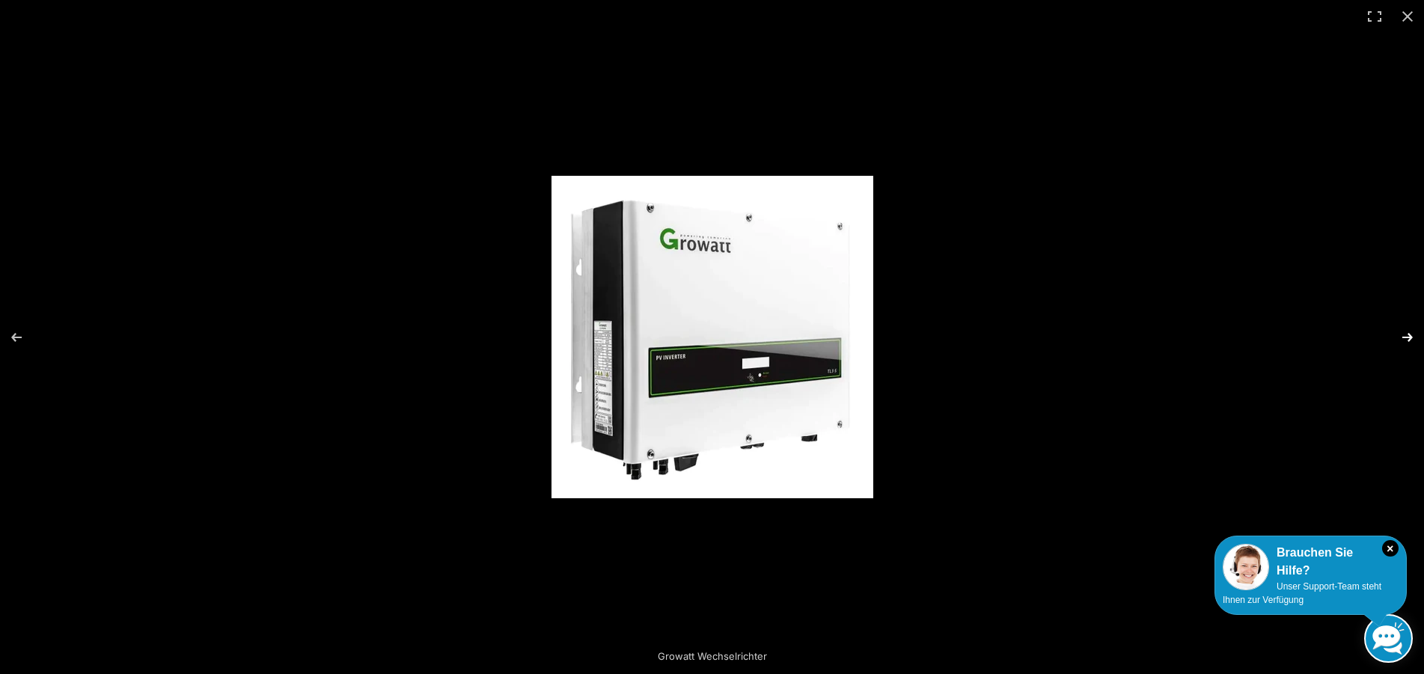
click at [1413, 337] on button "Next (arrow right)" at bounding box center [1397, 337] width 52 height 75
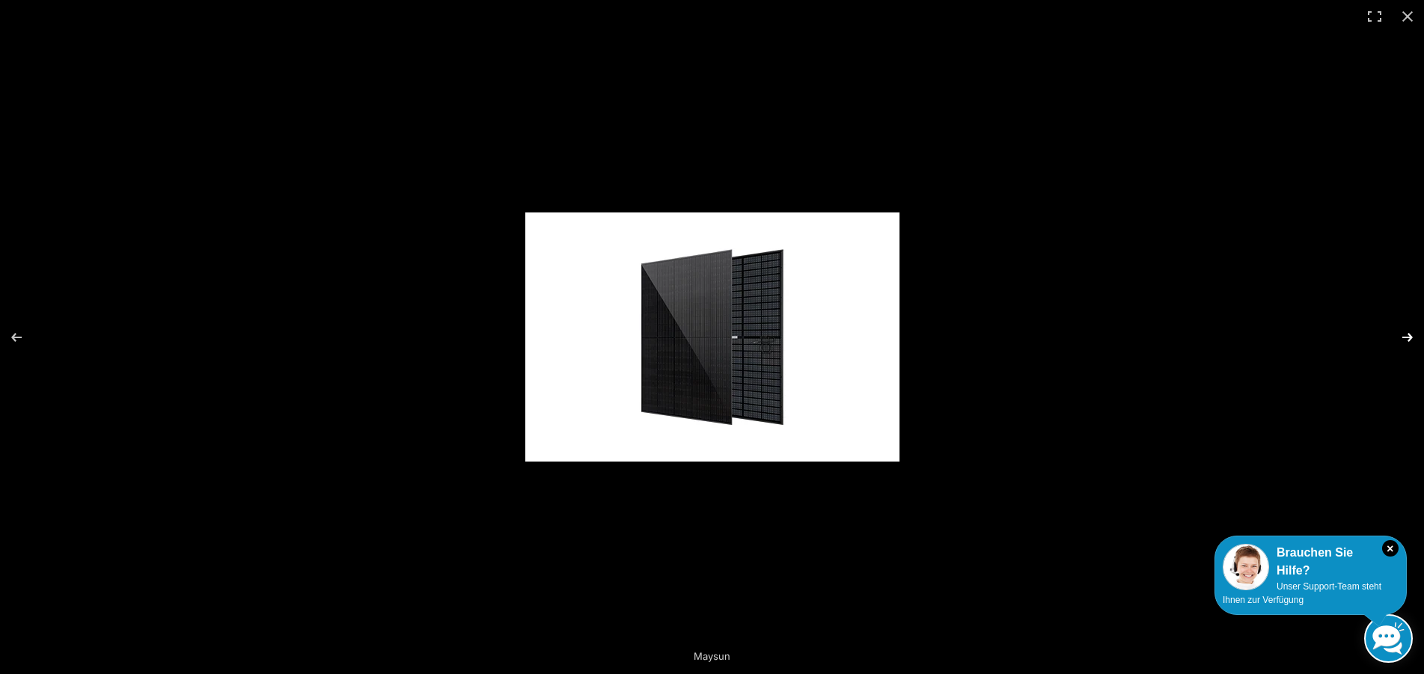
click at [1413, 337] on button "Next (arrow right)" at bounding box center [1397, 337] width 52 height 75
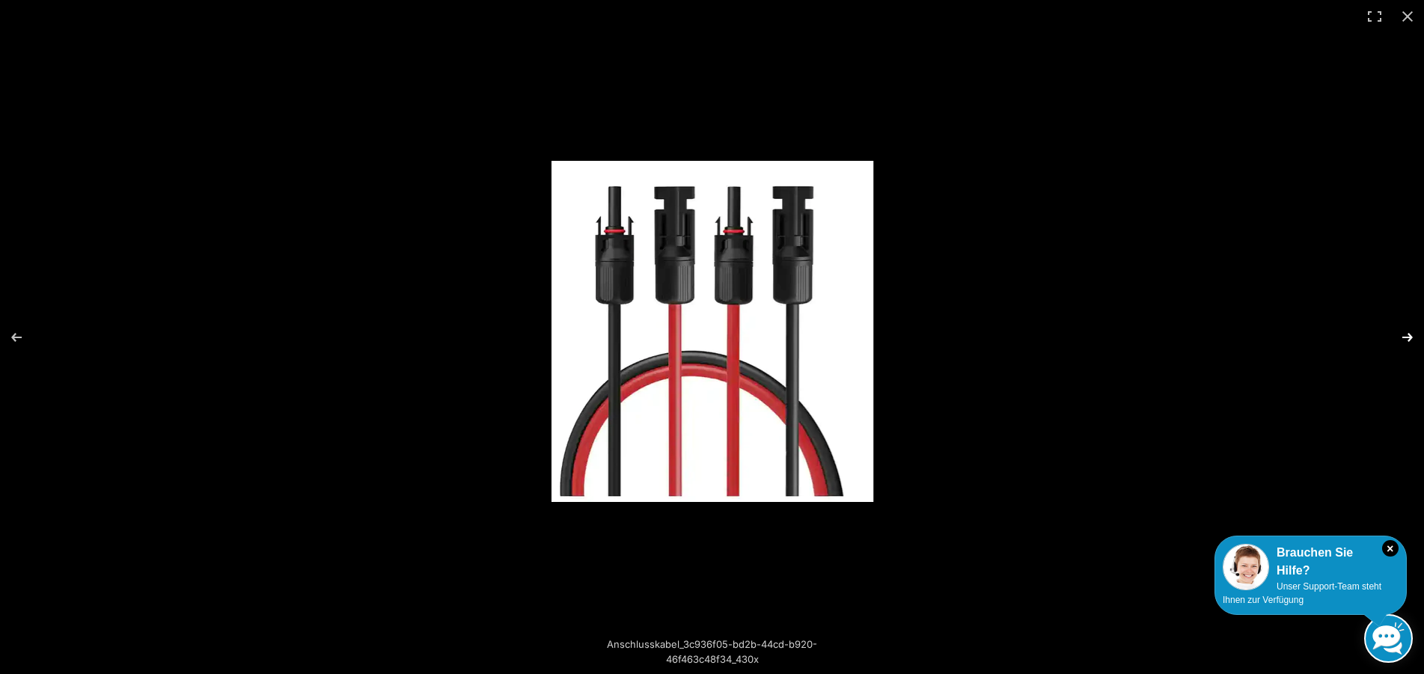
click at [1413, 337] on button "Next (arrow right)" at bounding box center [1397, 337] width 52 height 75
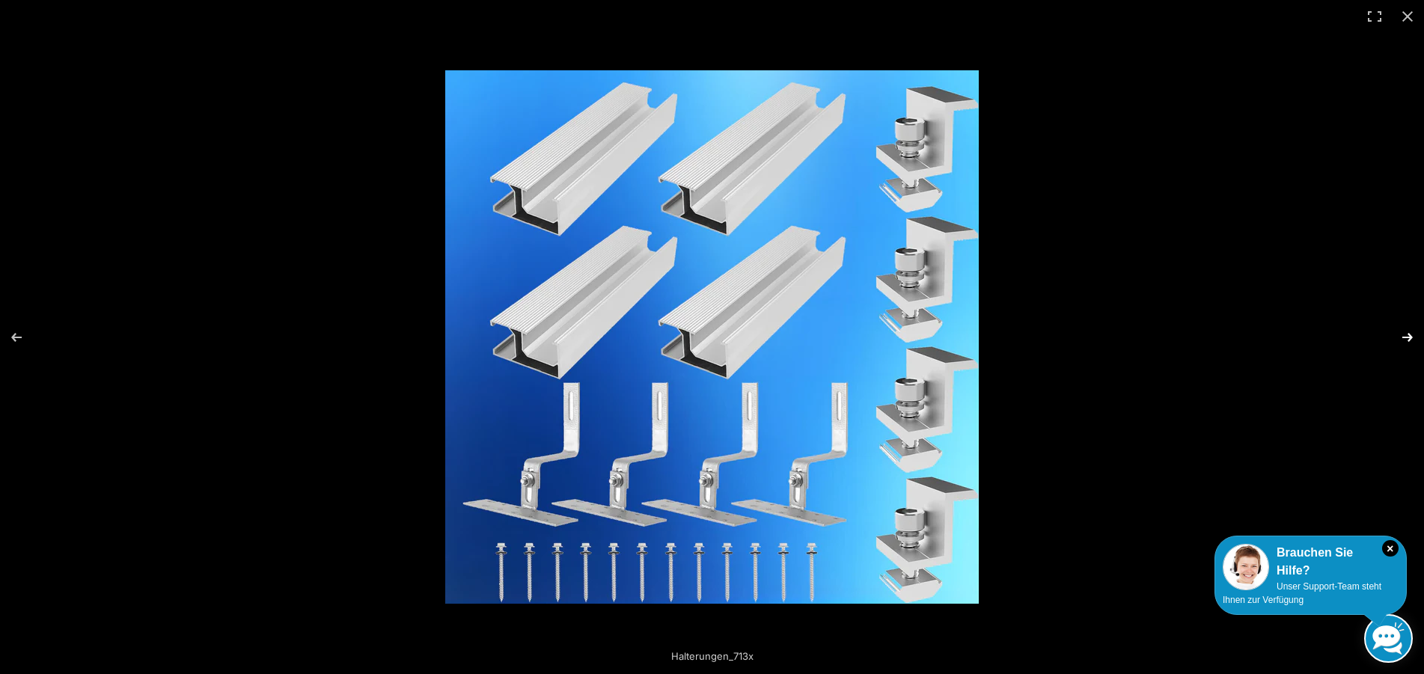
click at [1413, 337] on button "Next (arrow right)" at bounding box center [1397, 337] width 52 height 75
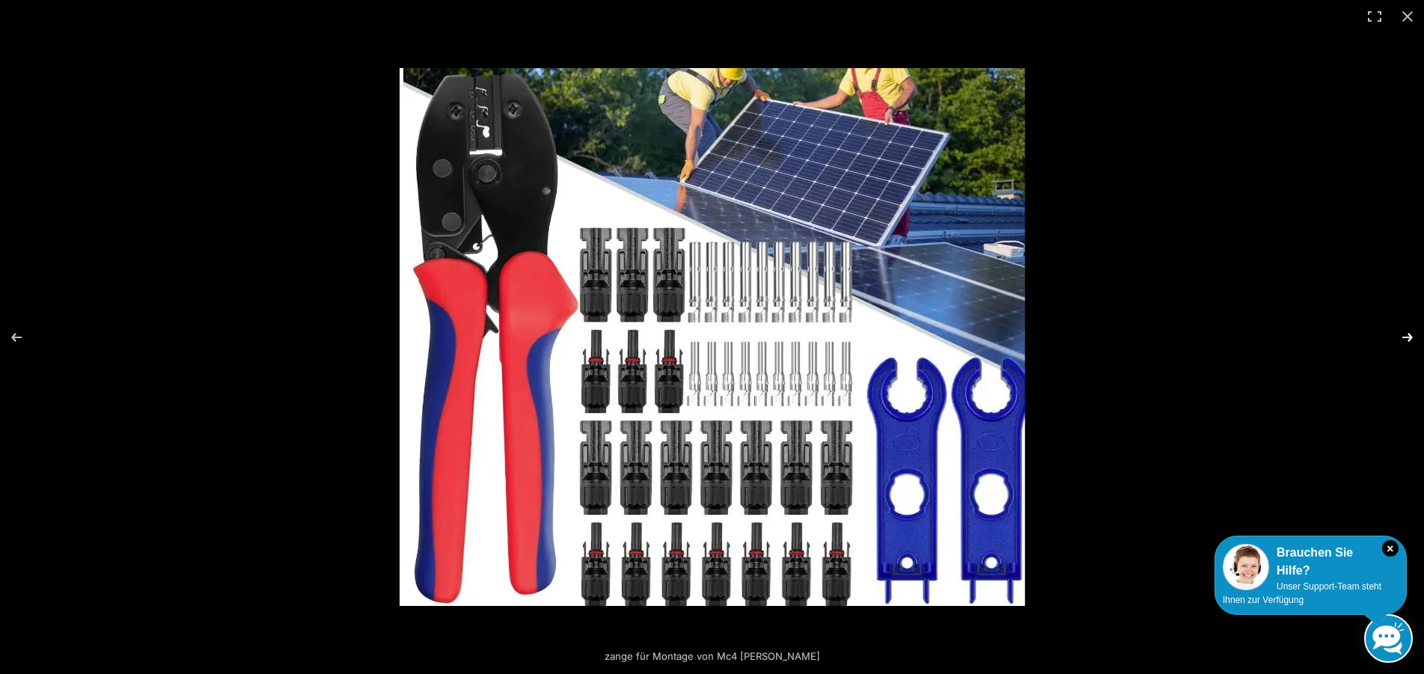
click at [1413, 337] on button "Next (arrow right)" at bounding box center [1397, 337] width 52 height 75
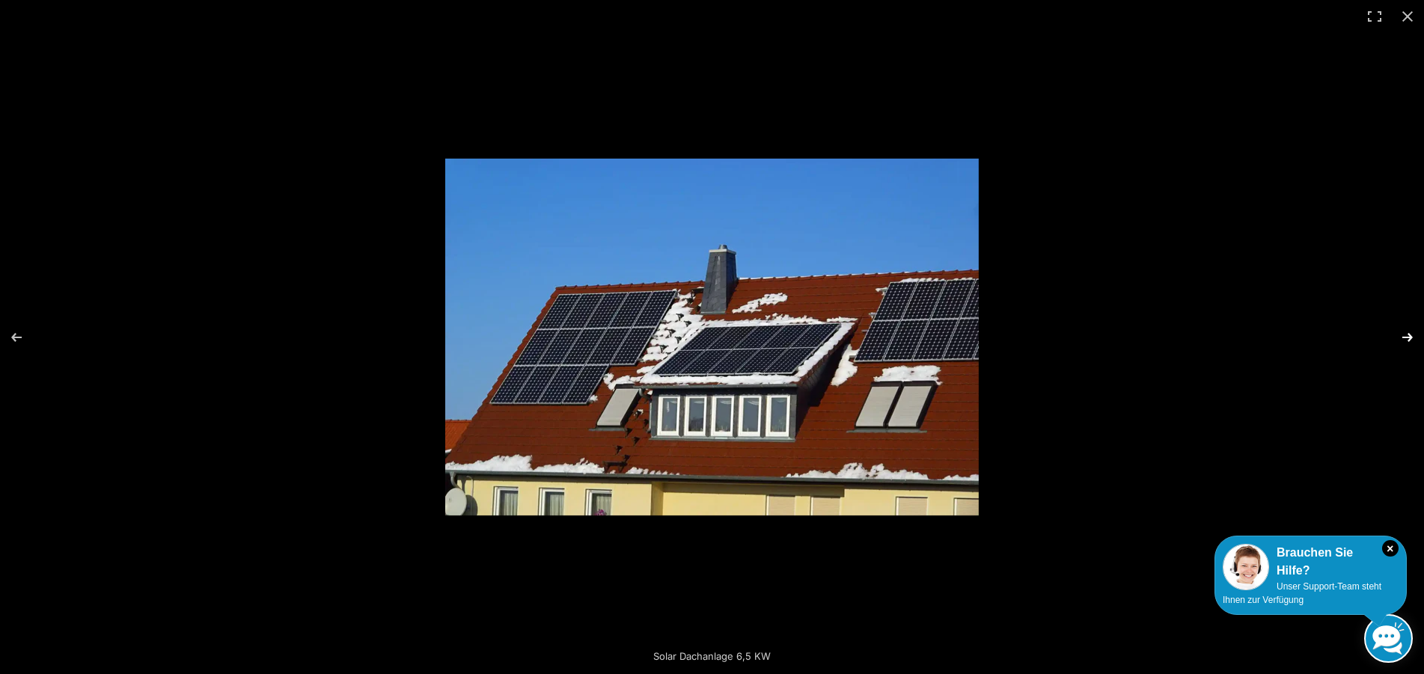
click at [1413, 337] on button "Next (arrow right)" at bounding box center [1397, 337] width 52 height 75
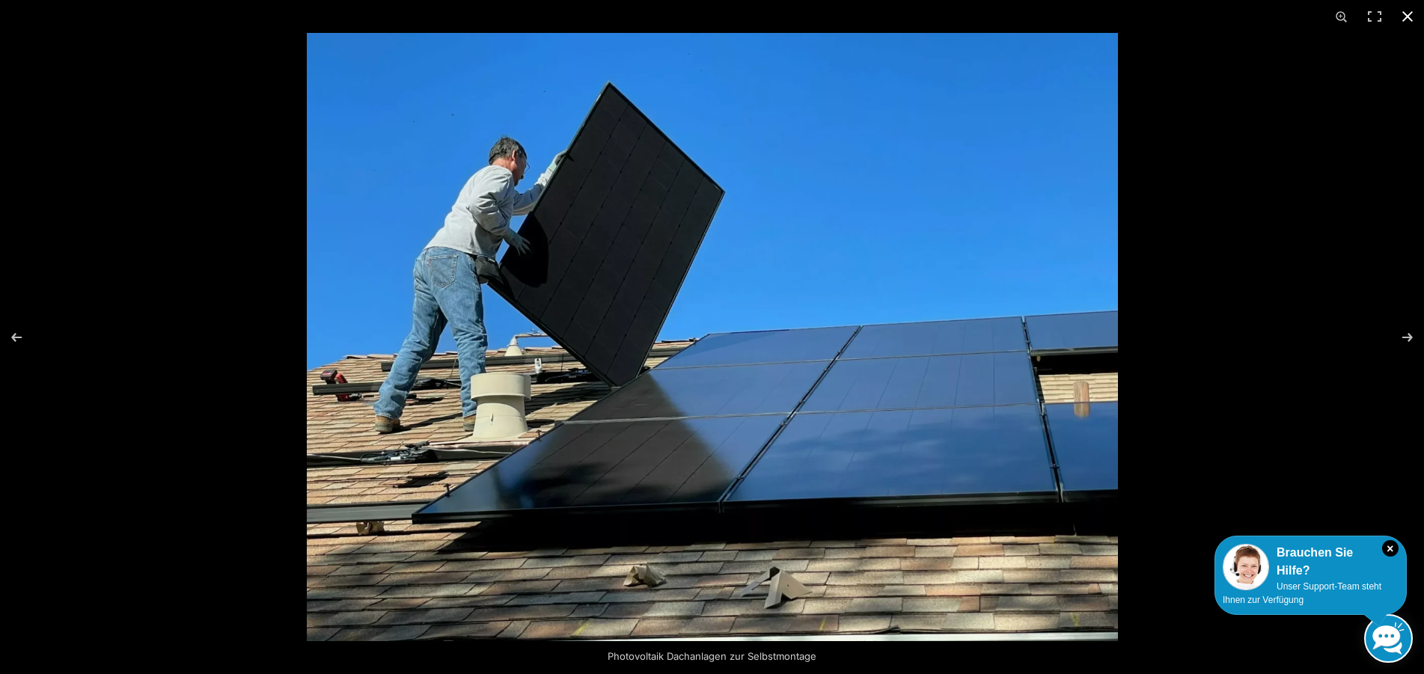
click at [1406, 18] on button "Close (Esc)" at bounding box center [1407, 16] width 33 height 33
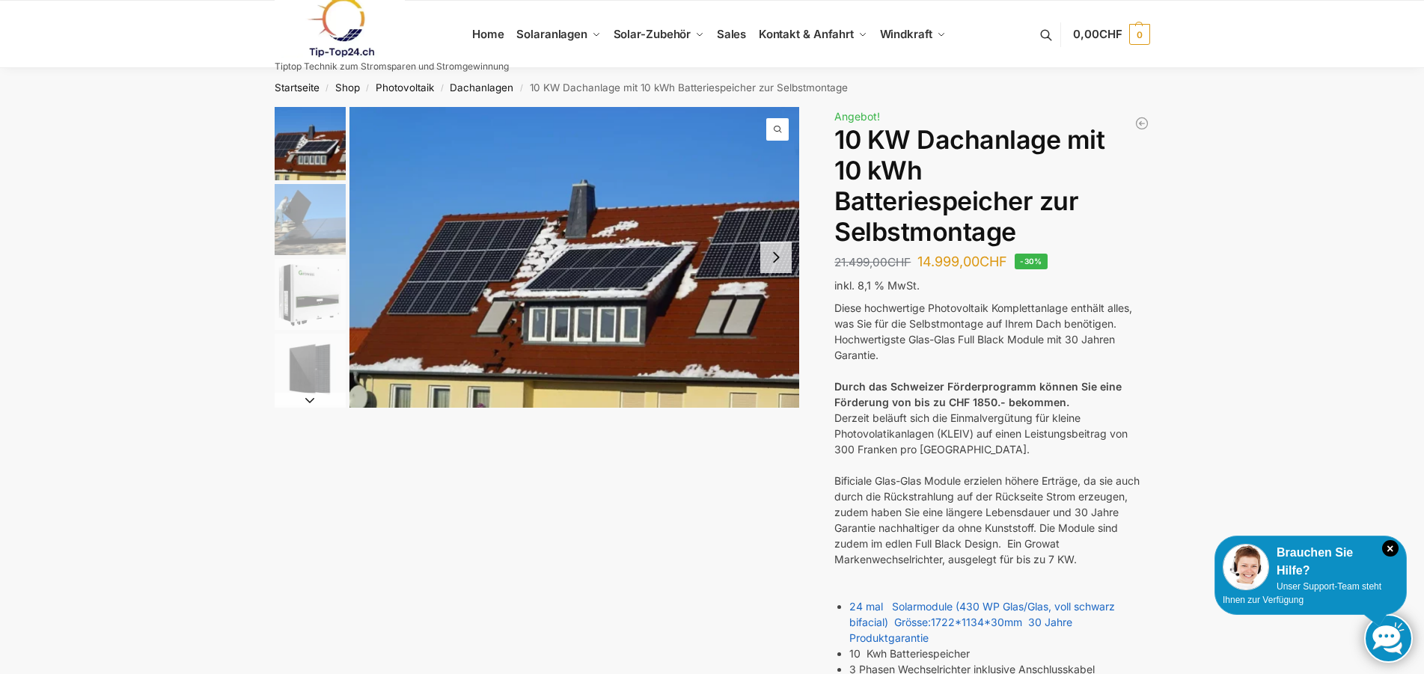
click at [301, 295] on img "3 / 7" at bounding box center [310, 294] width 71 height 71
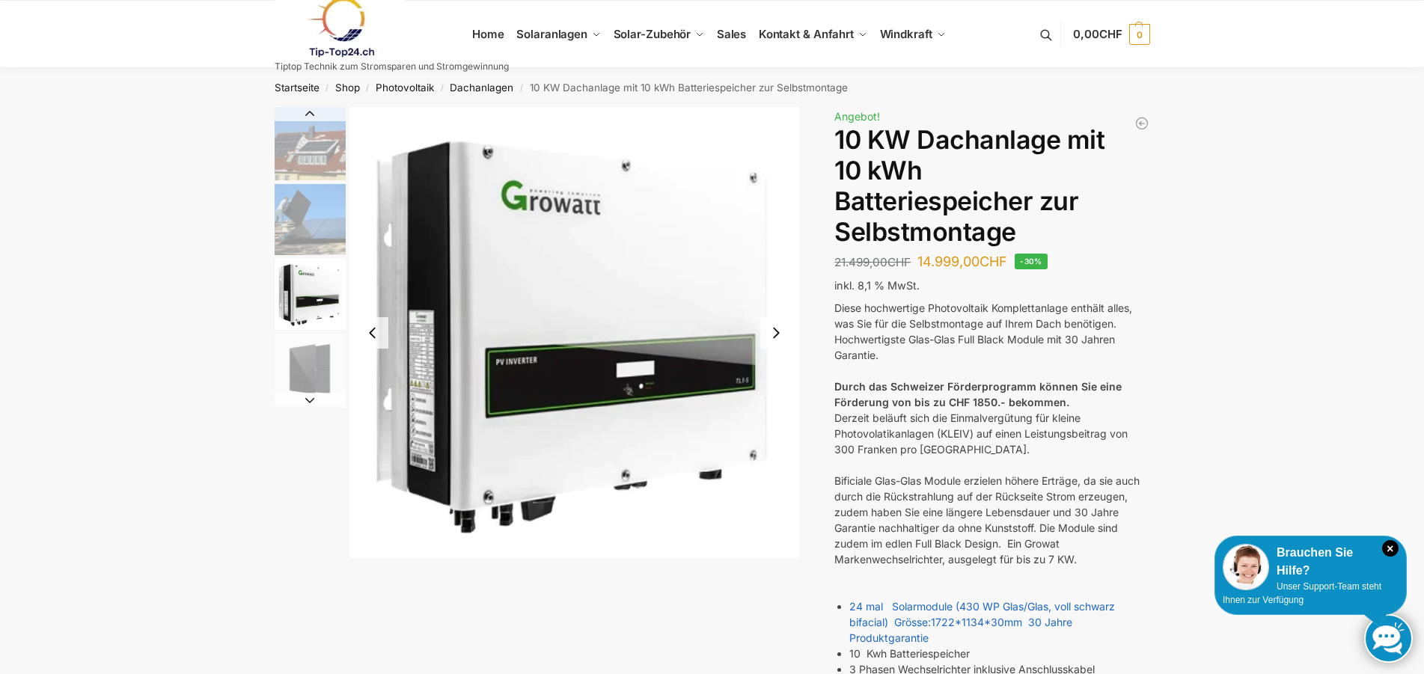
click at [333, 373] on img "4 / 7" at bounding box center [310, 369] width 71 height 71
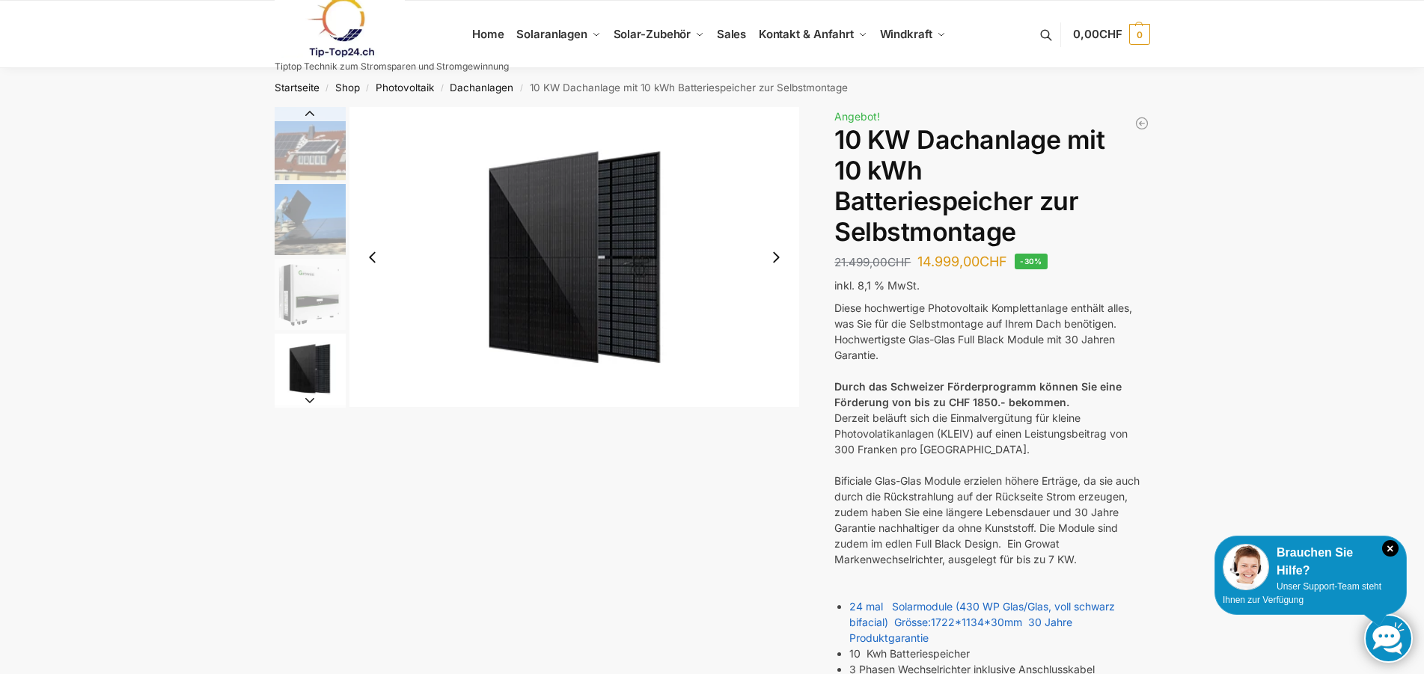
click at [306, 236] on img "2 / 7" at bounding box center [310, 219] width 71 height 71
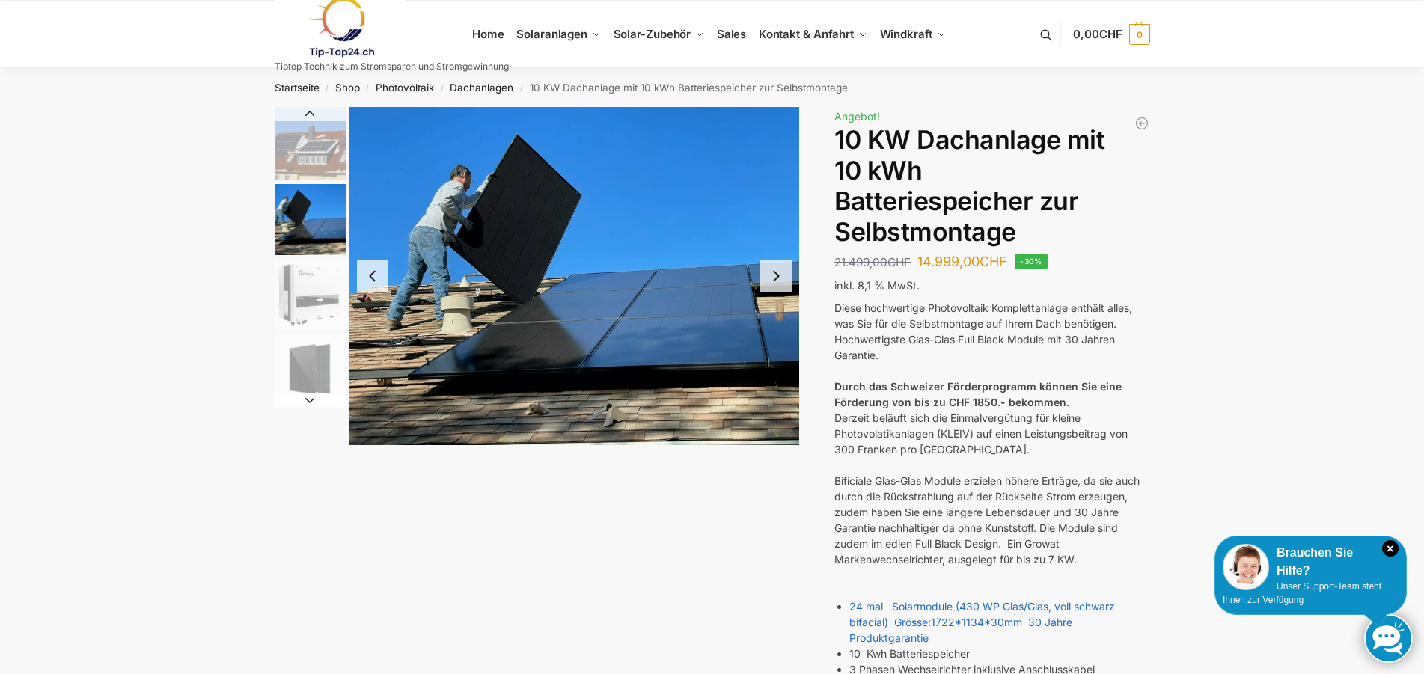
click at [318, 135] on img "1 / 7" at bounding box center [310, 143] width 71 height 73
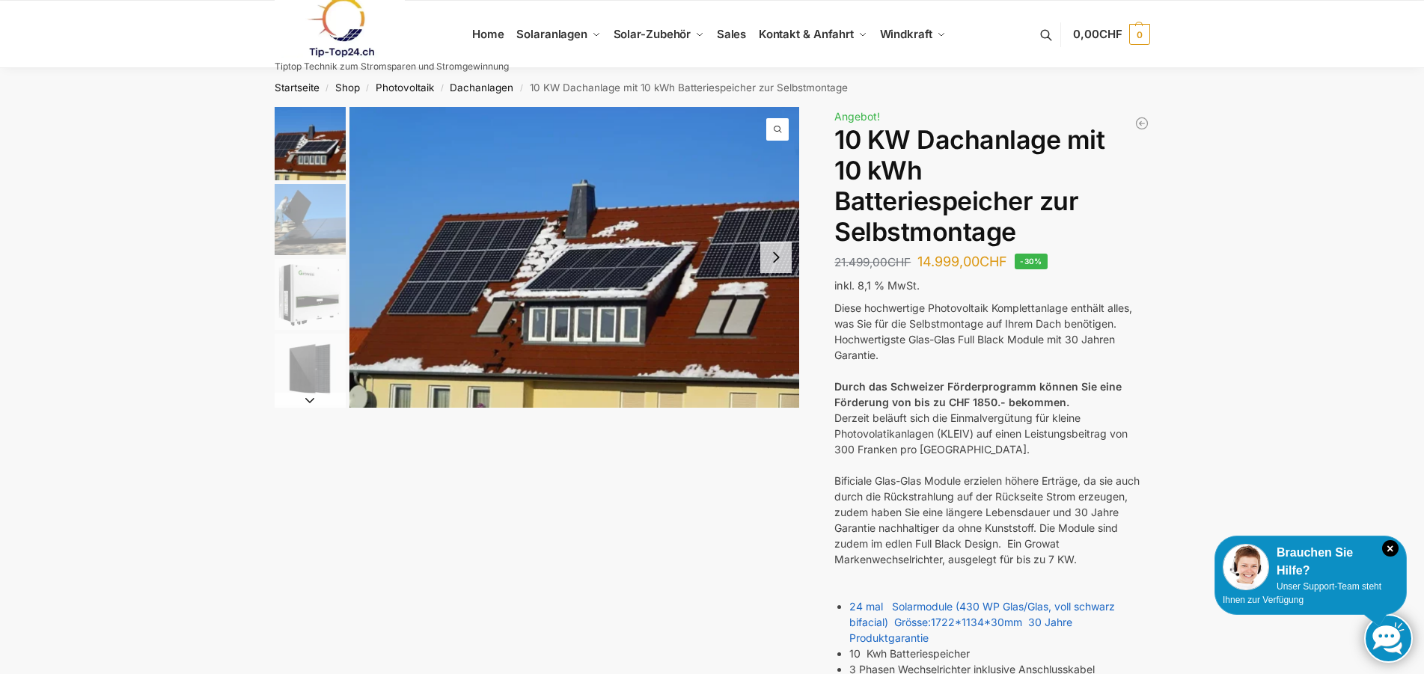
click at [305, 264] on img "3 / 7" at bounding box center [310, 294] width 71 height 71
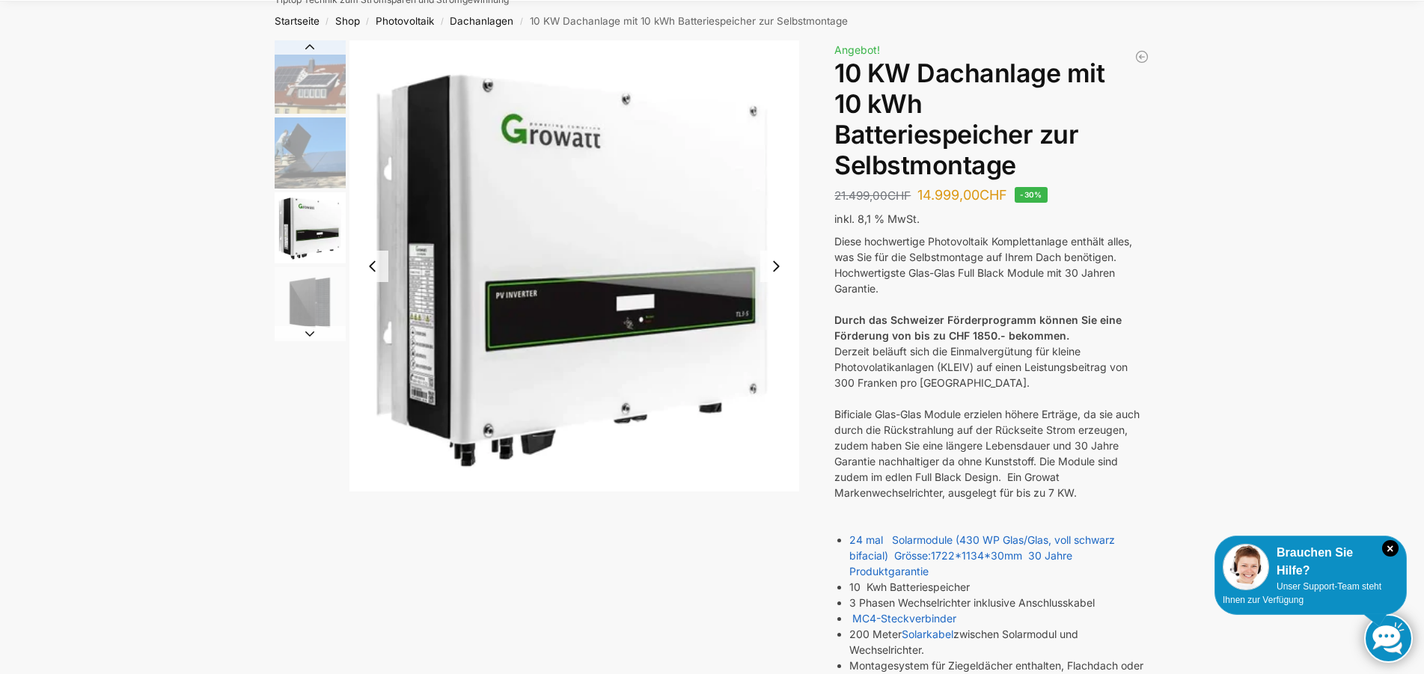
scroll to position [76, 0]
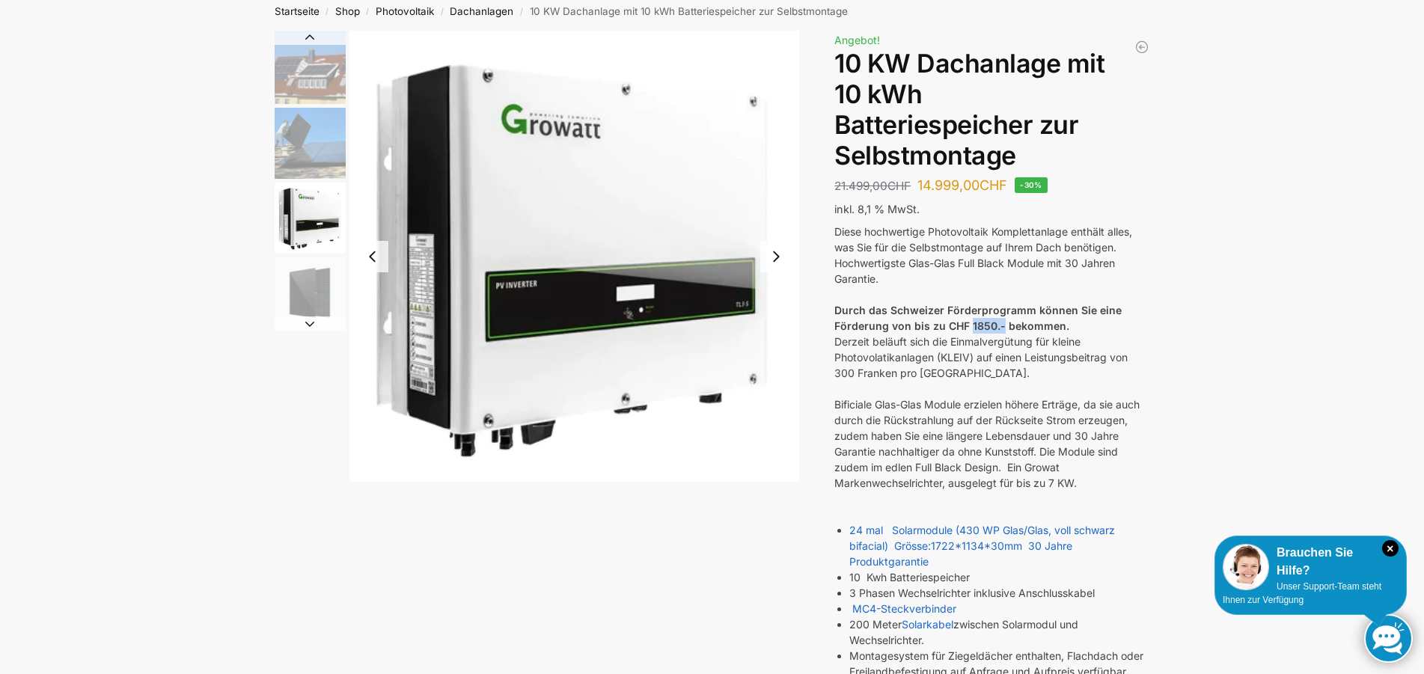
drag, startPoint x: 968, startPoint y: 318, endPoint x: 1001, endPoint y: 322, distance: 33.1
click at [1001, 322] on div "Durch das Schweizer Förderprogramm können Sie eine Förderung von bis zu CHF 185…" at bounding box center [991, 317] width 315 height 31
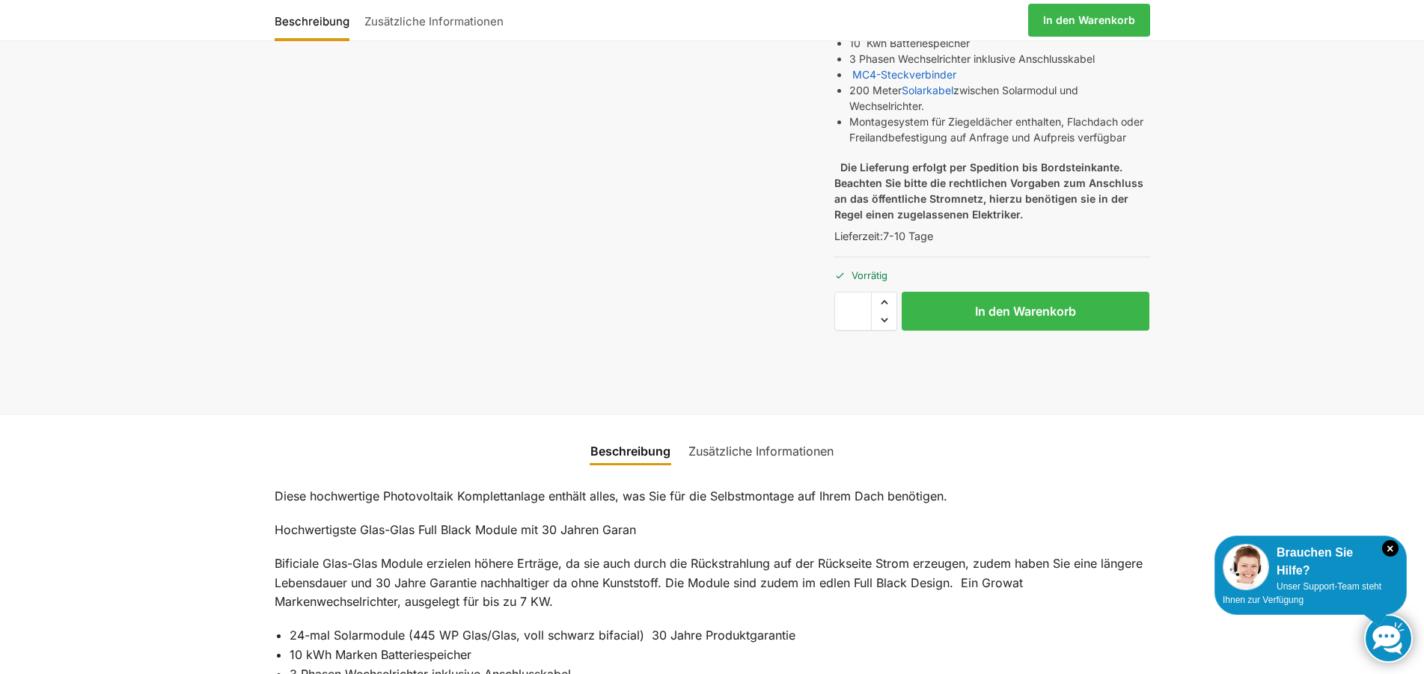
scroll to position [0, 0]
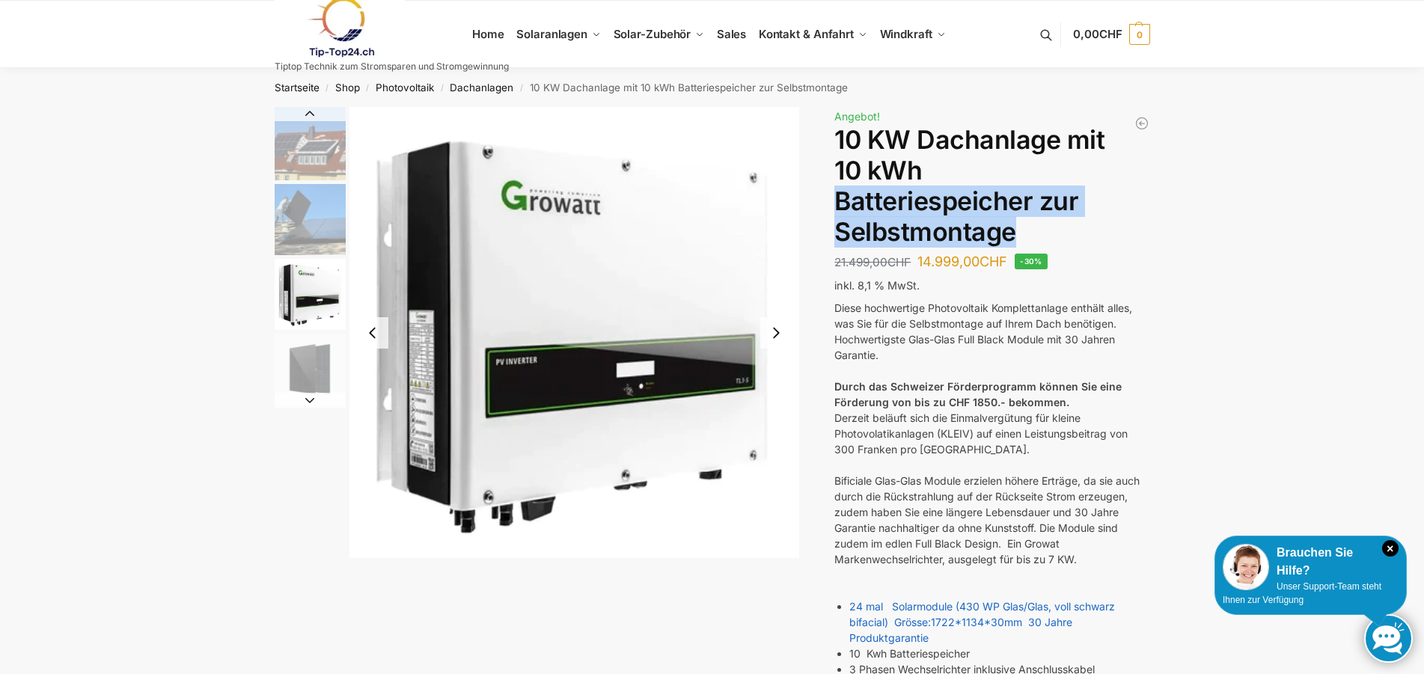
drag, startPoint x: 838, startPoint y: 201, endPoint x: 1031, endPoint y: 235, distance: 195.9
click at [1031, 235] on h1 "10 KW Dachanlage mit 10 kWh Batteriespeicher zur Selbstmontage" at bounding box center [991, 186] width 315 height 122
click at [307, 313] on img "3 / 7" at bounding box center [310, 294] width 71 height 71
click at [291, 361] on img "4 / 7" at bounding box center [310, 369] width 71 height 71
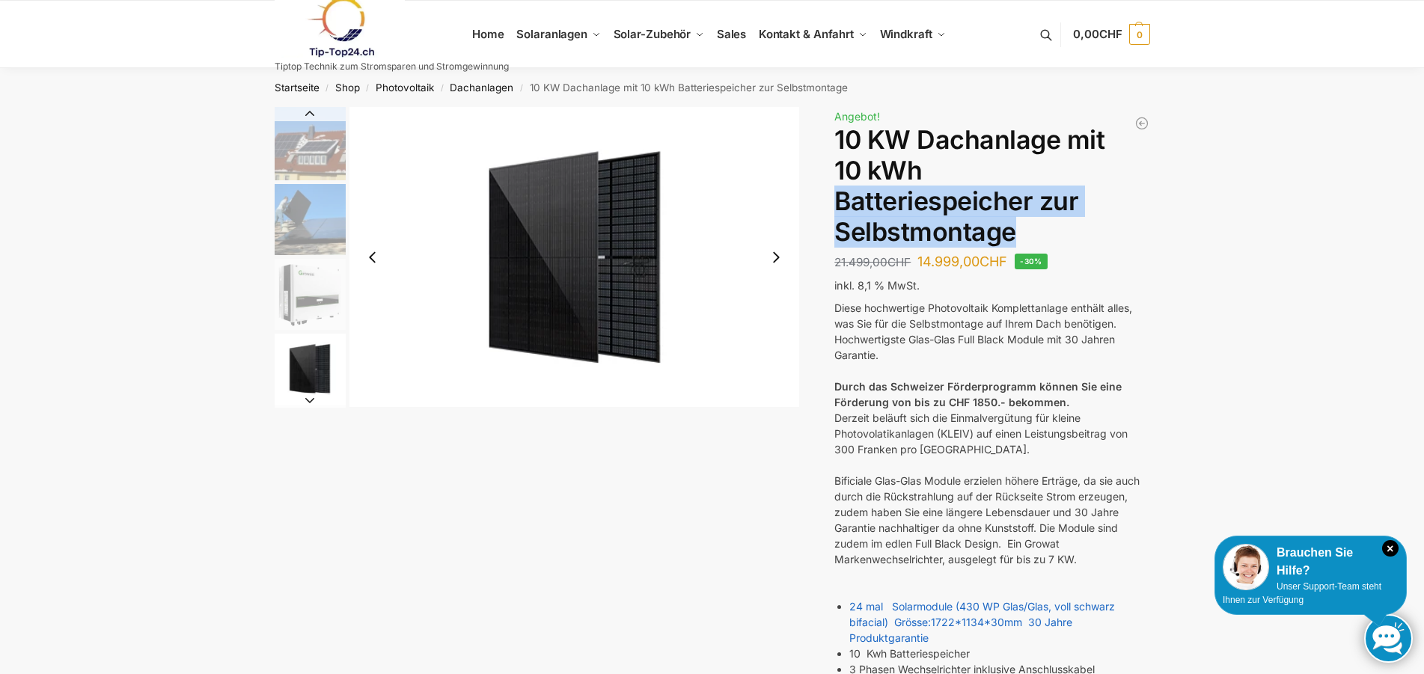
click at [293, 289] on img "3 / 7" at bounding box center [310, 294] width 71 height 71
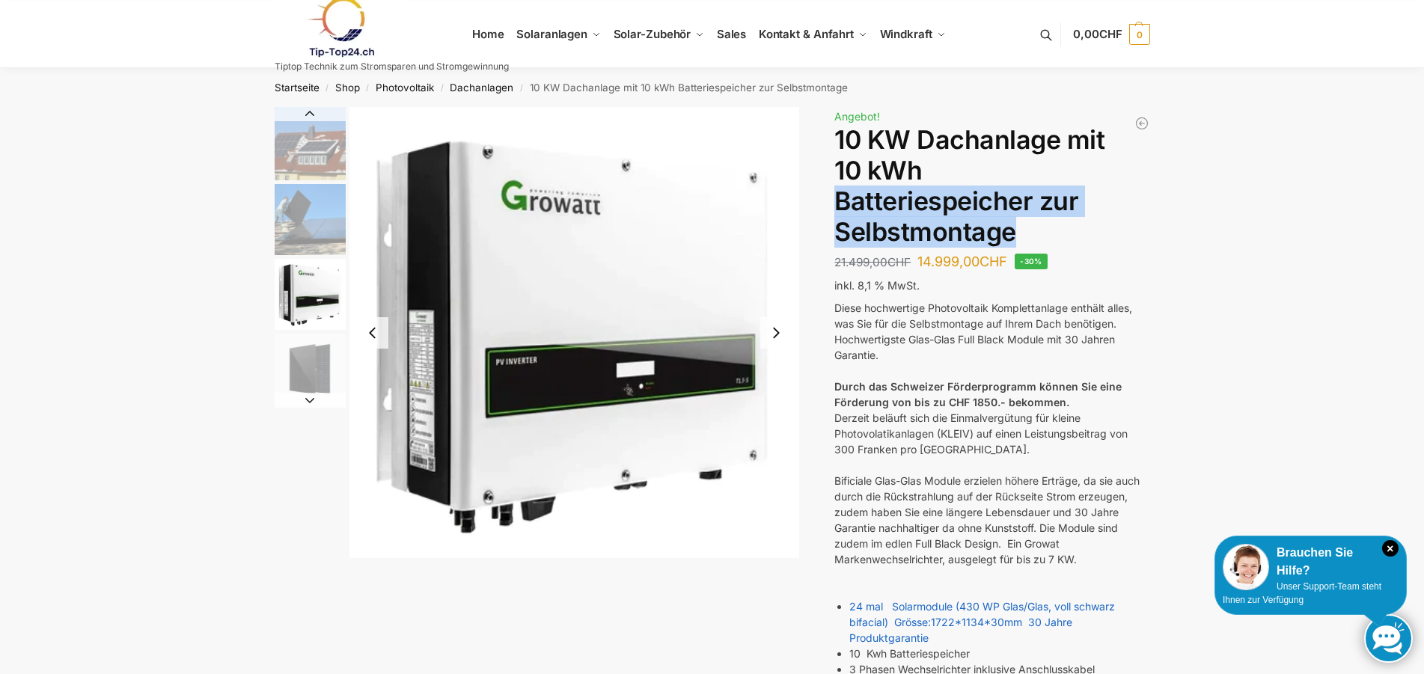
scroll to position [610, 0]
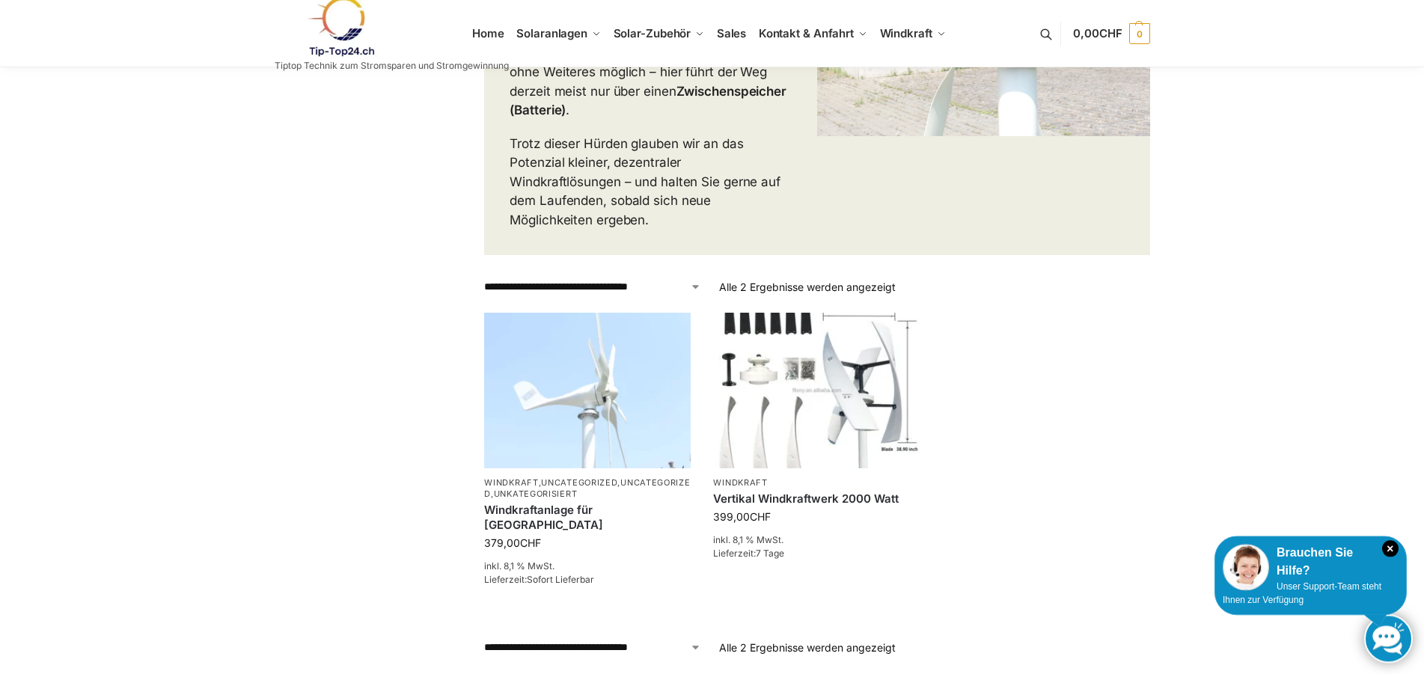
scroll to position [534, 0]
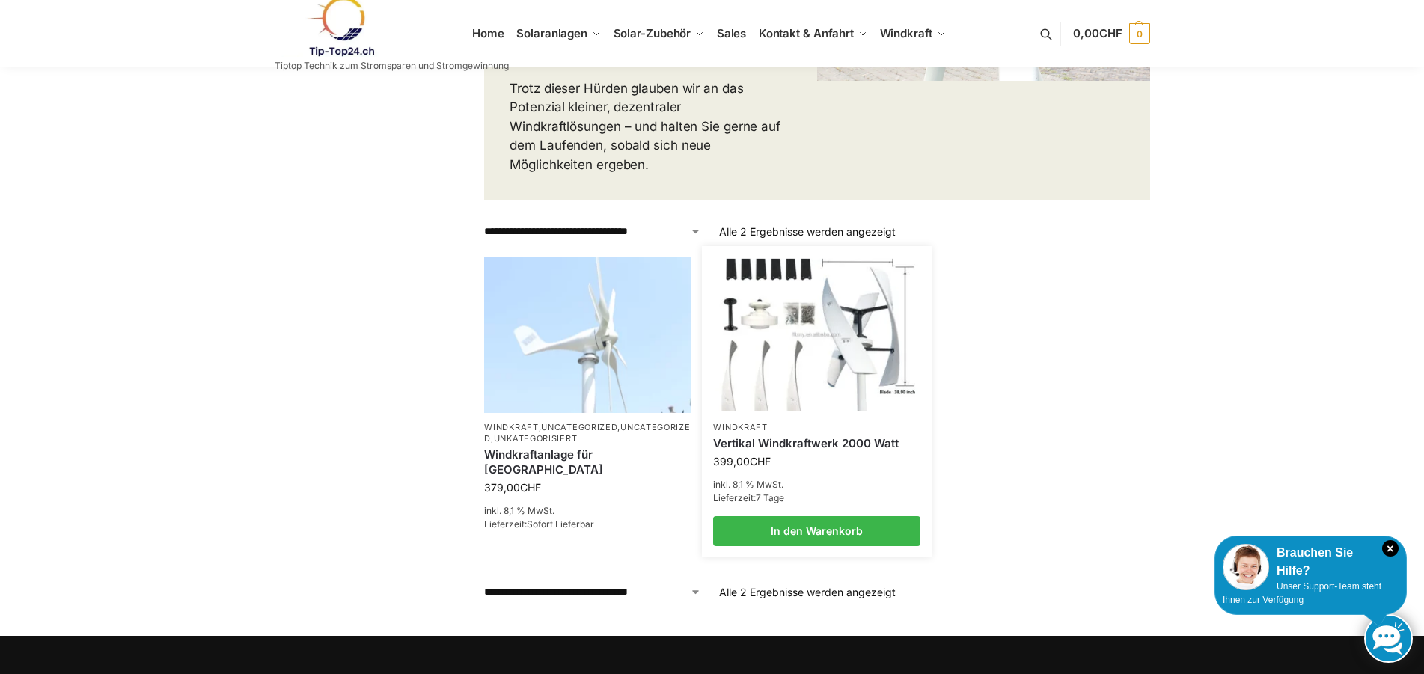
click at [862, 309] on img at bounding box center [816, 335] width 203 height 152
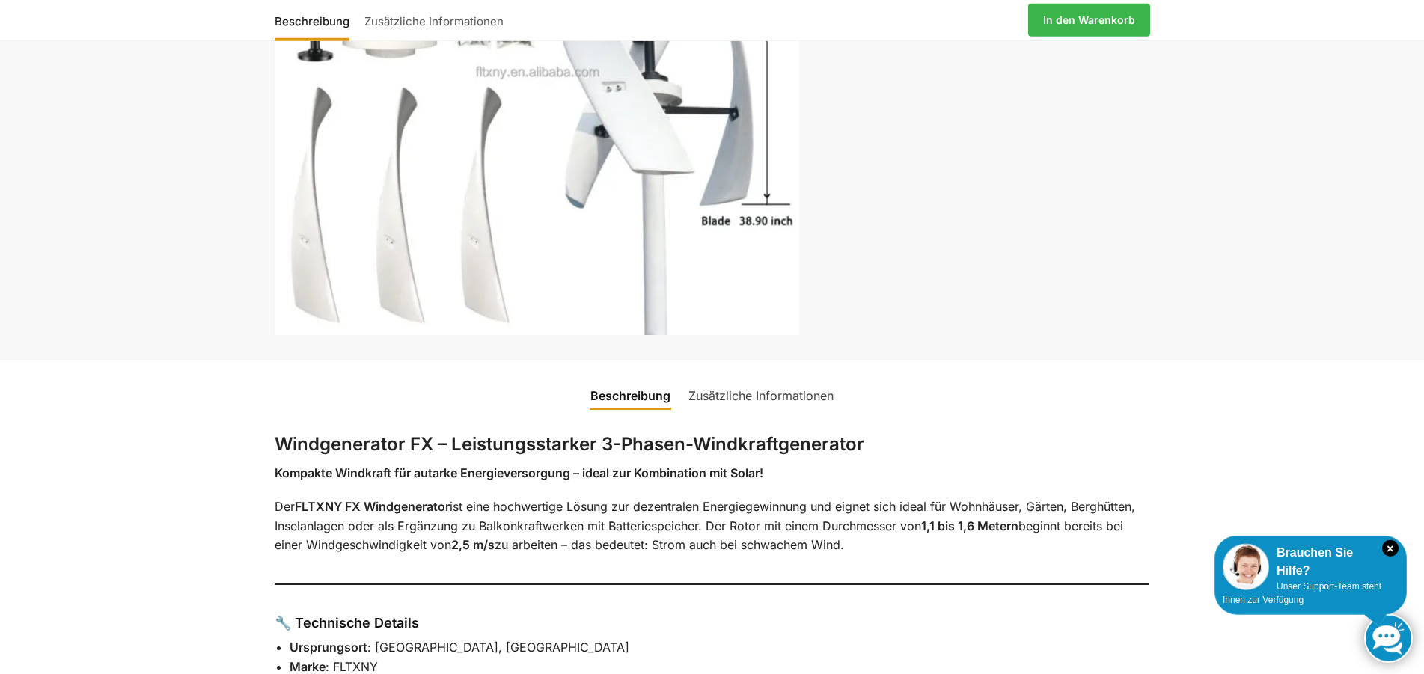
scroll to position [305, 0]
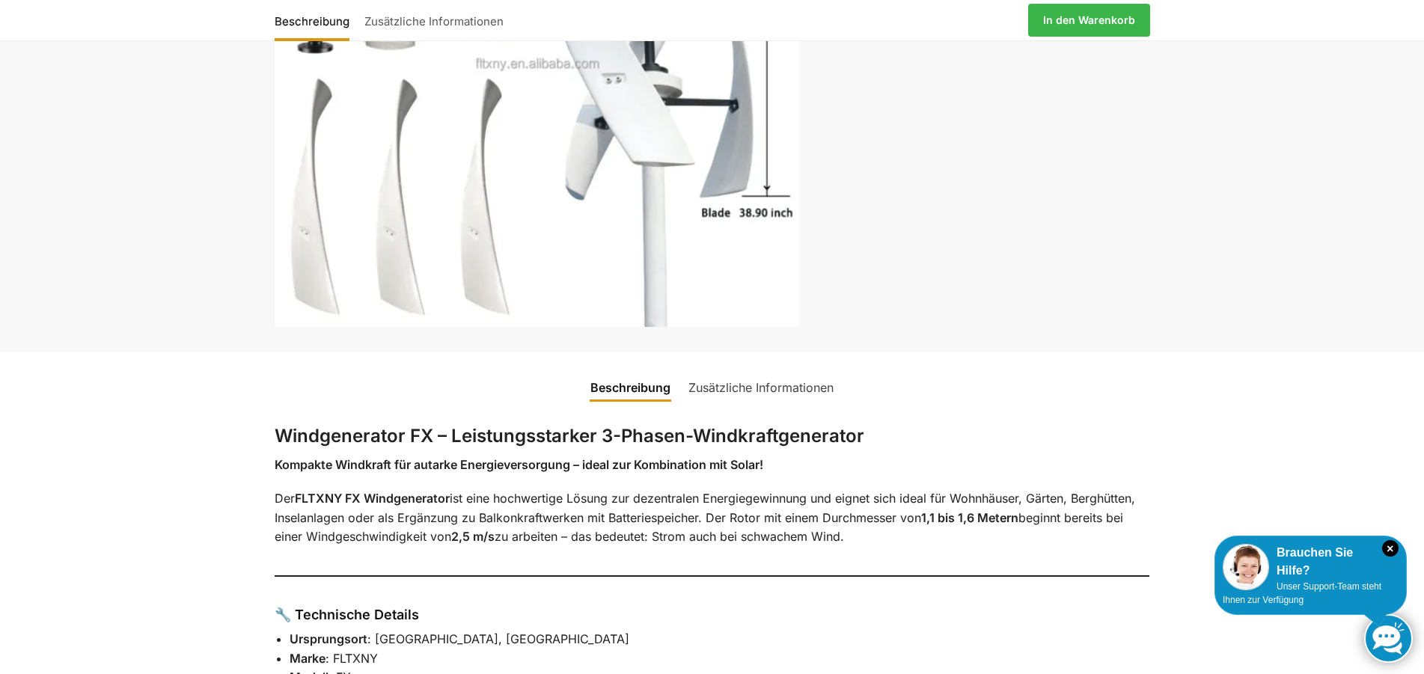
drag, startPoint x: 453, startPoint y: 534, endPoint x: 500, endPoint y: 534, distance: 46.4
click at [500, 534] on p "Der FLTXNY FX Windgenerator ist eine hochwertige Lösung zur dezentralen Energie…" at bounding box center [712, 518] width 875 height 58
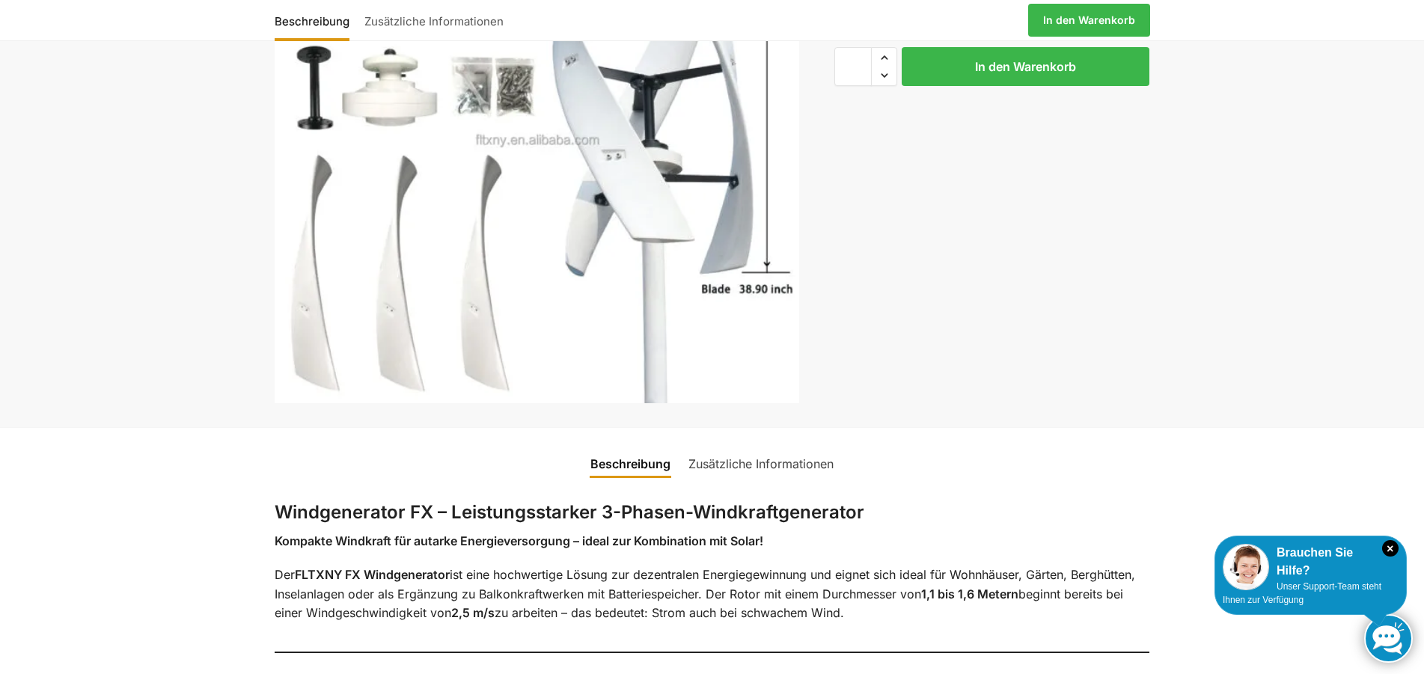
scroll to position [0, 0]
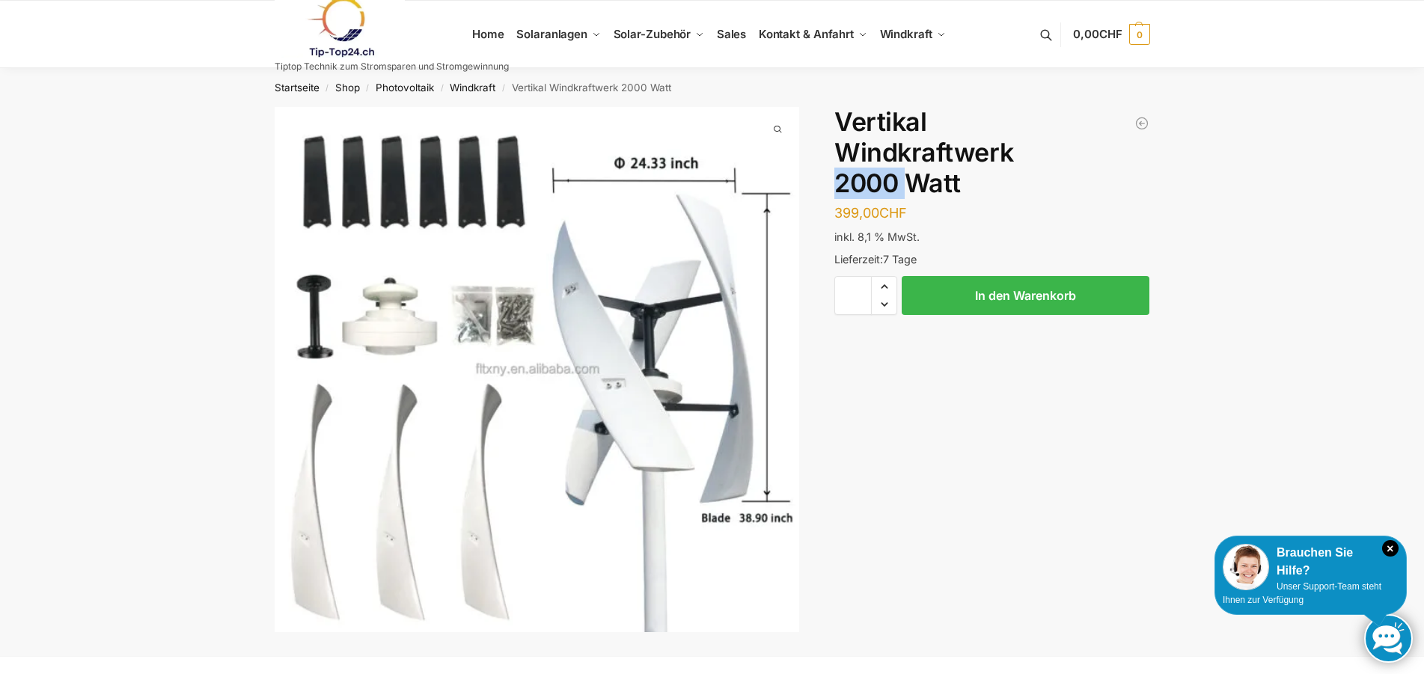
drag, startPoint x: 1019, startPoint y: 148, endPoint x: 1067, endPoint y: 192, distance: 65.1
click at [1085, 167] on h1 "Vertikal Windkraftwerk 2000 Watt" at bounding box center [991, 152] width 315 height 91
drag, startPoint x: 825, startPoint y: 150, endPoint x: 945, endPoint y: 153, distance: 119.7
click at [945, 153] on div "Beschreibung Zusätzliche Informationen 399,00 CHF In den Warenkorb Windkraftanl…" at bounding box center [712, 381] width 938 height 549
click at [950, 153] on h1 "Vertikal Windkraftwerk 2000 Watt" at bounding box center [991, 152] width 315 height 91
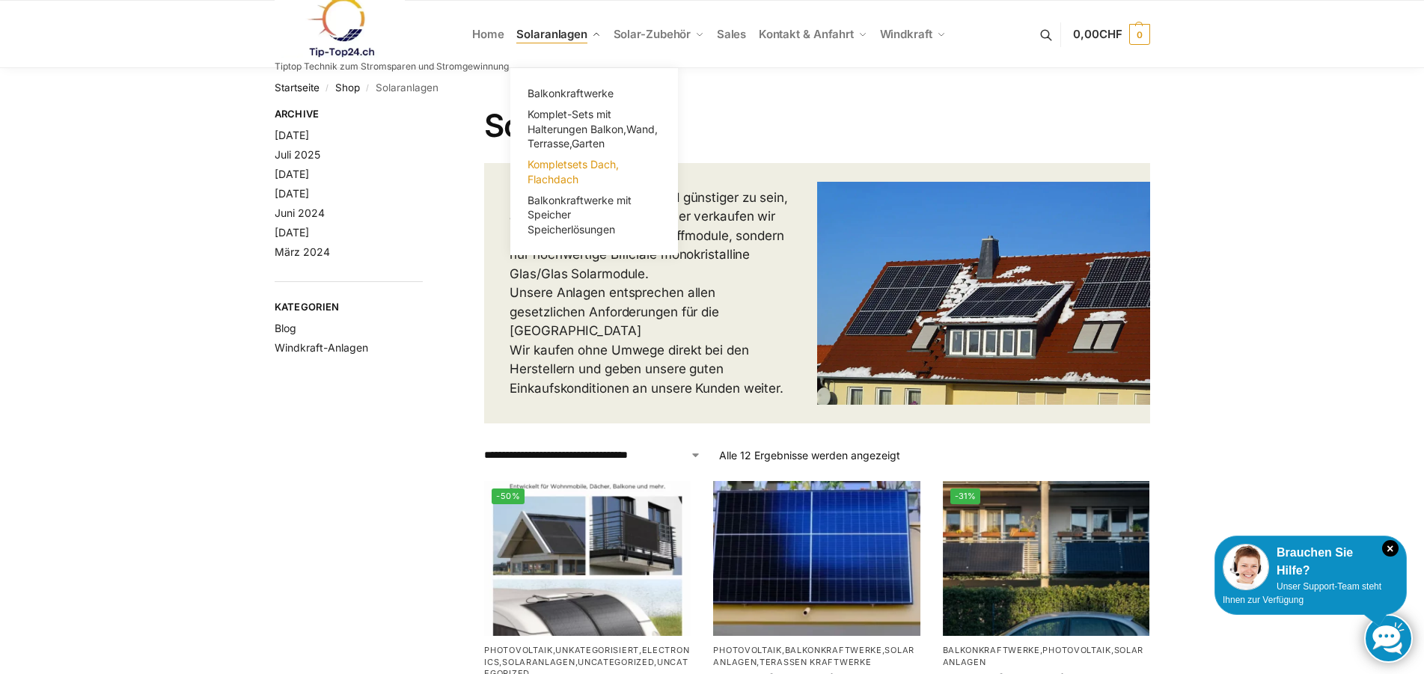
click at [565, 169] on span "Kompletsets Dach, Flachdach" at bounding box center [572, 172] width 91 height 28
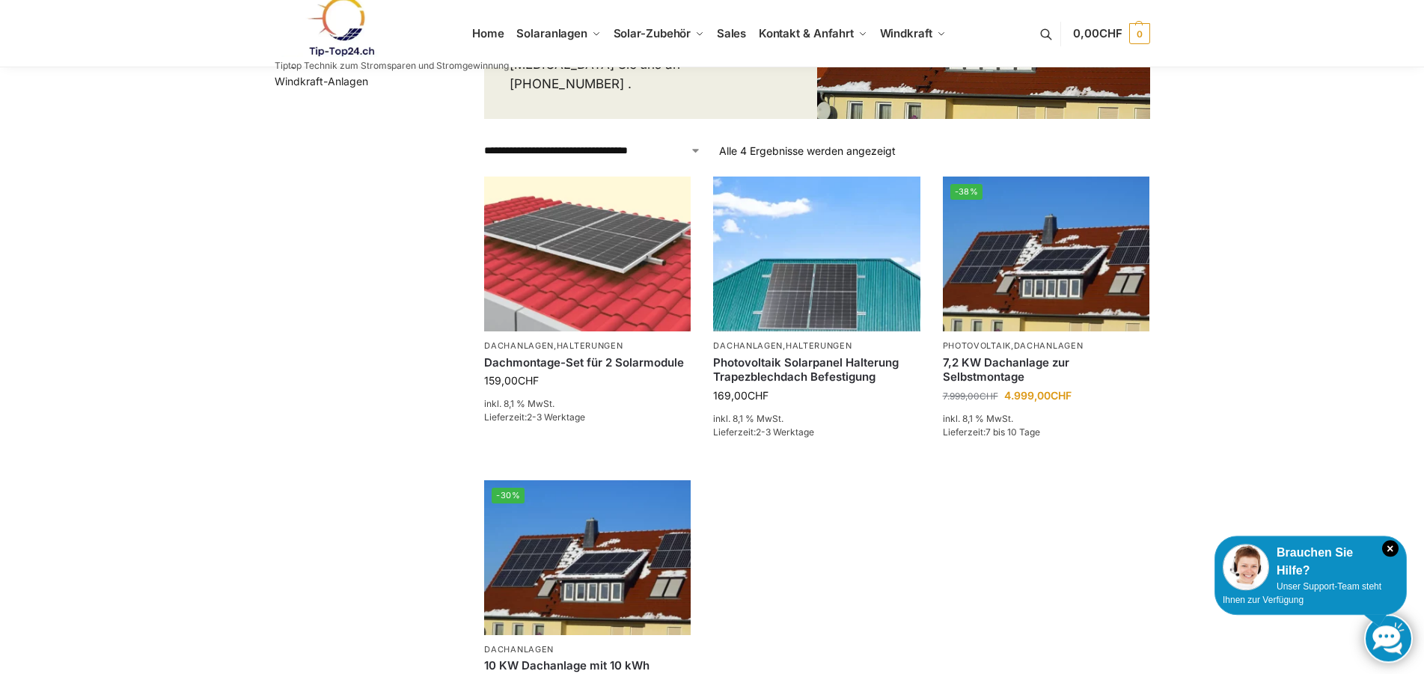
scroll to position [382, 0]
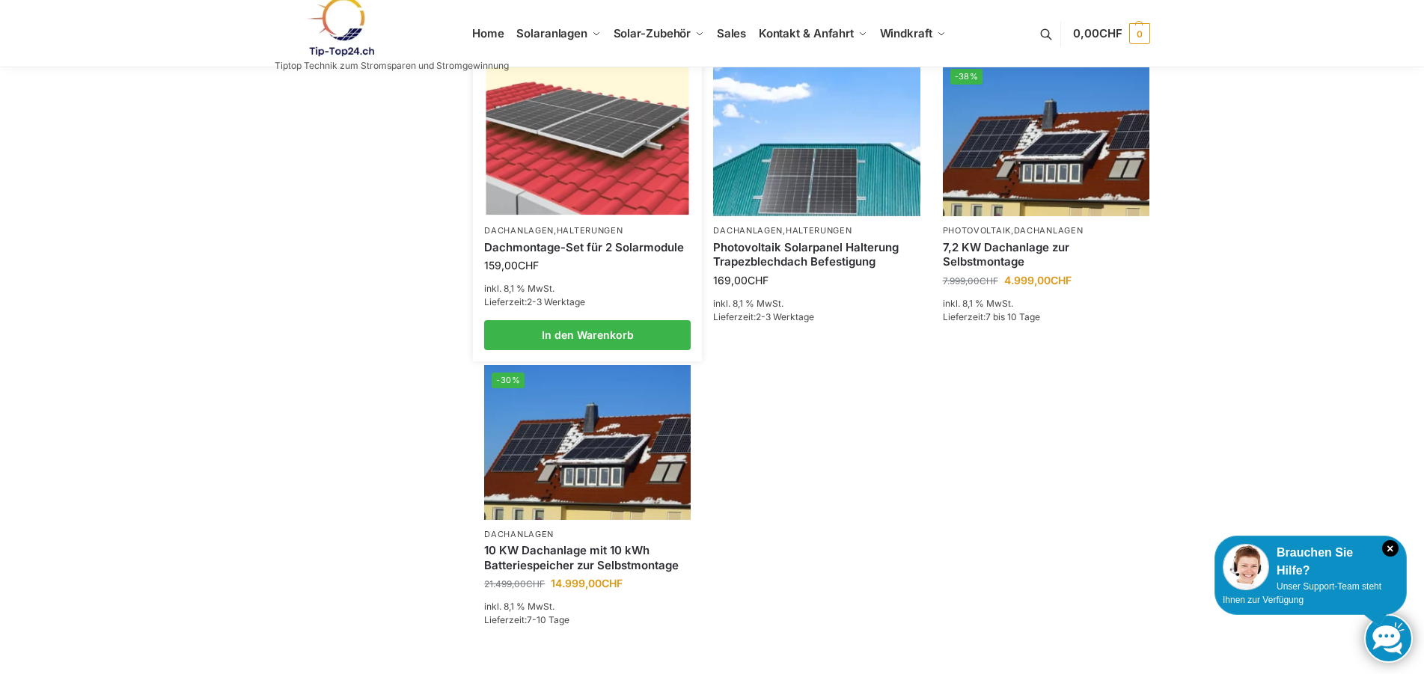
click at [616, 168] on img at bounding box center [587, 139] width 203 height 152
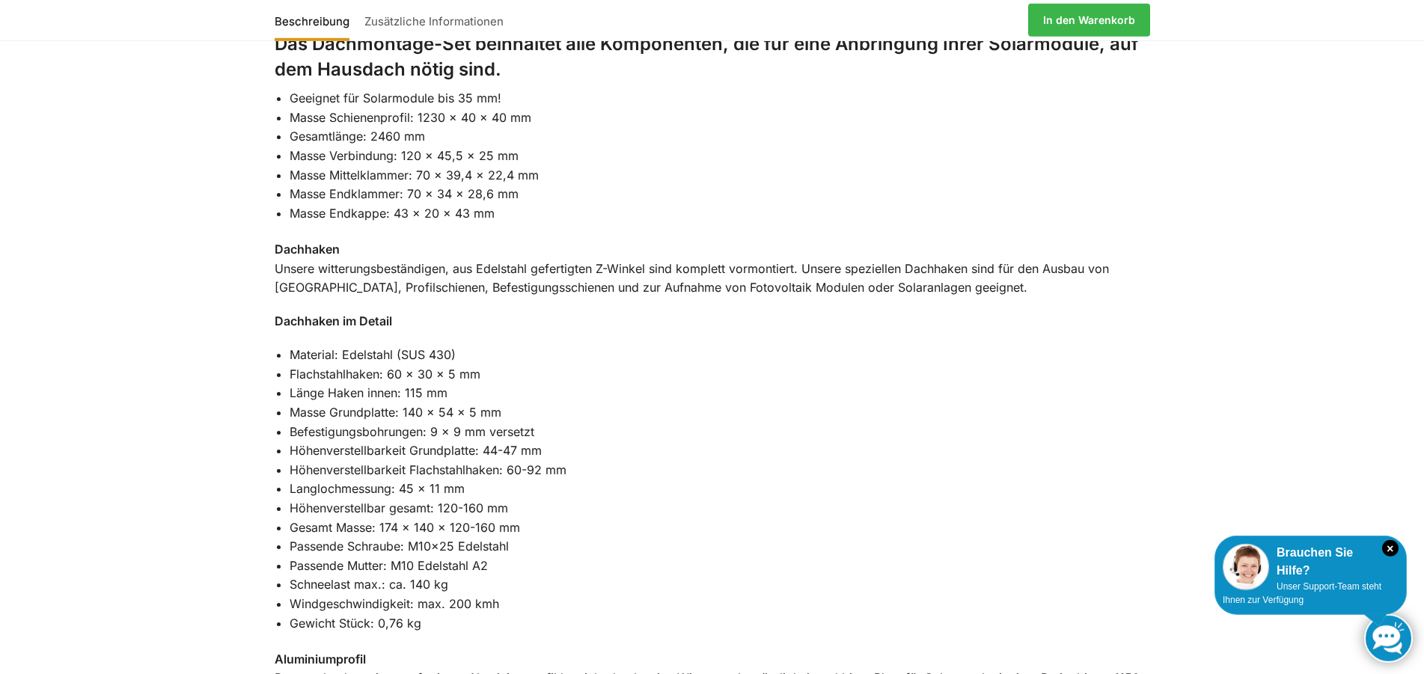
scroll to position [839, 0]
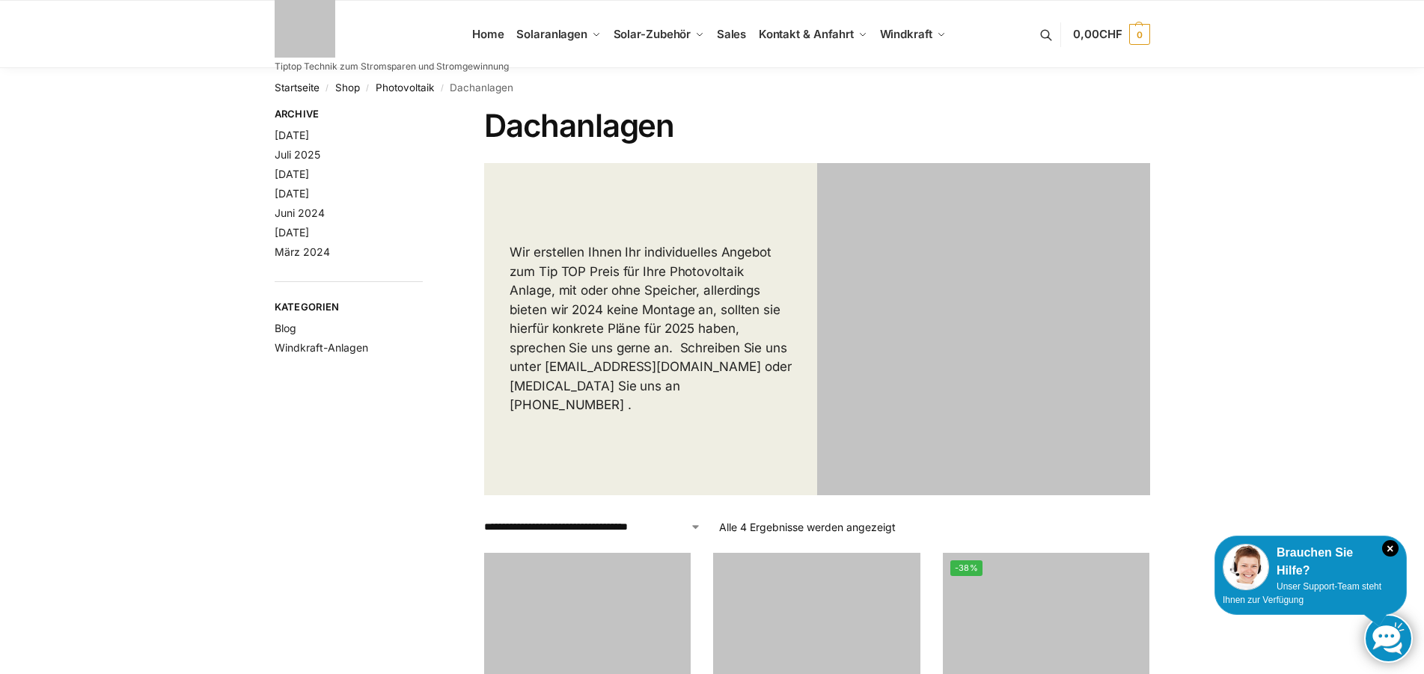
scroll to position [382, 0]
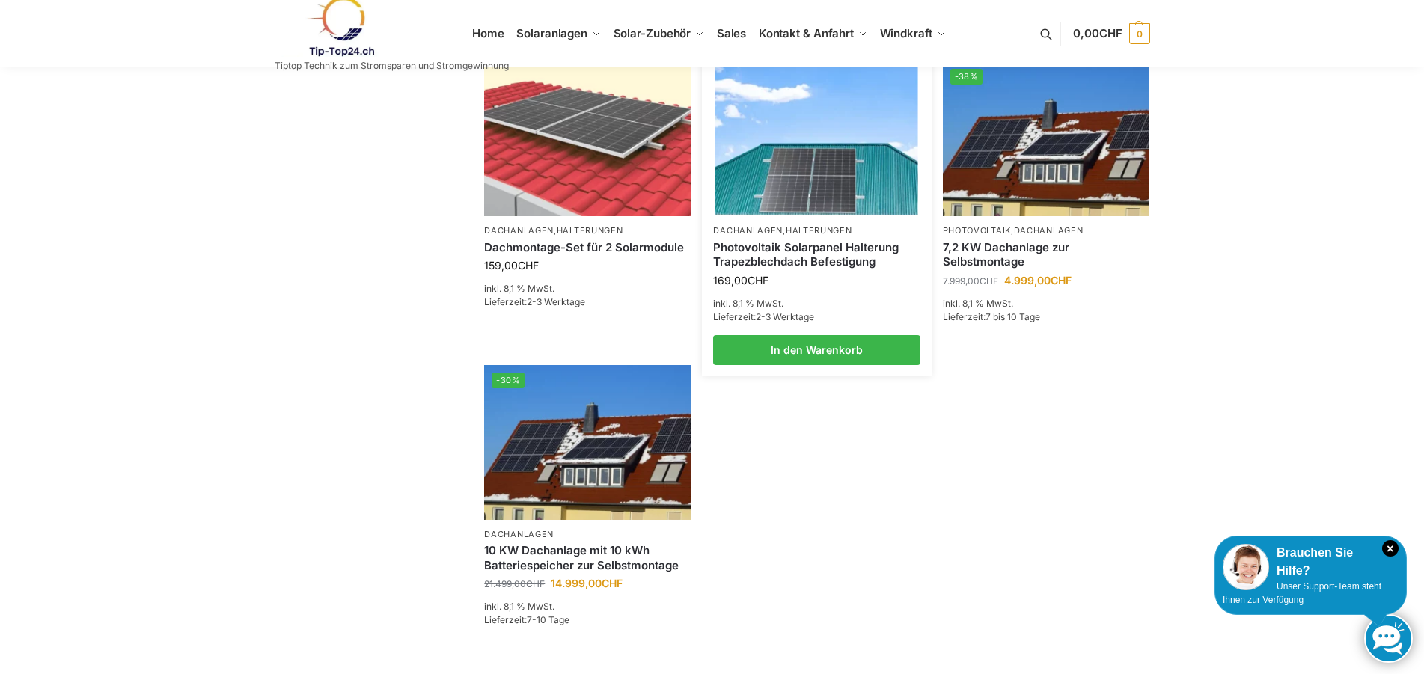
click at [836, 180] on img at bounding box center [816, 139] width 203 height 152
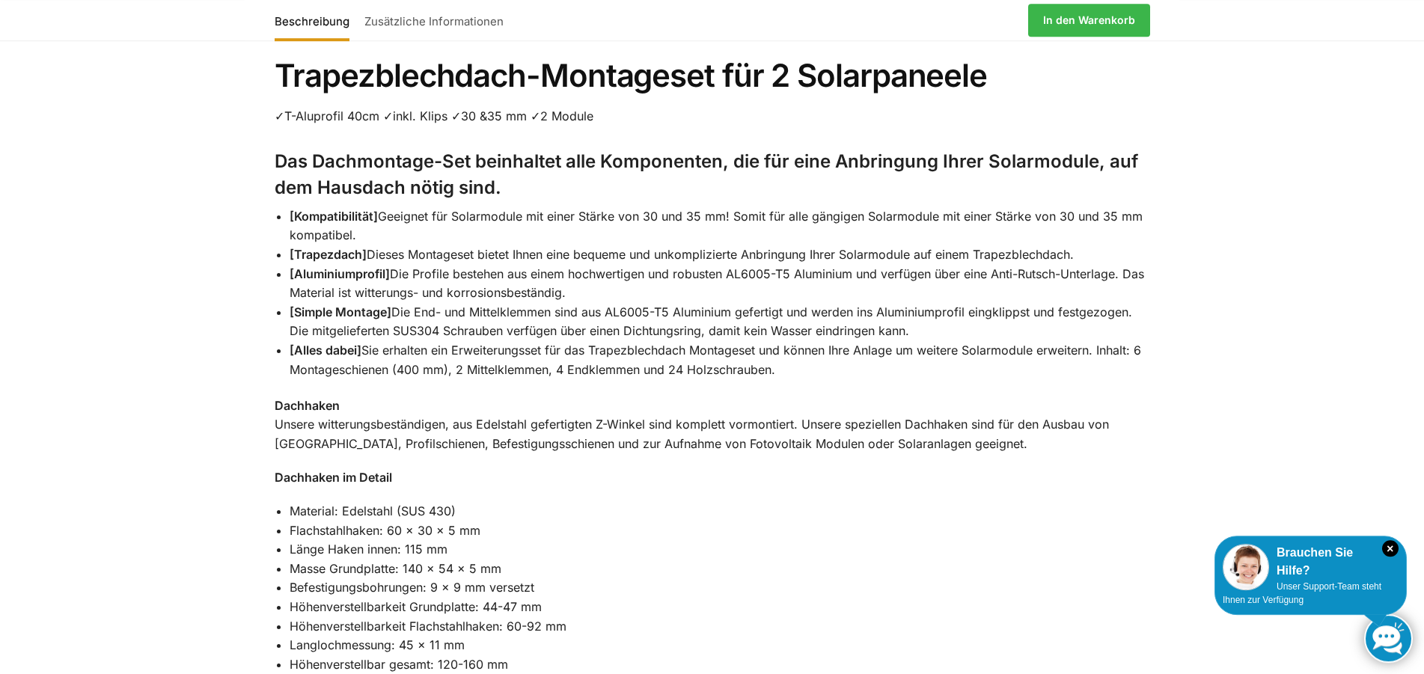
scroll to position [839, 0]
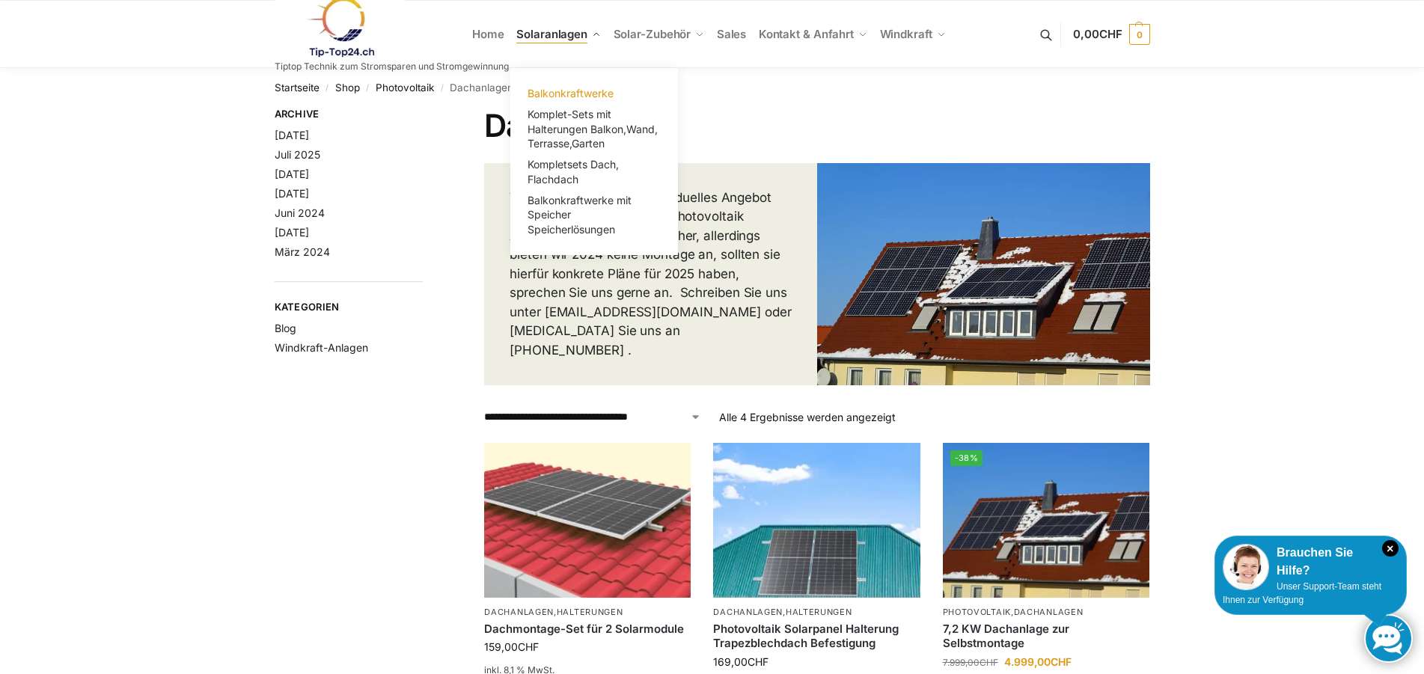
click at [578, 97] on span "Balkonkraftwerke" at bounding box center [570, 93] width 86 height 13
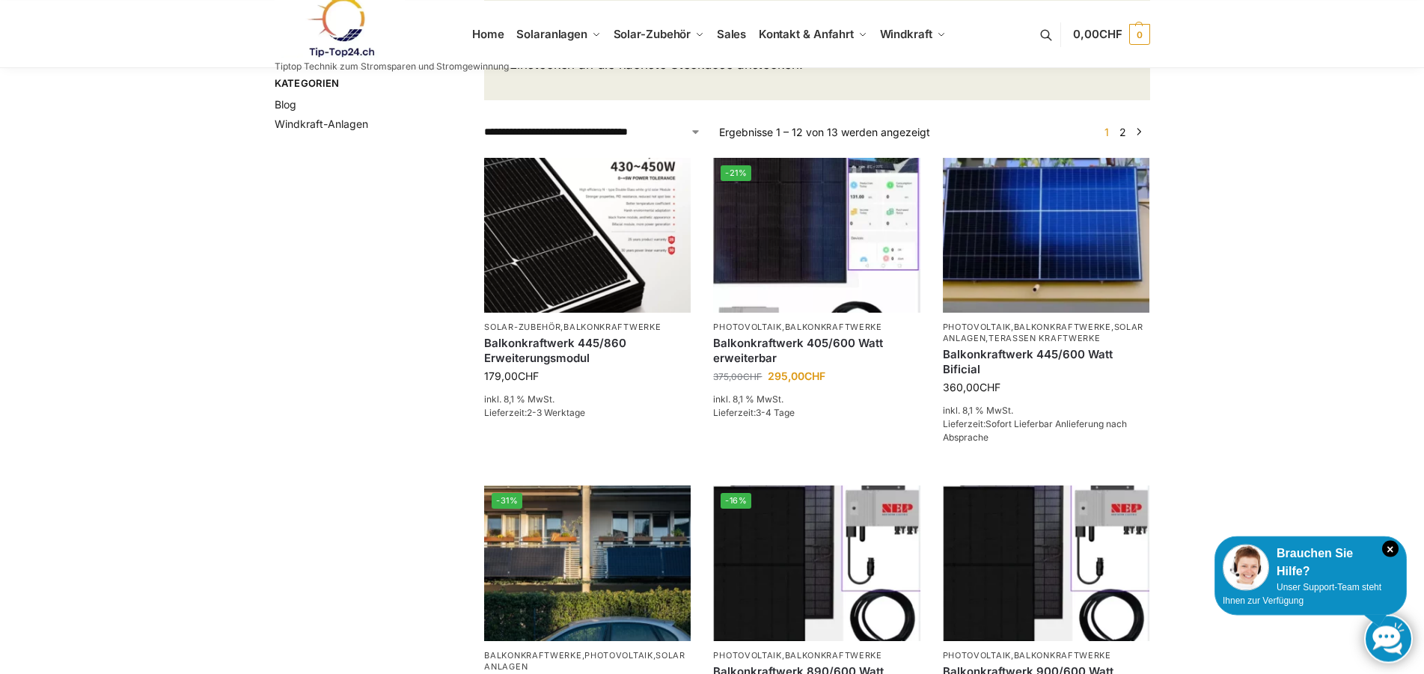
scroll to position [229, 0]
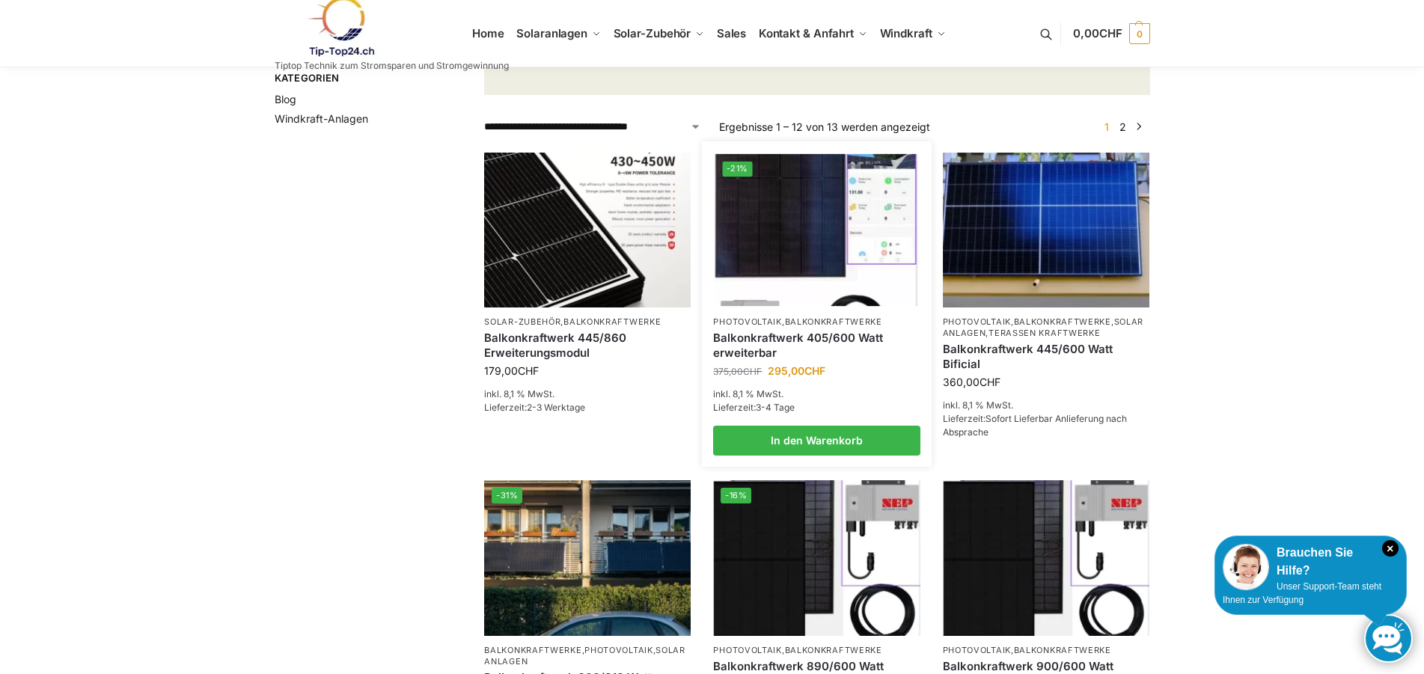
click at [798, 266] on img at bounding box center [816, 229] width 203 height 152
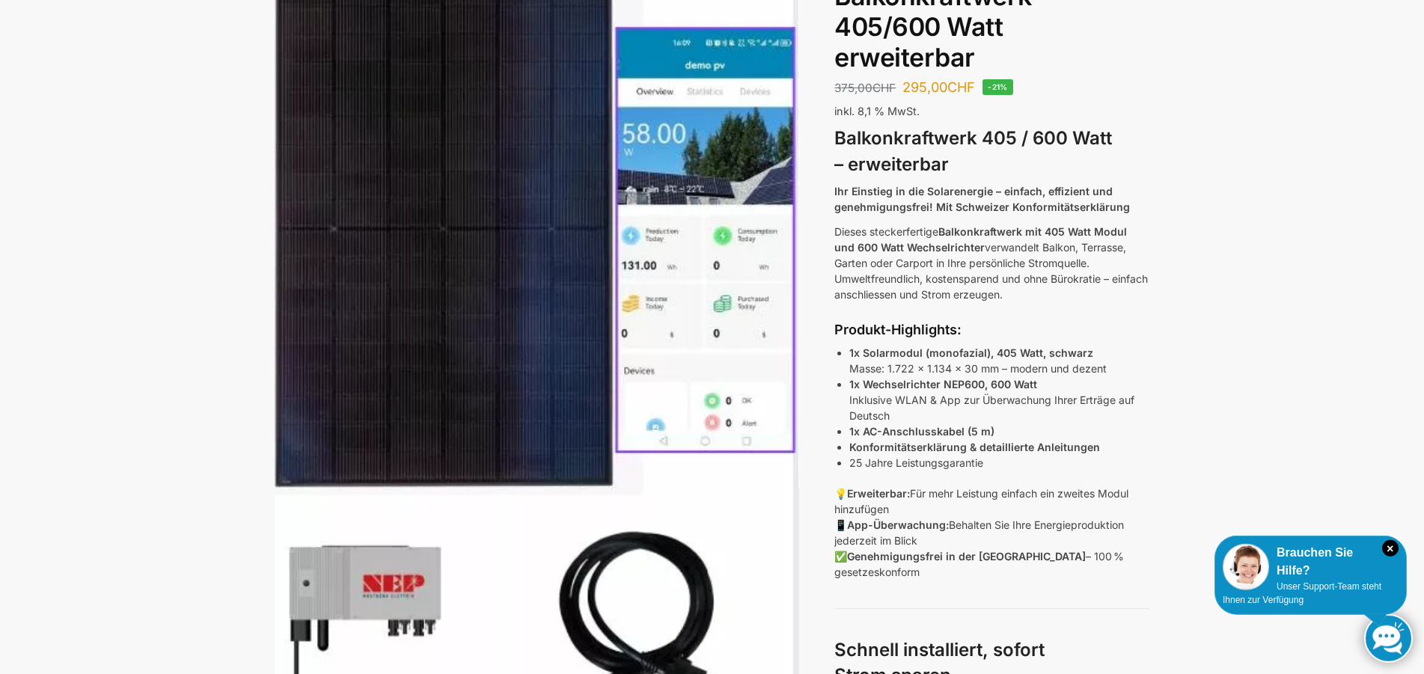
scroll to position [153, 0]
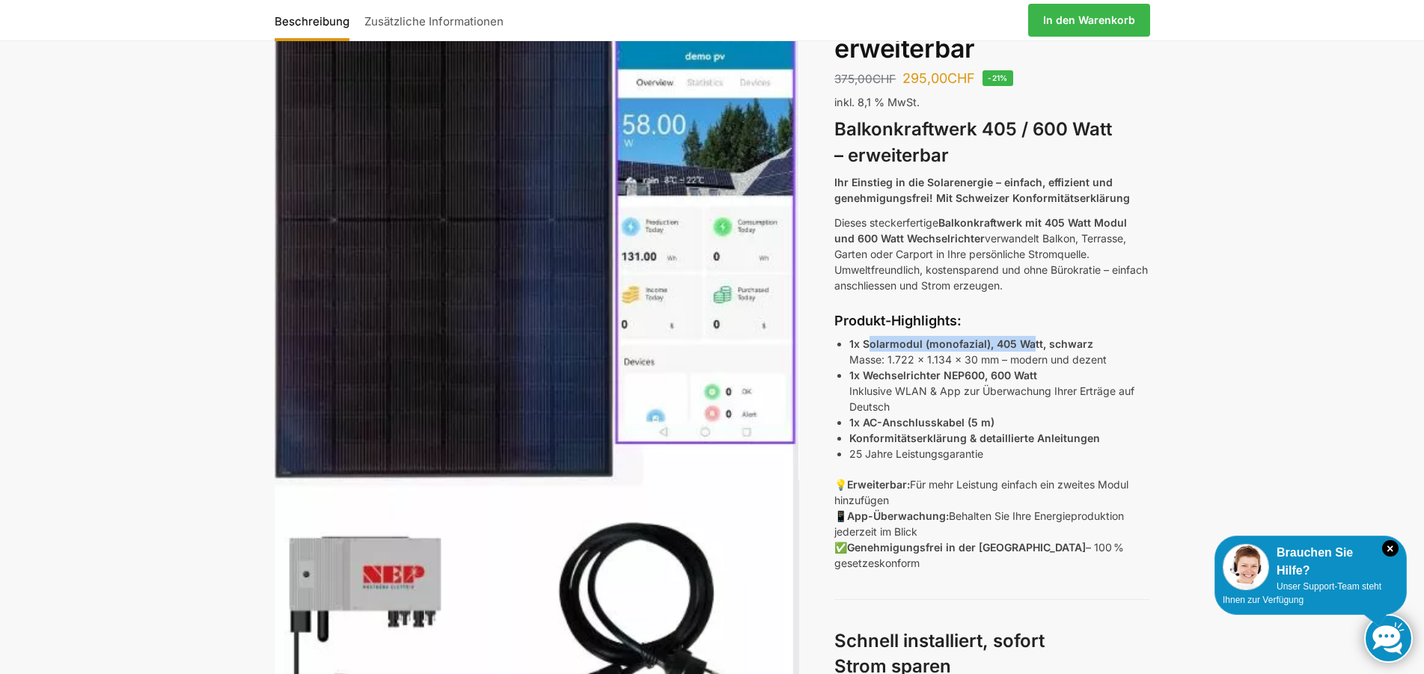
drag, startPoint x: 867, startPoint y: 347, endPoint x: 1029, endPoint y: 337, distance: 162.7
click at [1033, 337] on strong "1x Solarmodul (monofazial), 405 Watt, schwarz" at bounding box center [971, 343] width 244 height 13
click at [1012, 339] on strong "1x Solarmodul (monofazial), 405 Watt, schwarz" at bounding box center [971, 343] width 244 height 13
drag, startPoint x: 993, startPoint y: 345, endPoint x: 1038, endPoint y: 343, distance: 44.9
click at [1038, 343] on strong "1x Solarmodul (monofazial), 405 Watt, schwarz" at bounding box center [971, 343] width 244 height 13
